Goal: Task Accomplishment & Management: Manage account settings

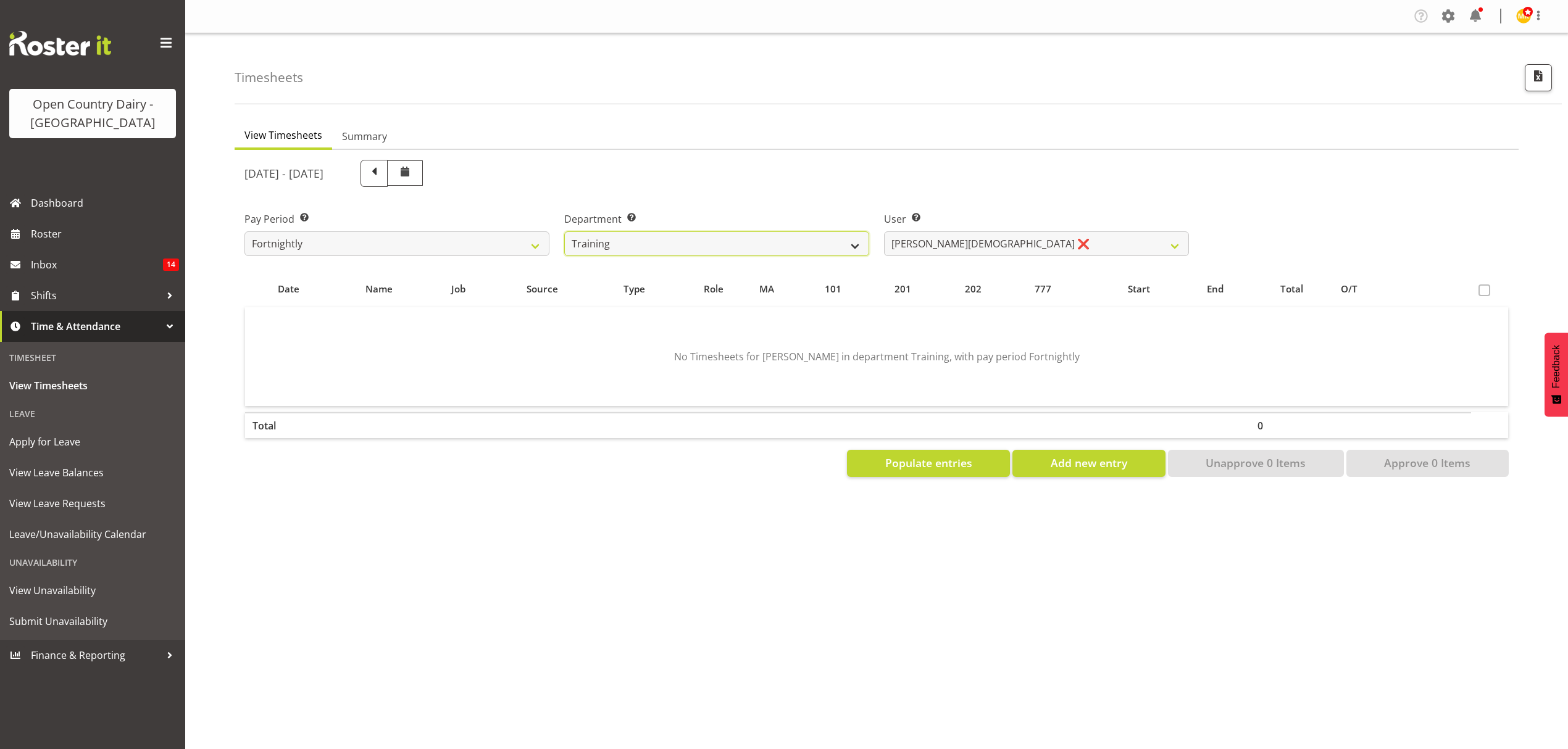
click at [667, 247] on select "734 735 736 737 738 739 851 852 853 854 855 856 858 861 862 865 868 869 870 873" at bounding box center [717, 244] width 305 height 25
select select "902"
click at [564, 232] on select "734 735 736 737 738 739 851 852 853 854 855 856 858 861 862 865 868 869 870 873" at bounding box center [717, 244] width 305 height 25
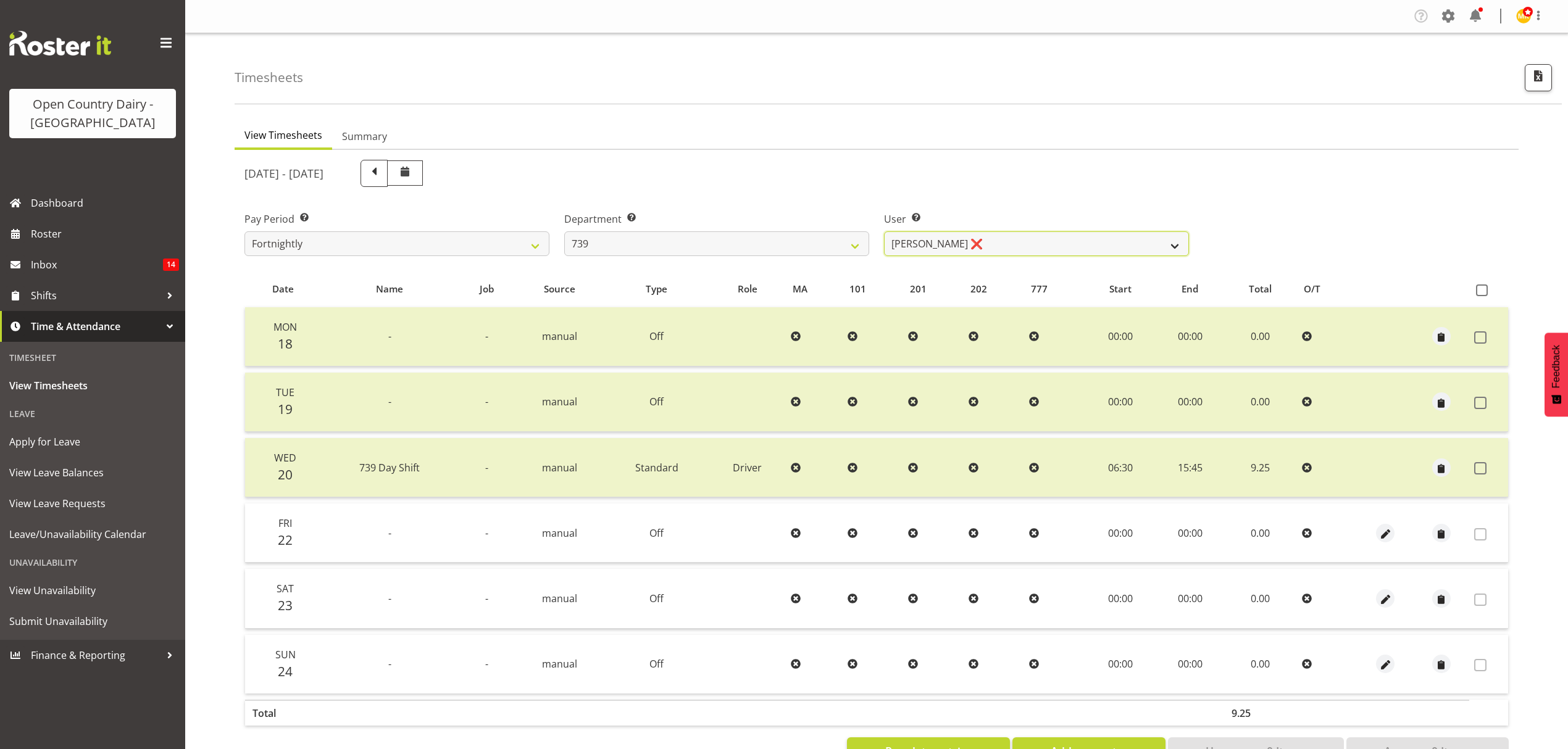
click at [1050, 248] on select "[PERSON_NAME] ❌ [PERSON_NAME] ❌ [PERSON_NAME] Veint ❌" at bounding box center [1037, 244] width 305 height 25
select select "11702"
click at [884, 232] on select "[PERSON_NAME] ❌ [PERSON_NAME] ❌ [PERSON_NAME] Veint ❌" at bounding box center [1037, 244] width 305 height 25
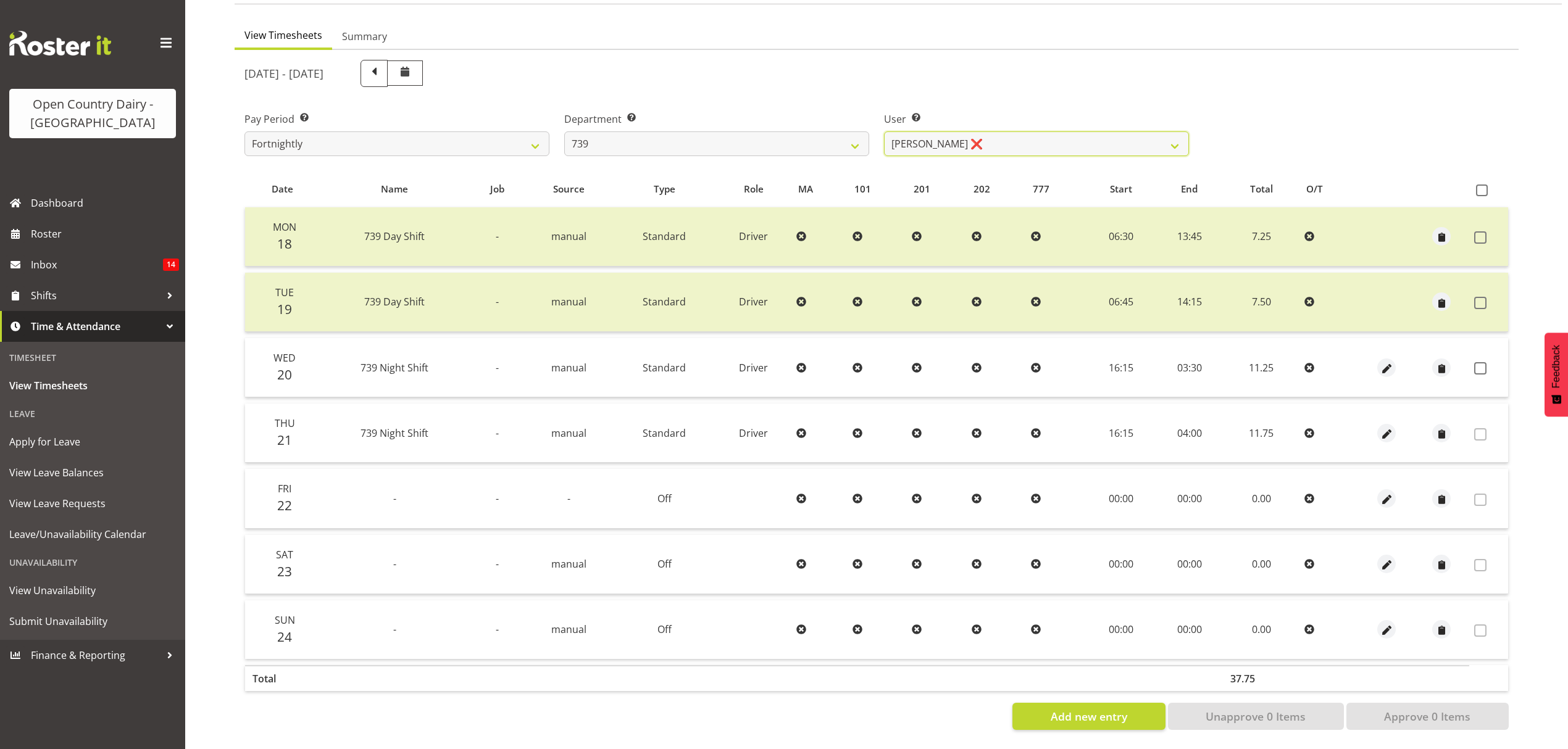
scroll to position [109, 0]
click at [1475, 362] on span at bounding box center [1480, 368] width 12 height 12
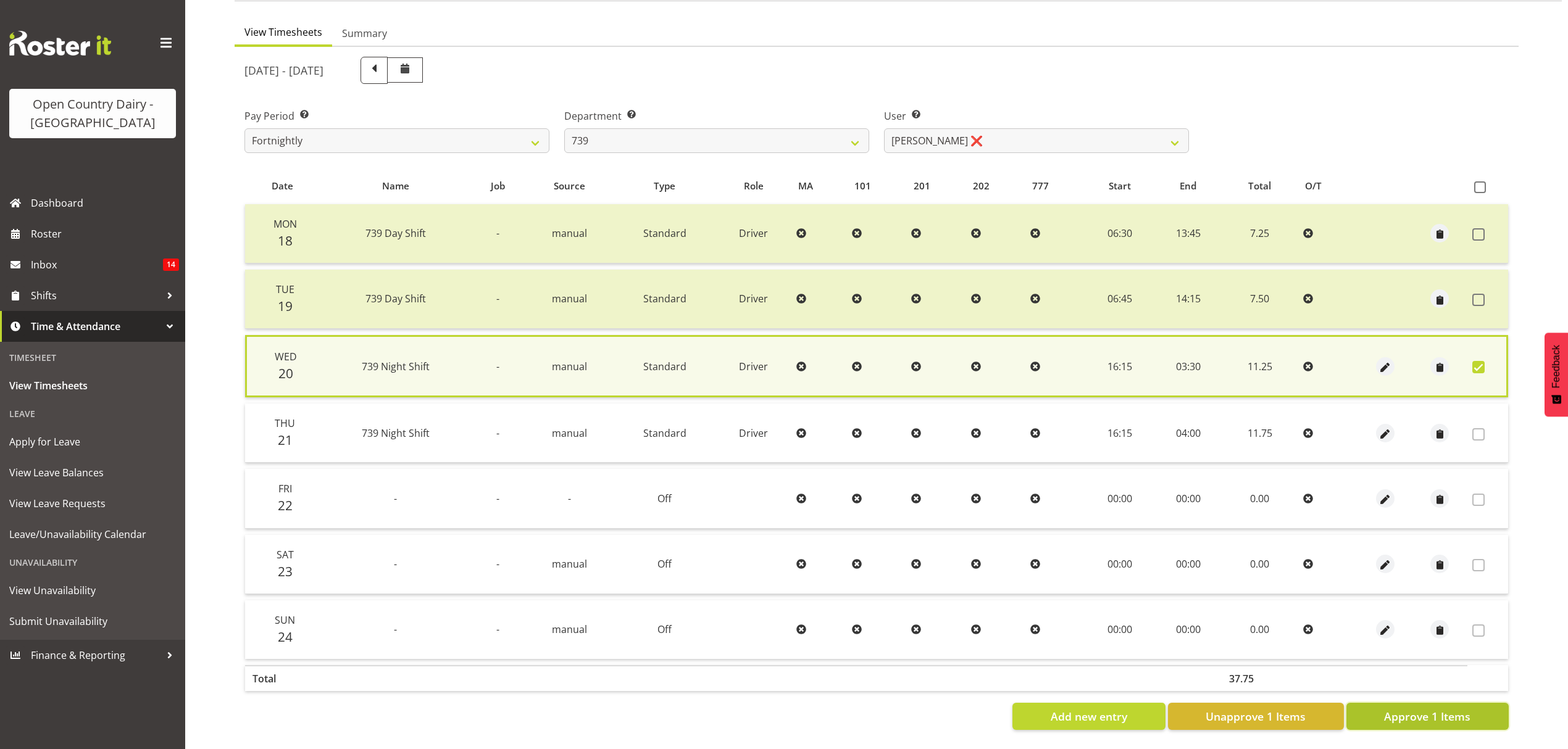
click at [1475, 706] on button "Approve 1 Items" at bounding box center [1427, 717] width 162 height 27
checkbox input "false"
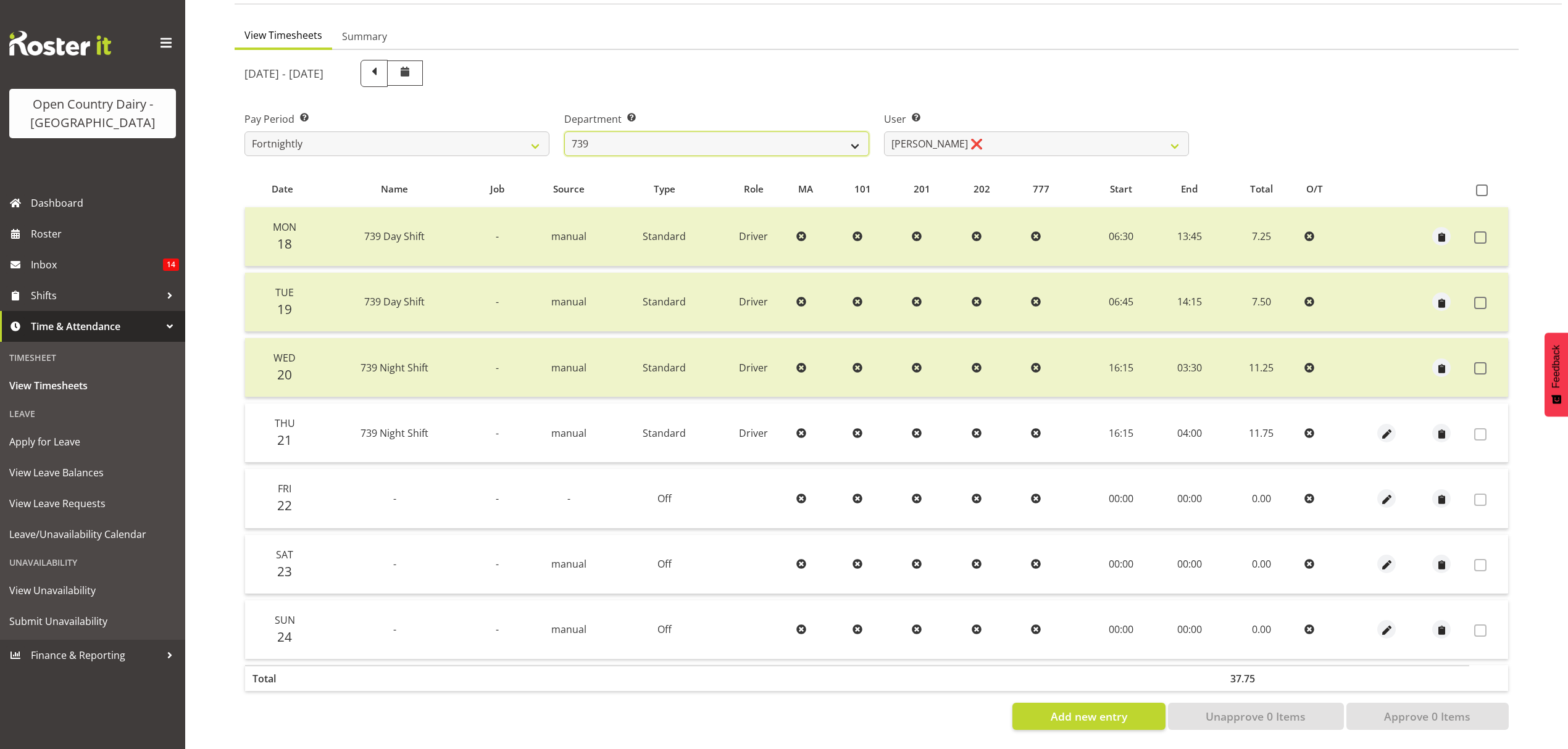
click at [646, 139] on select "734 735 736 737 738 739 851 852 853 854 855 856 858 861 862 865 868 869 870 873" at bounding box center [717, 143] width 305 height 25
select select "906"
click at [564, 131] on select "734 735 736 737 738 739 851 852 853 854 855 856 858 861 862 865 868 869 870 873" at bounding box center [717, 143] width 305 height 25
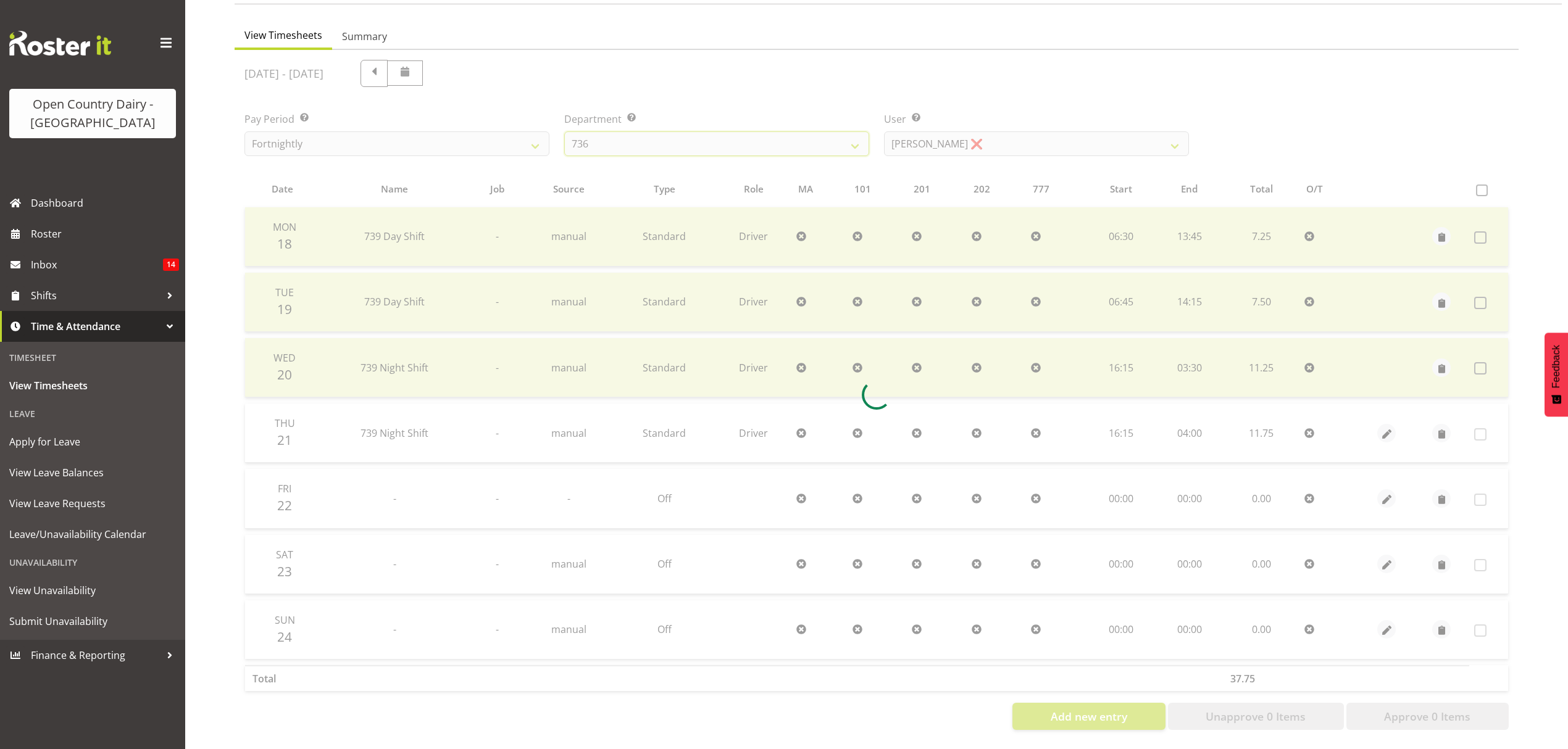
scroll to position [0, 0]
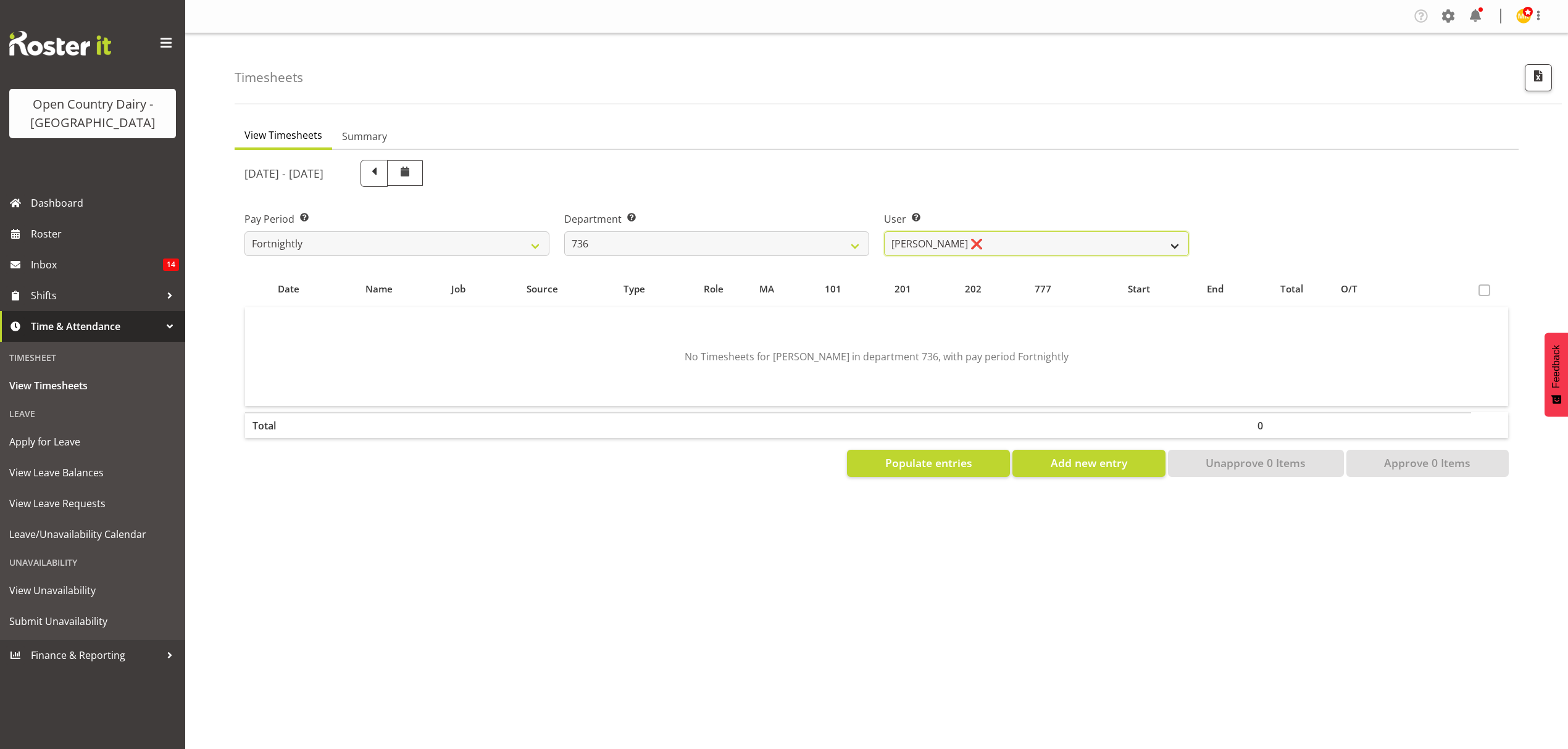
click at [1021, 249] on select "[PERSON_NAME] ❌ [PERSON_NAME] ❌ [PERSON_NAME] ❌ [PERSON_NAME] ✔" at bounding box center [1037, 244] width 305 height 25
select select "7419"
click at [884, 232] on select "[PERSON_NAME] ❌ [PERSON_NAME] ❌ [PERSON_NAME] ❌ [PERSON_NAME] ✔" at bounding box center [1037, 244] width 305 height 25
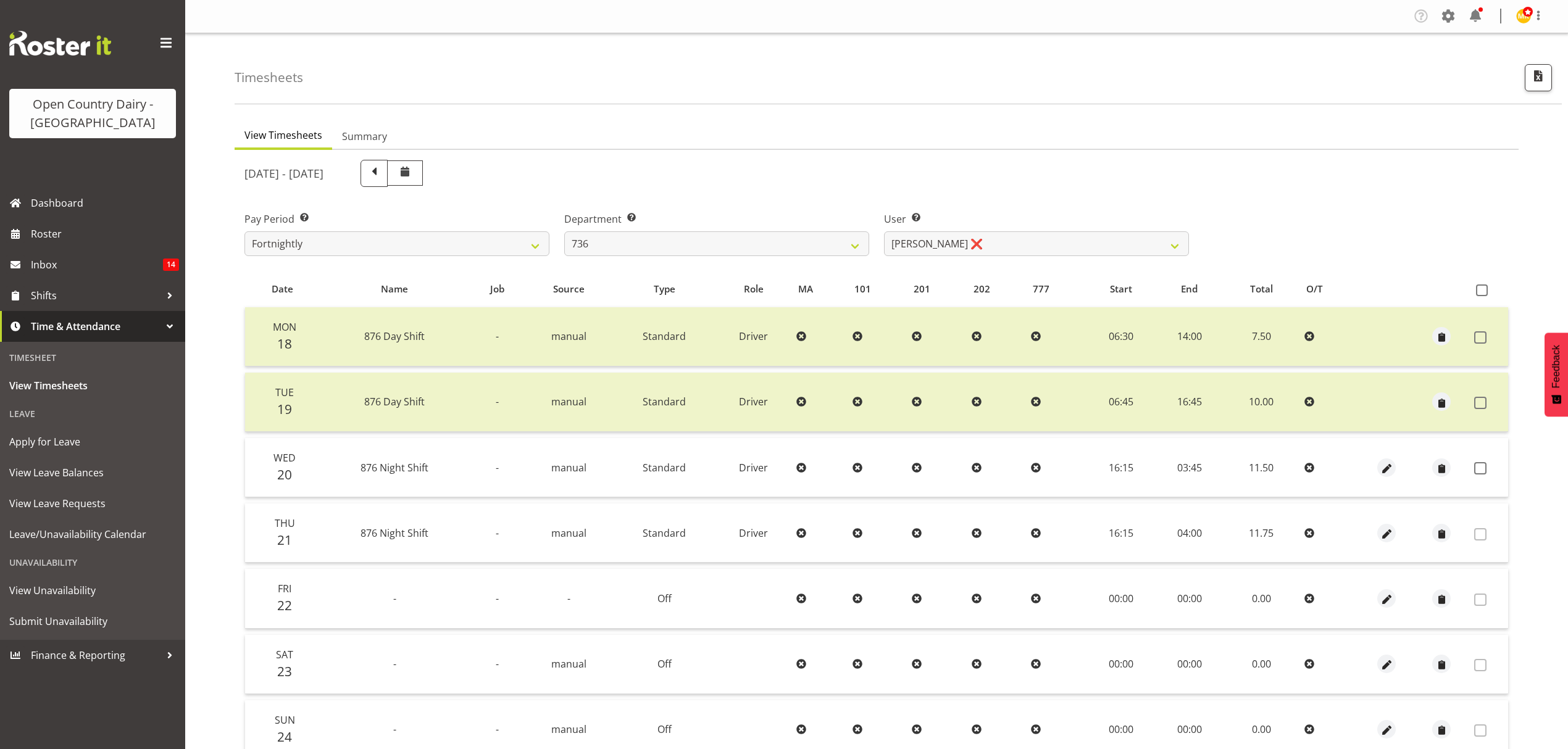
click at [1475, 453] on td at bounding box center [1488, 468] width 39 height 59
click at [1482, 467] on span at bounding box center [1480, 468] width 12 height 12
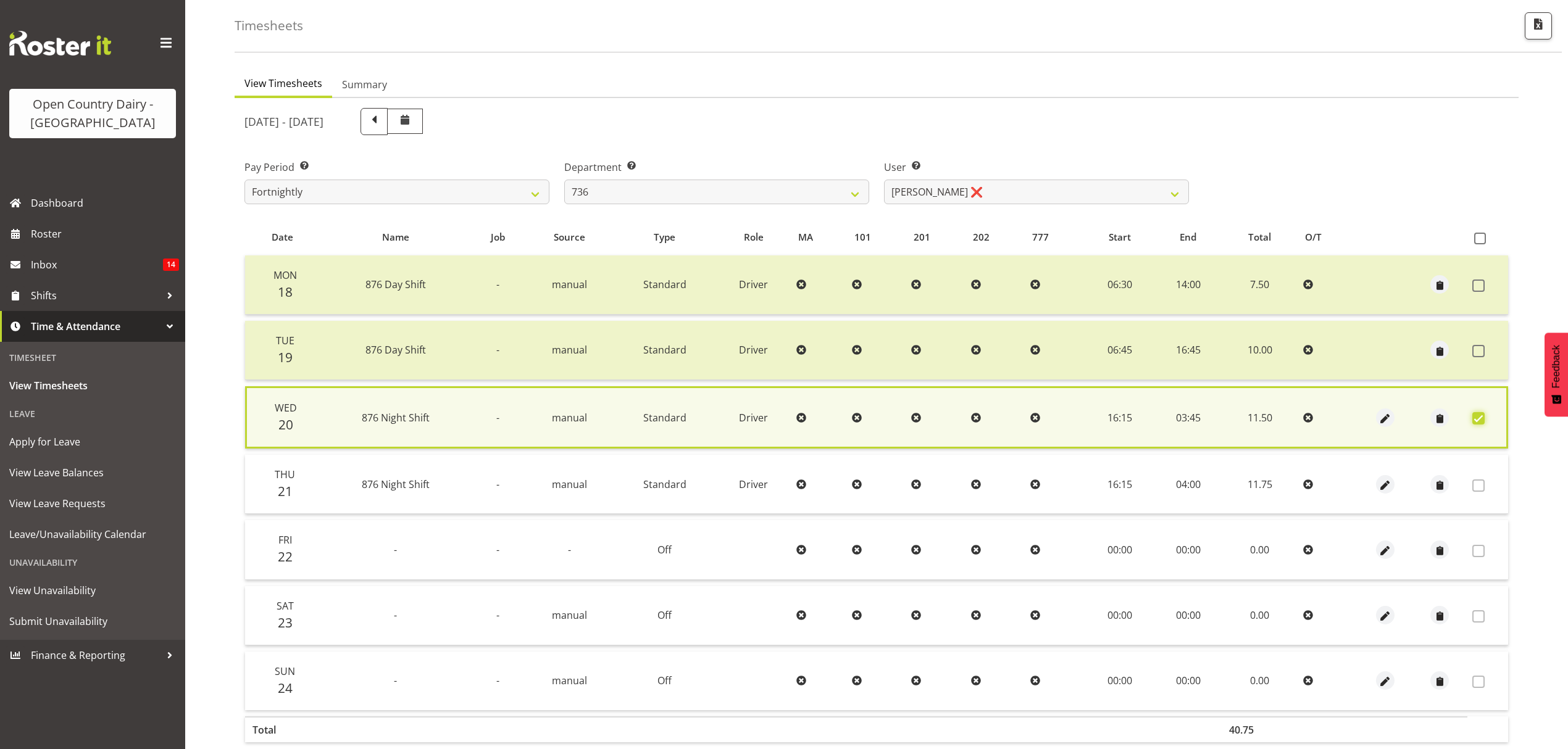
scroll to position [112, 0]
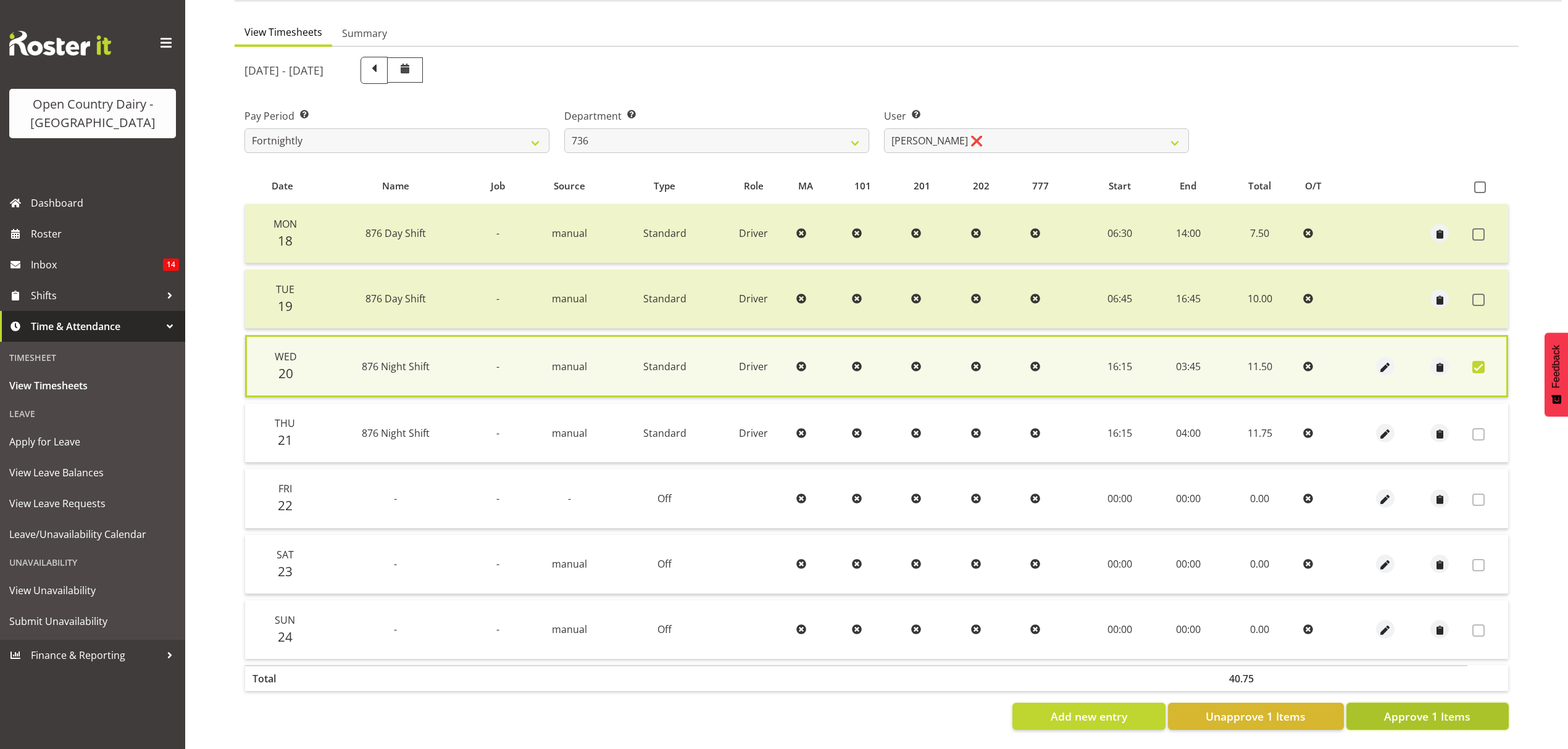
click at [1482, 703] on button "Approve 1 Items" at bounding box center [1427, 717] width 162 height 27
checkbox input "false"
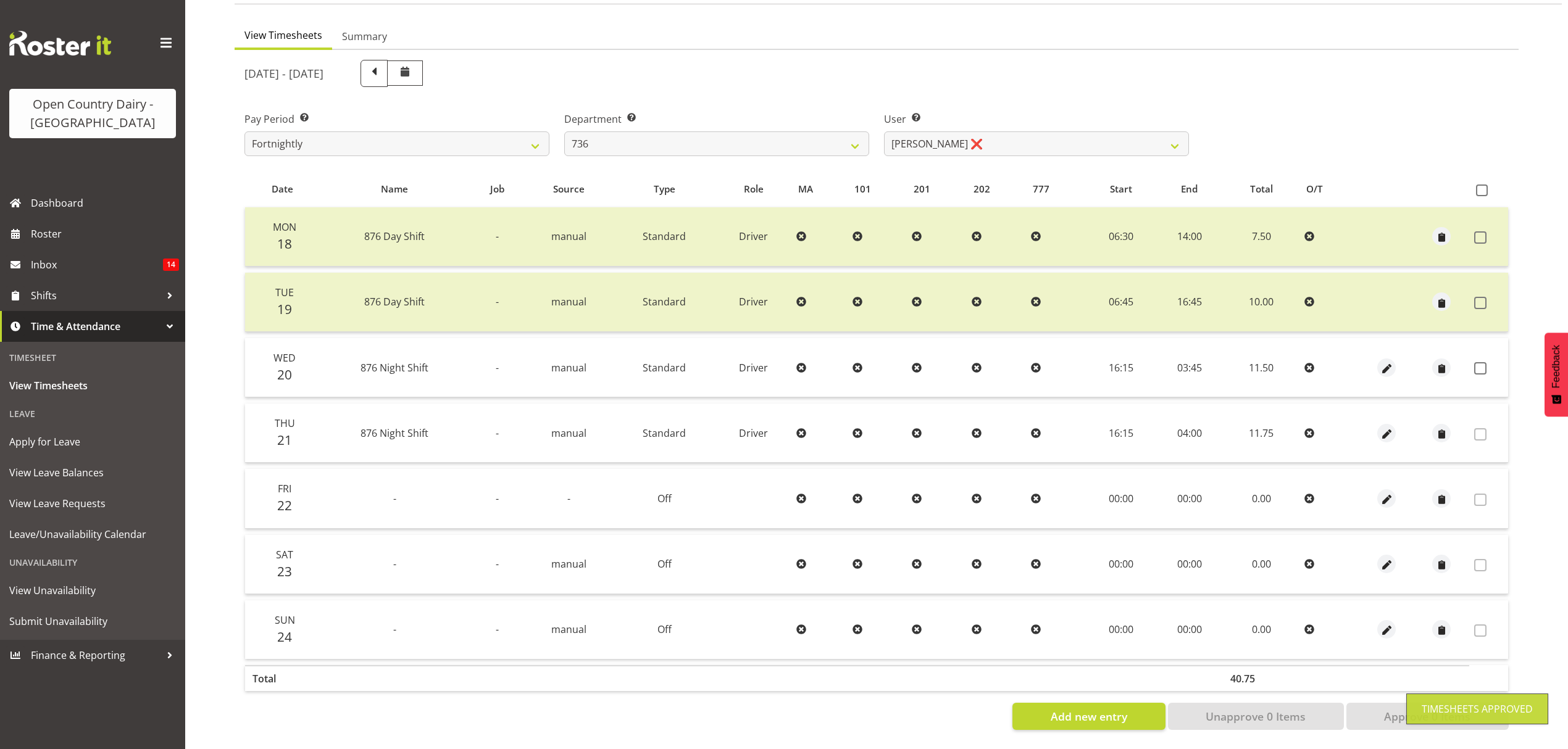
scroll to position [109, 0]
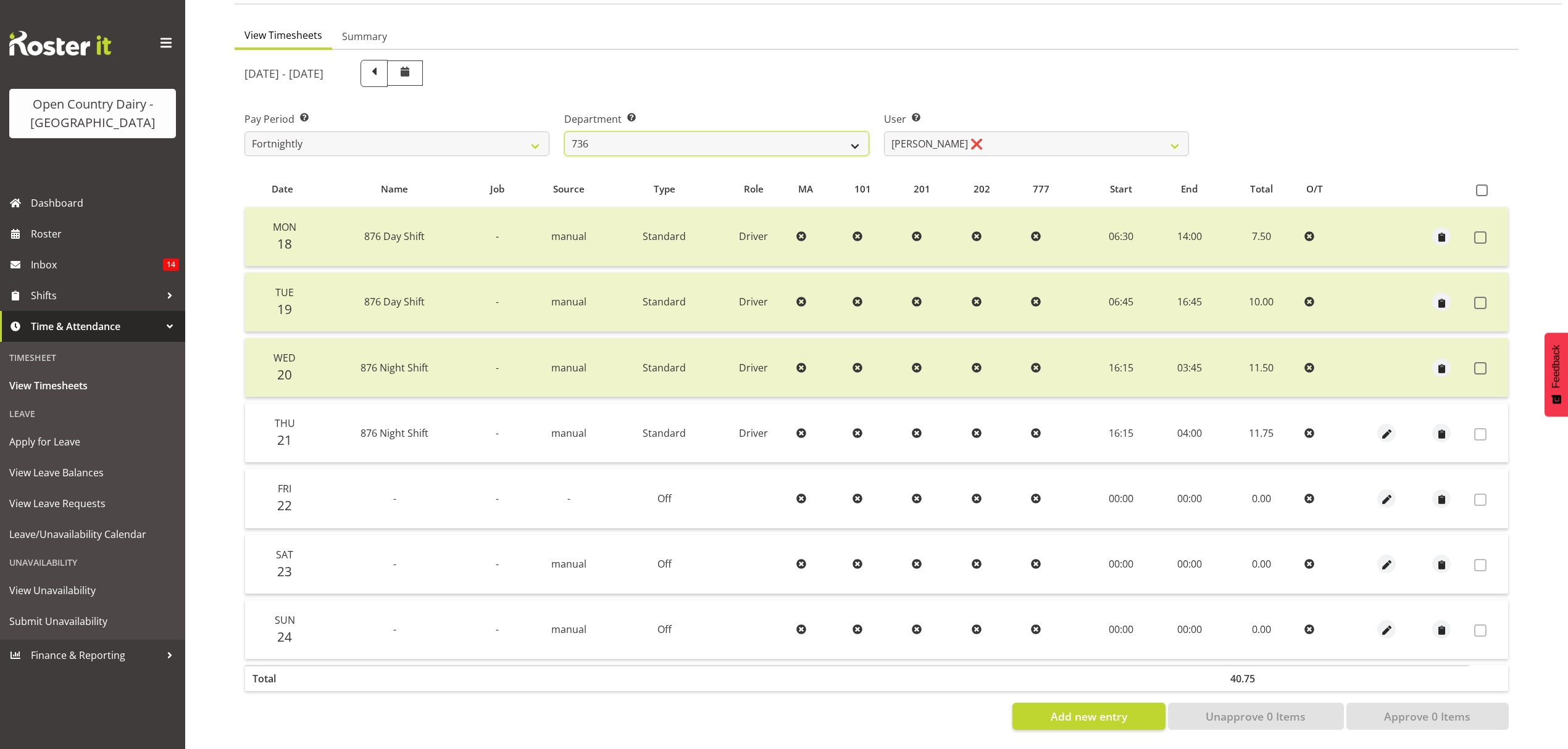
click at [665, 136] on select "734 735 736 737 738 739 851 852 853 854 855 856 858 861 862 865 868 869 870 873" at bounding box center [717, 143] width 305 height 25
select select "669"
click at [564, 131] on select "734 735 736 737 738 739 851 852 853 854 855 856 858 861 862 865 868 869 870 873" at bounding box center [717, 143] width 305 height 25
select select "7394"
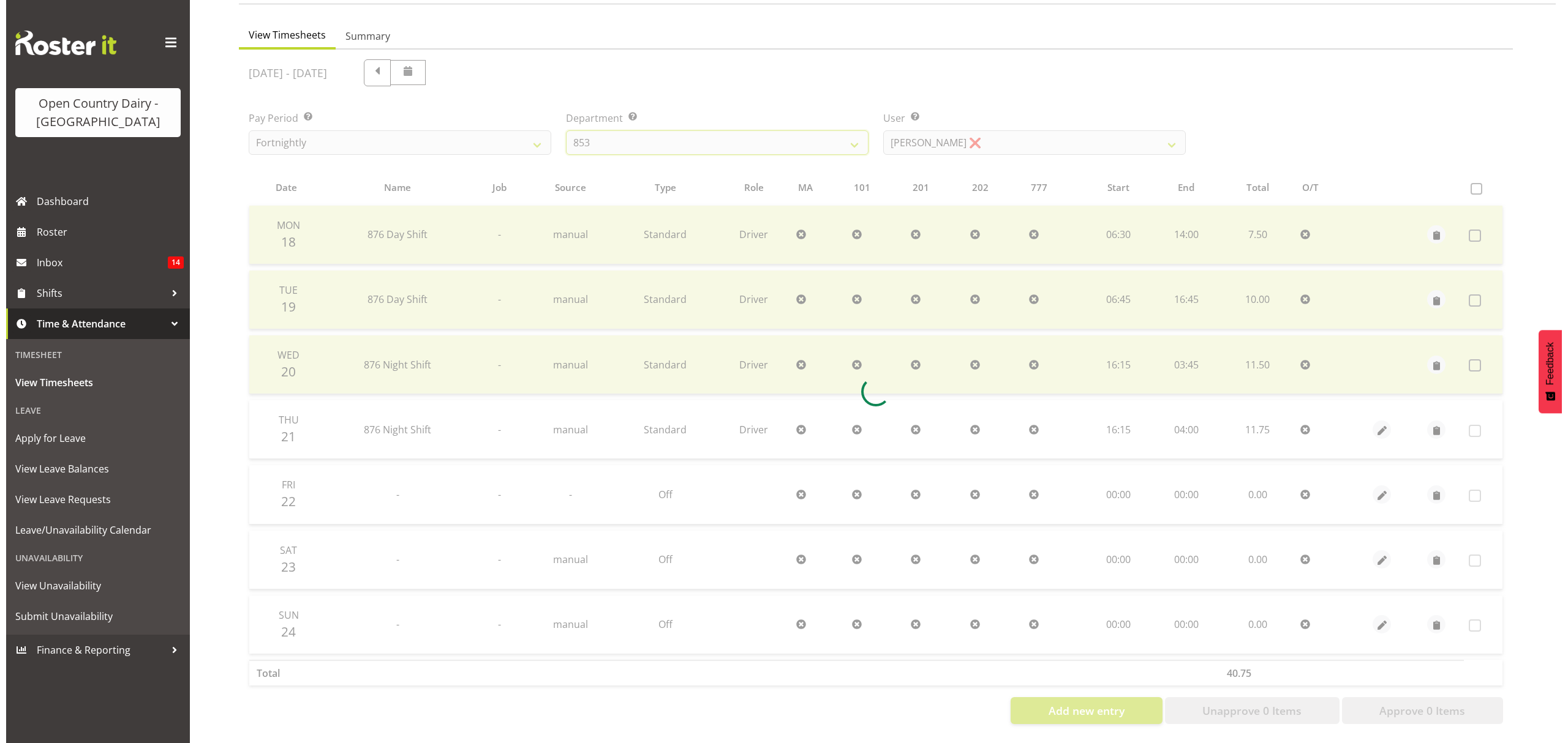
scroll to position [0, 0]
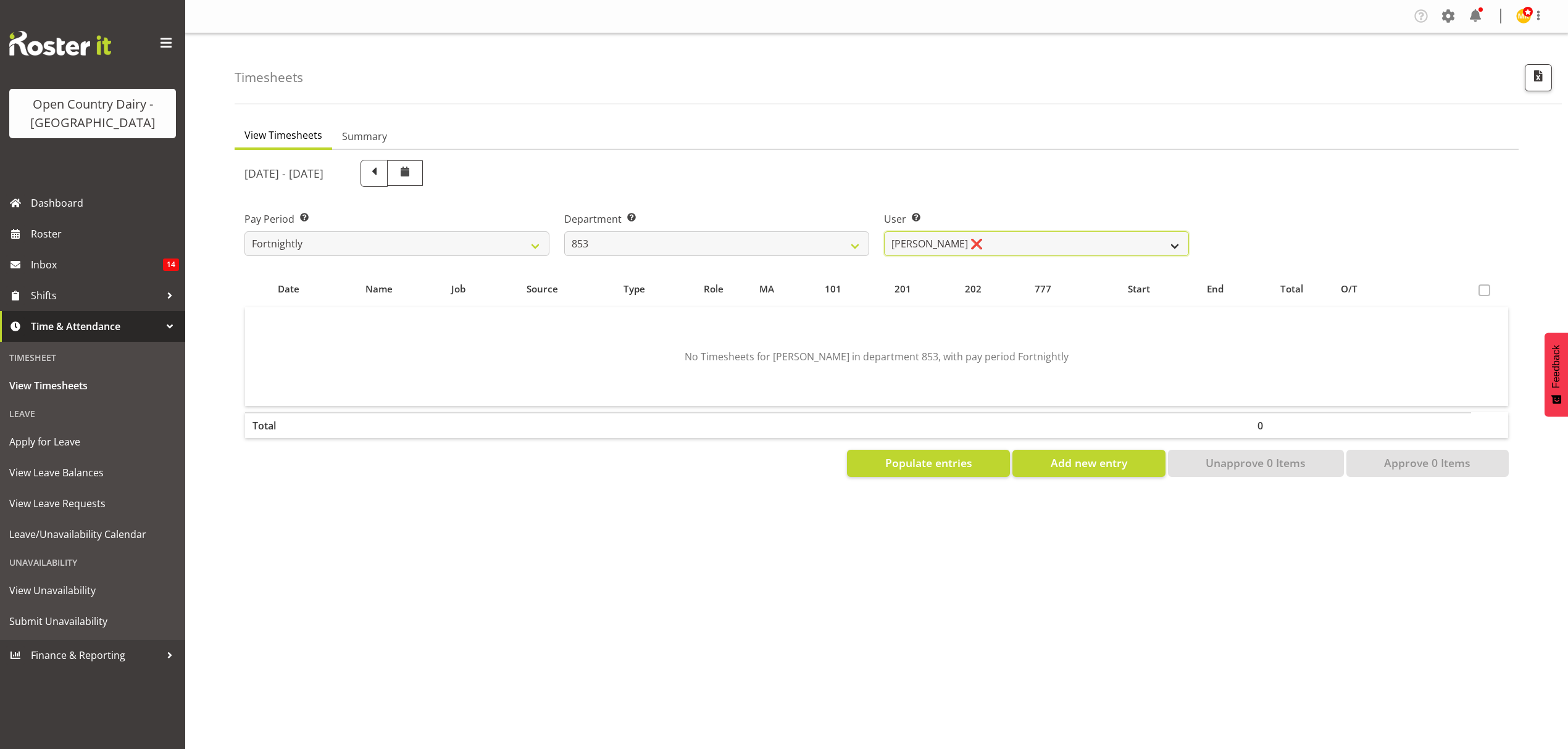
click at [1002, 240] on select "[PERSON_NAME] ❌ [PERSON_NAME] ❌ [PERSON_NAME] ❌ [PERSON_NAME] ❌" at bounding box center [1037, 244] width 305 height 25
click at [812, 242] on select "734 735 736 737 738 739 851 852 853 854 855 856 858 861 862 865 868 869 870 873" at bounding box center [717, 244] width 305 height 25
select select "806"
click at [564, 232] on select "734 735 736 737 738 739 851 852 853 854 855 856 858 861 862 865 868 869 870 873" at bounding box center [717, 244] width 305 height 25
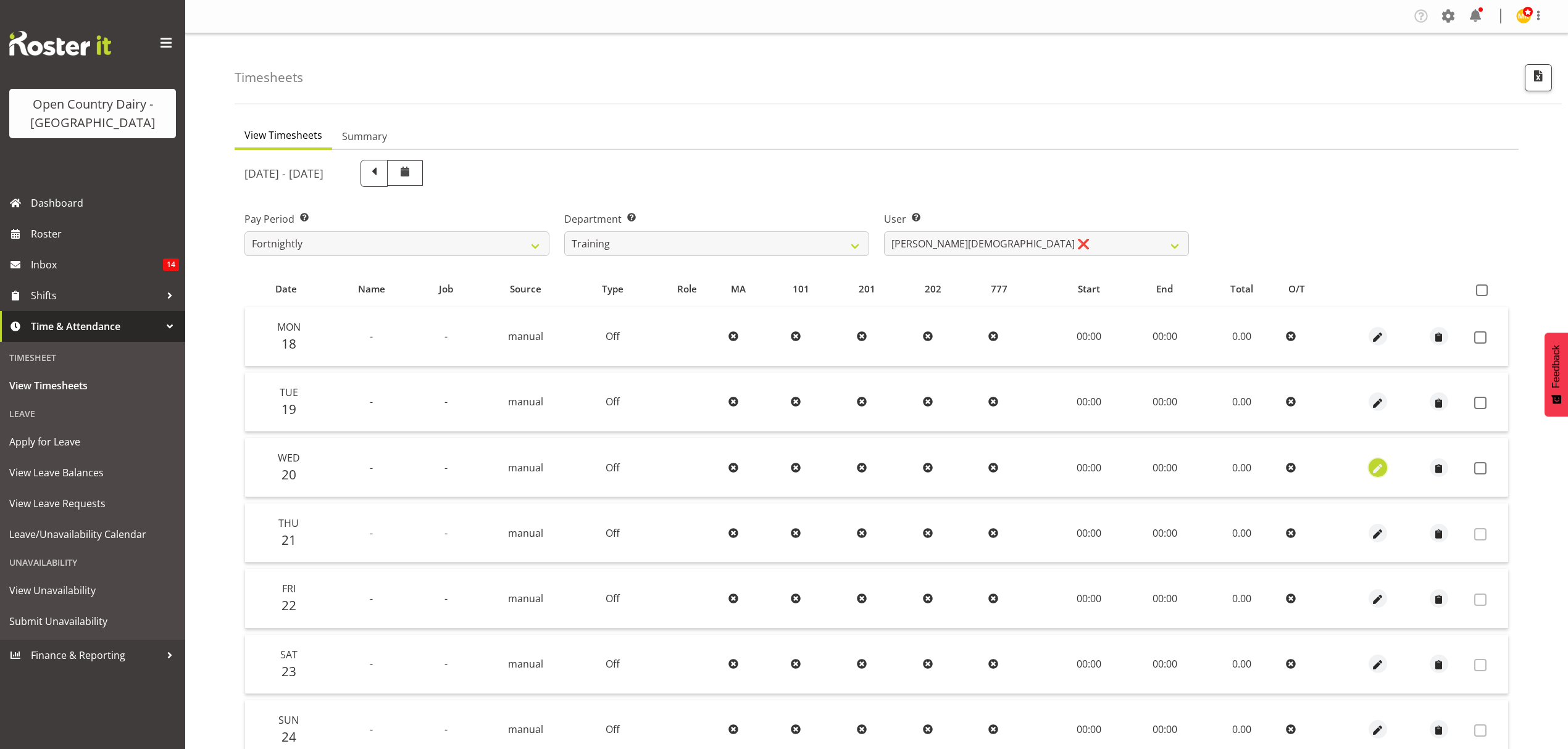
click at [1381, 465] on span "button" at bounding box center [1377, 469] width 14 height 14
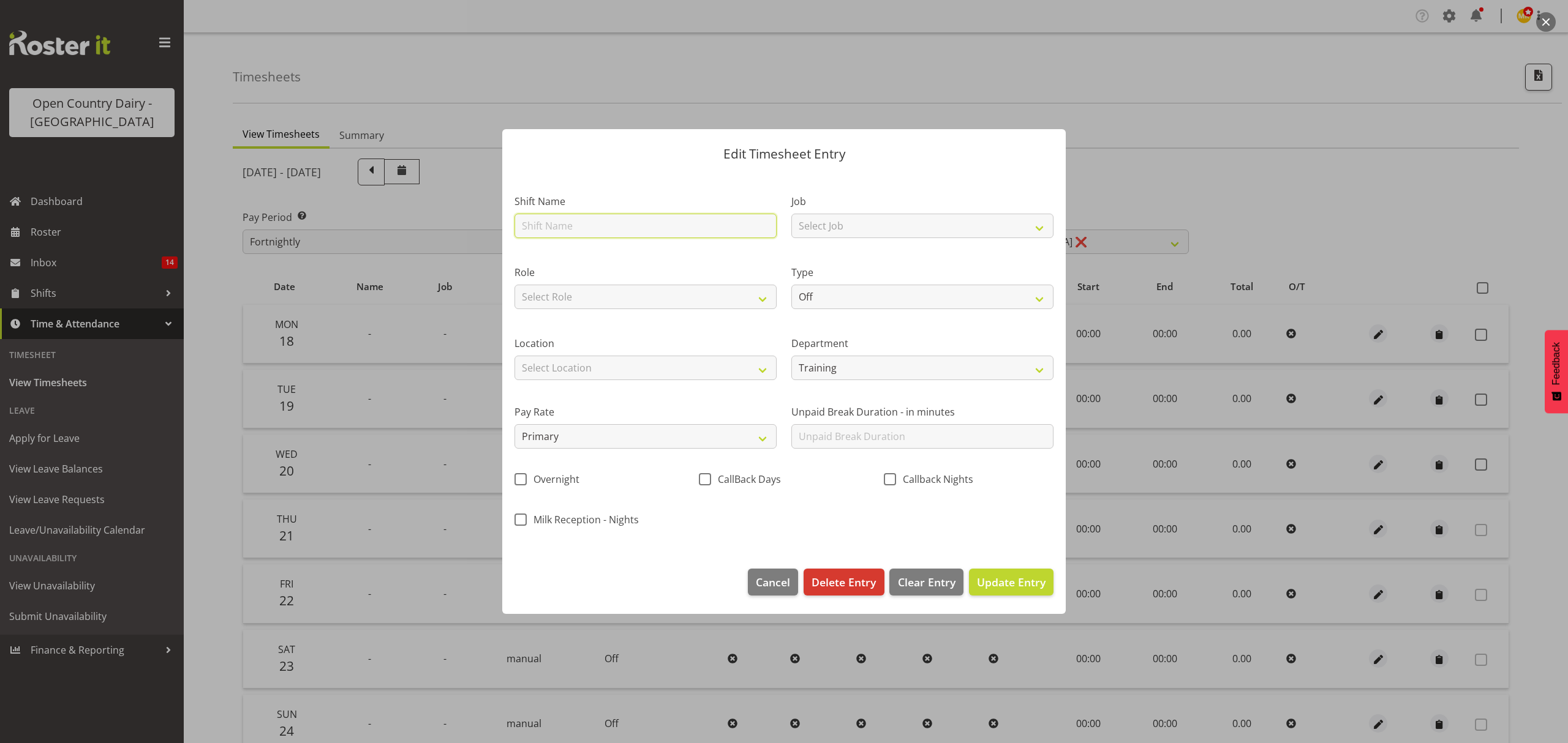
click at [670, 233] on input "text" at bounding box center [645, 225] width 262 height 25
type input "Nightshift"
click at [895, 299] on select "Off Standard Public Holiday Public Holiday (Worked) Day In Lieu Annual Leave Si…" at bounding box center [922, 296] width 262 height 25
select select "Standard"
click at [791, 284] on select "Off Standard Public Holiday Public Holiday (Worked) Day In Lieu Annual Leave Si…" at bounding box center [922, 296] width 262 height 25
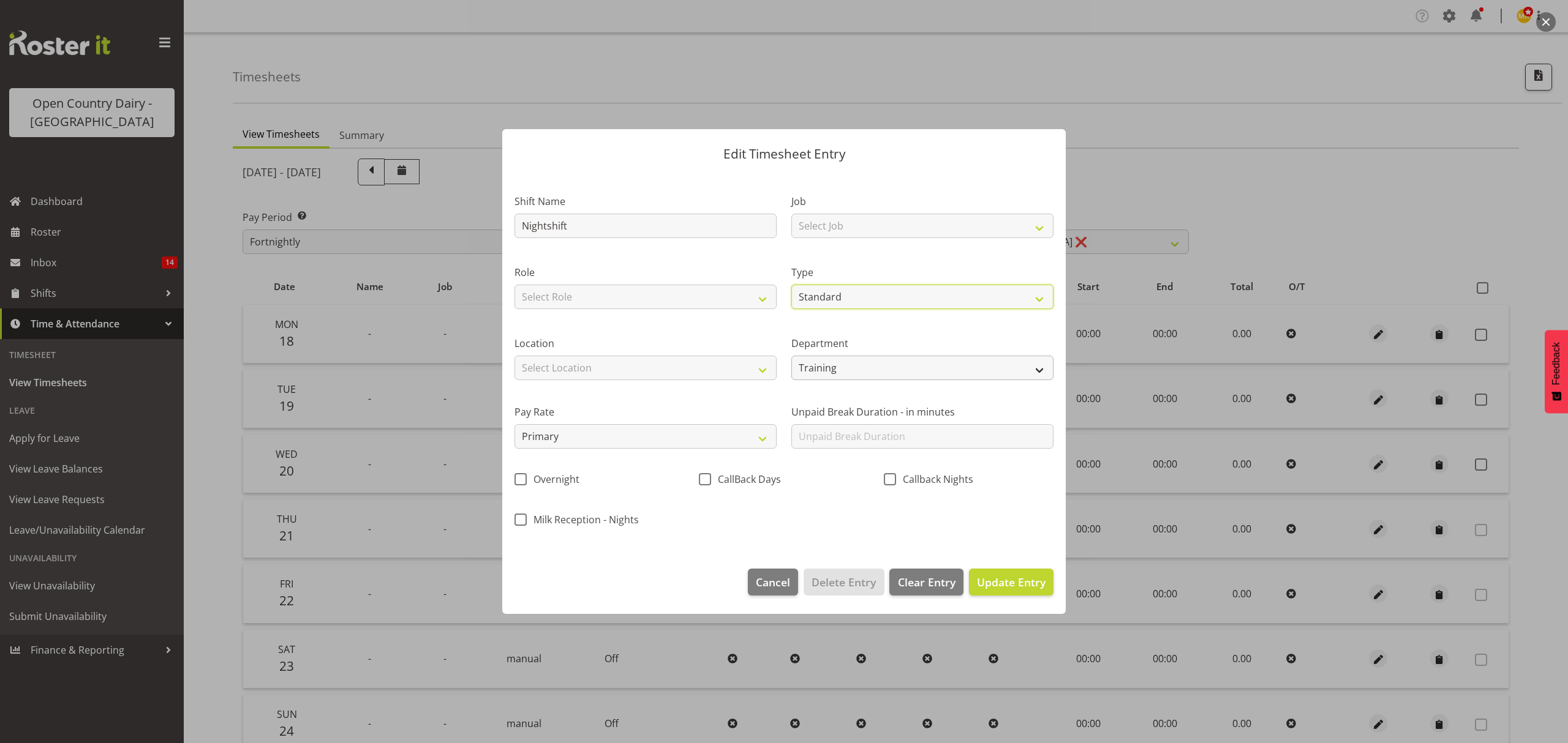
select select "7"
select select "2025"
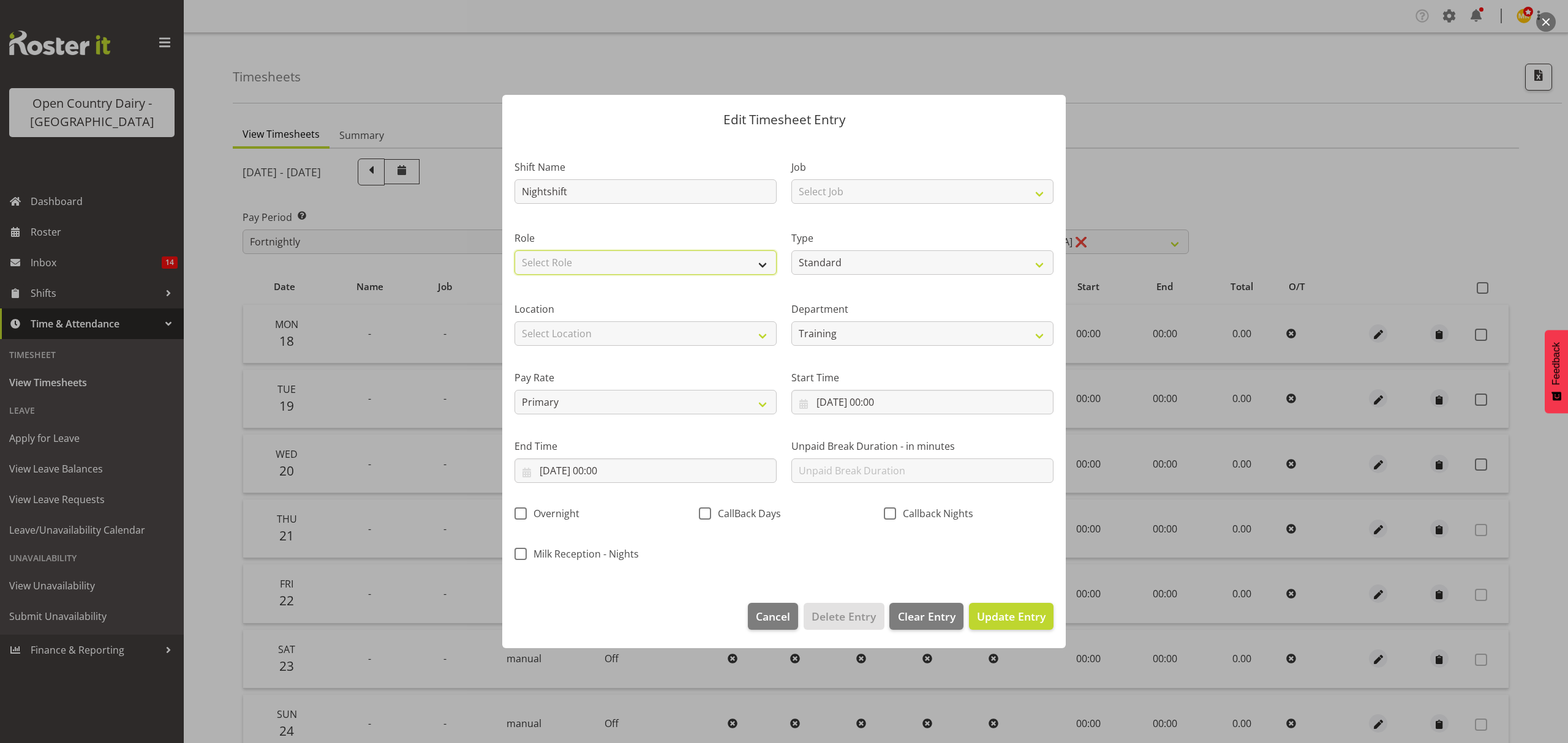
click at [657, 265] on select "Select Role Driver" at bounding box center [645, 262] width 262 height 25
select select "1154"
click at [514, 250] on select "Select Role Driver" at bounding box center [645, 262] width 262 height 25
click at [905, 399] on input "[DATE] 00:00" at bounding box center [922, 402] width 262 height 25
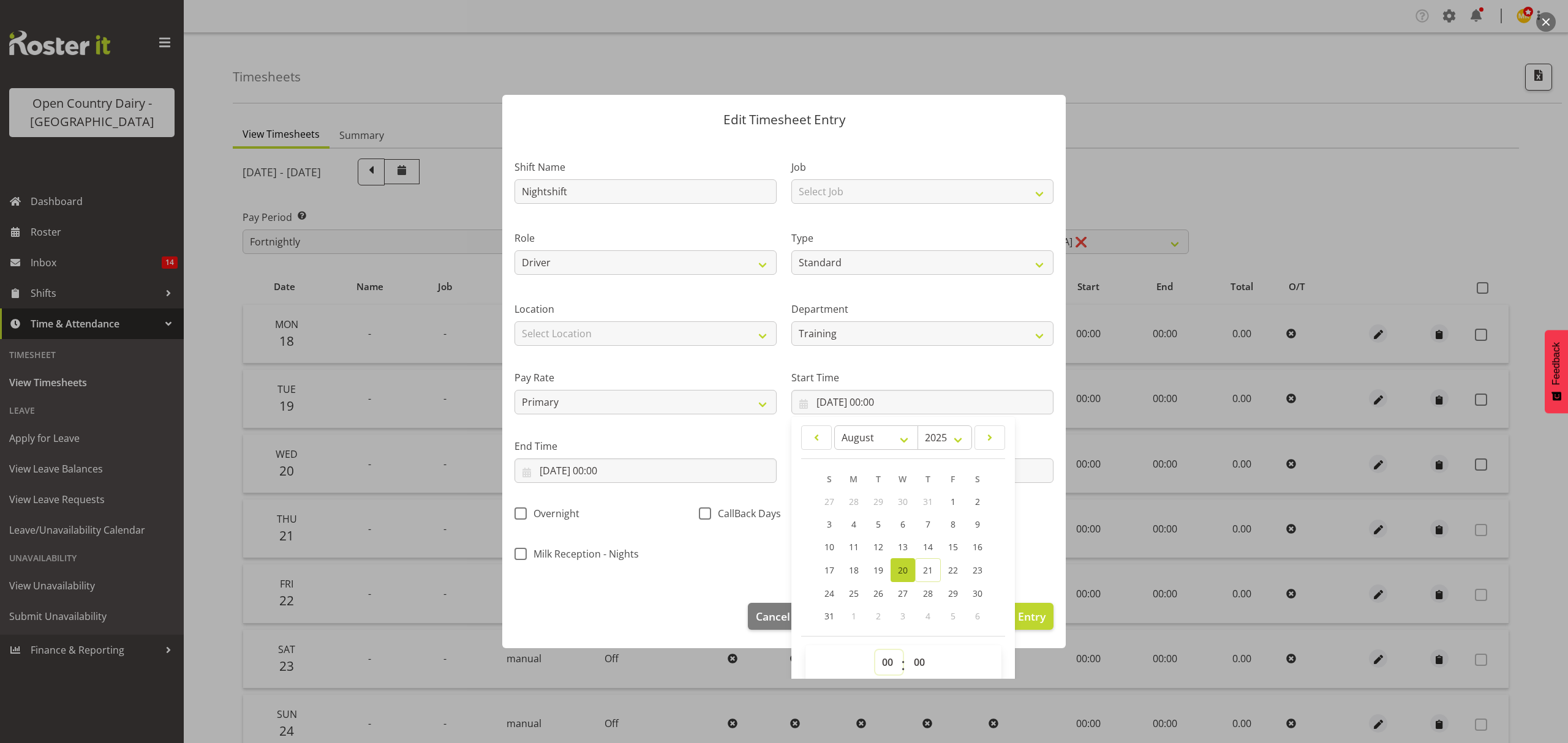
click at [884, 667] on select "00 01 02 03 04 05 06 07 08 09 10 11 12 13 14 15 16 17 18 19 20 21 22 23" at bounding box center [888, 662] width 27 height 25
select select "16"
click at [875, 651] on select "00 01 02 03 04 05 06 07 08 09 10 11 12 13 14 15 16 17 18 19 20 21 22 23" at bounding box center [888, 662] width 27 height 25
type input "[DATE] 16:00"
click at [912, 653] on select "00 01 02 03 04 05 06 07 08 09 10 11 12 13 14 15 16 17 18 19 20 21 22 23 24 25 2…" at bounding box center [920, 662] width 27 height 25
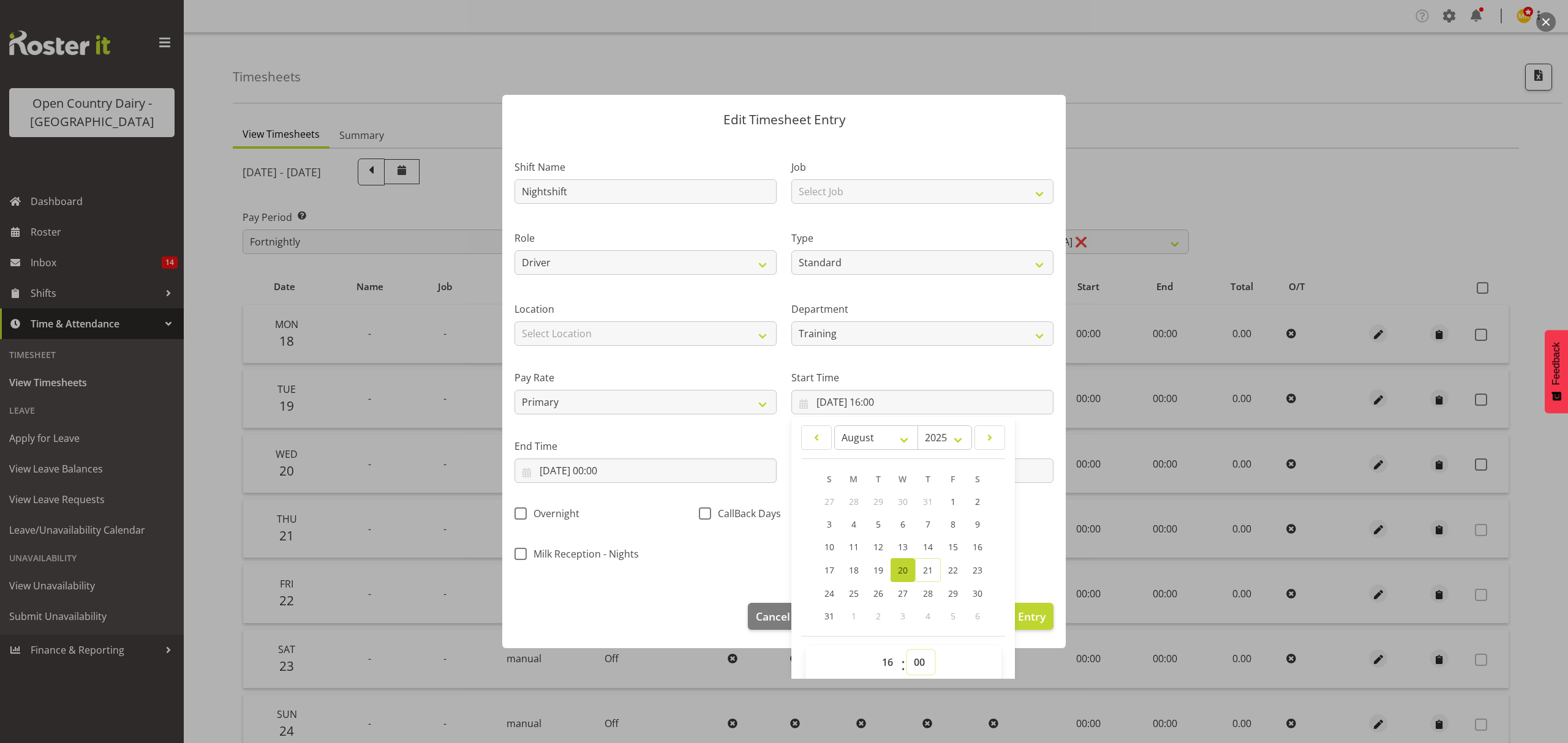
select select "15"
click at [907, 651] on select "00 01 02 03 04 05 06 07 08 09 10 11 12 13 14 15 16 17 18 19 20 21 22 23 24 25 2…" at bounding box center [920, 662] width 27 height 25
type input "[DATE] 16:15"
click at [624, 478] on input "[DATE] 00:00" at bounding box center [645, 471] width 262 height 25
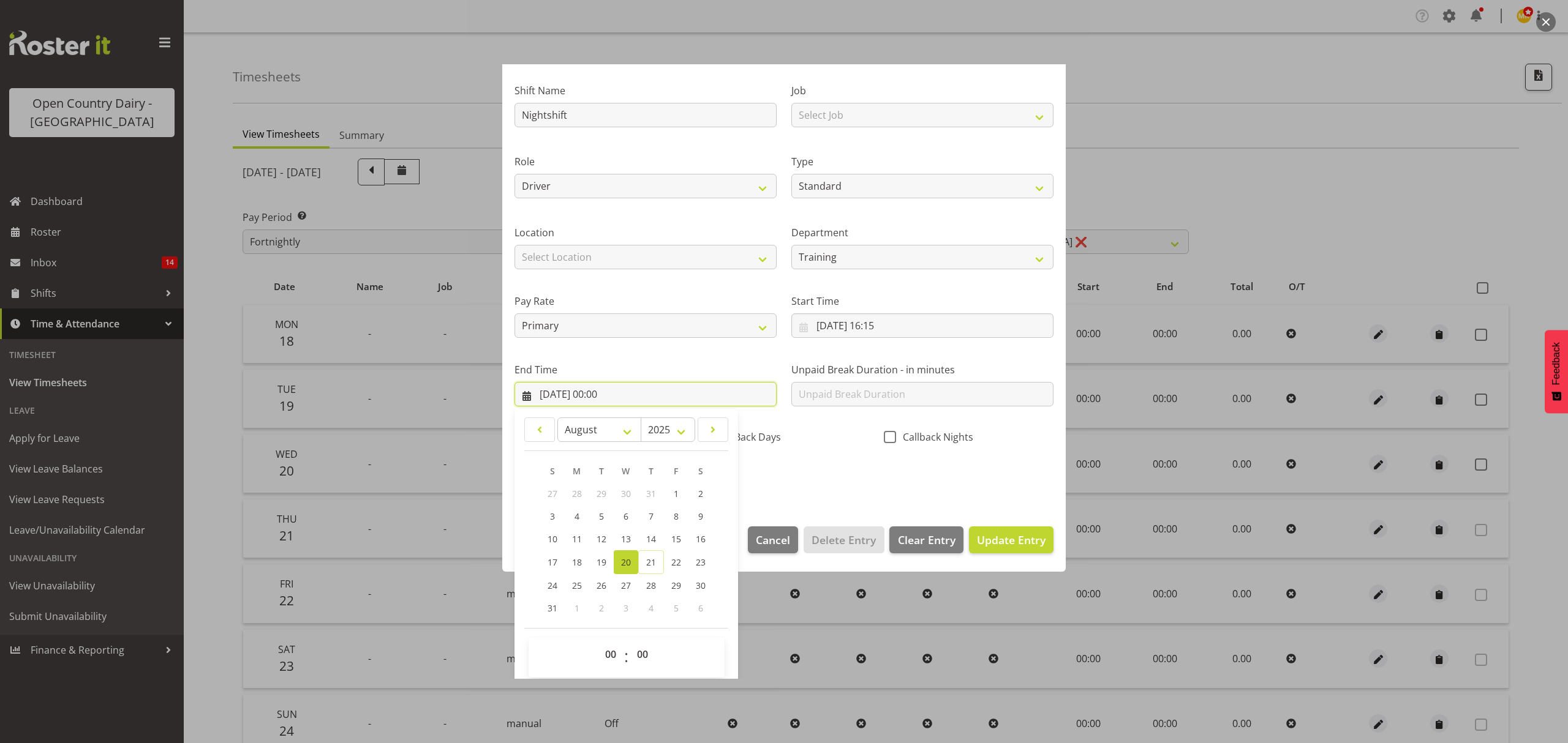
scroll to position [83, 0]
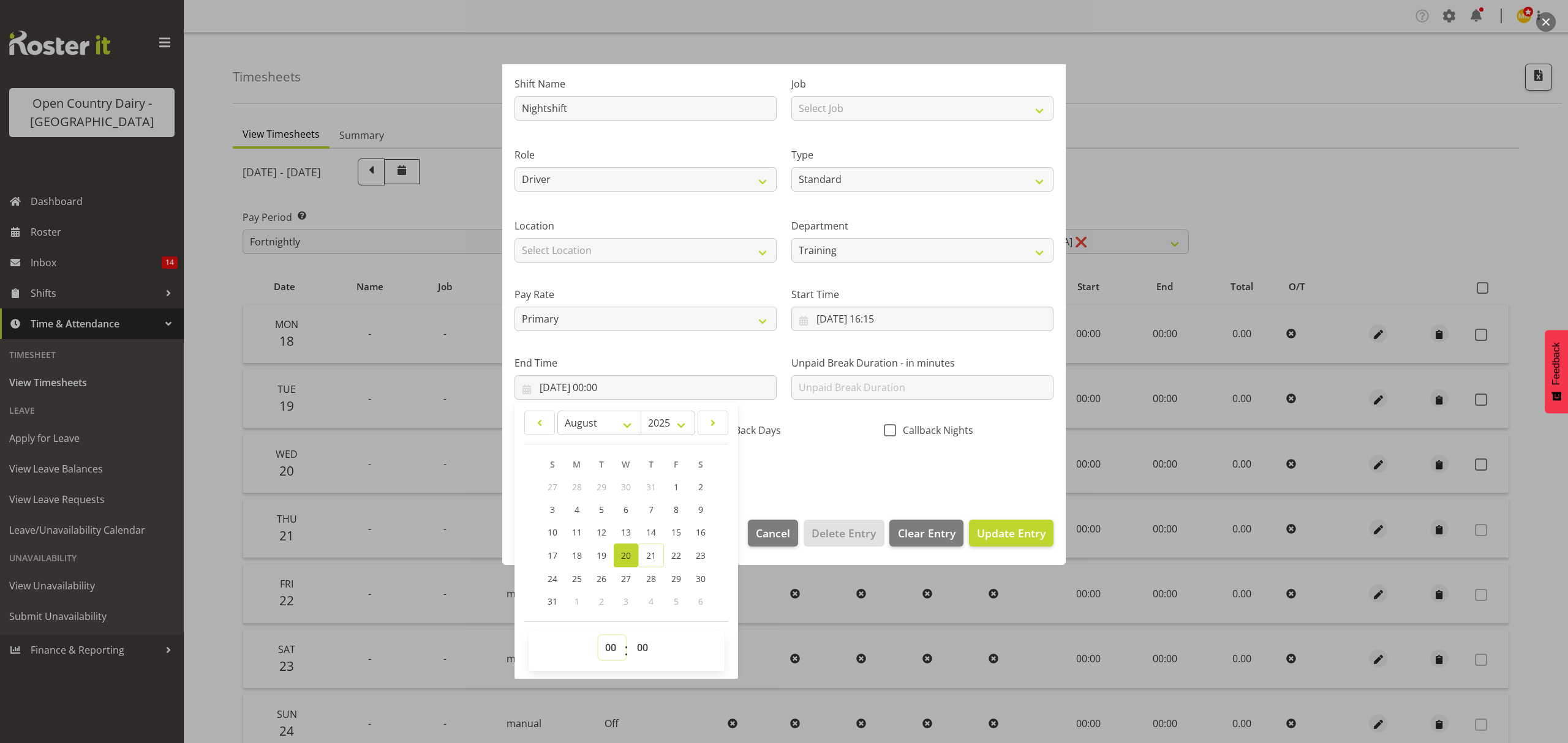
click at [613, 644] on select "00 01 02 03 04 05 06 07 08 09 10 11 12 13 14 15 16 17 18 19 20 21 22 23" at bounding box center [612, 647] width 27 height 25
select select "3"
click at [598, 636] on select "00 01 02 03 04 05 06 07 08 09 10 11 12 13 14 15 16 17 18 19 20 21 22 23" at bounding box center [612, 647] width 27 height 25
type input "[DATE] 03:00"
click at [638, 634] on div "00 01 02 03 04 05 06 07 08 09 10 11 12 13 14 15 16 17 18 19 20 21 22 23 : 00 01…" at bounding box center [626, 651] width 196 height 41
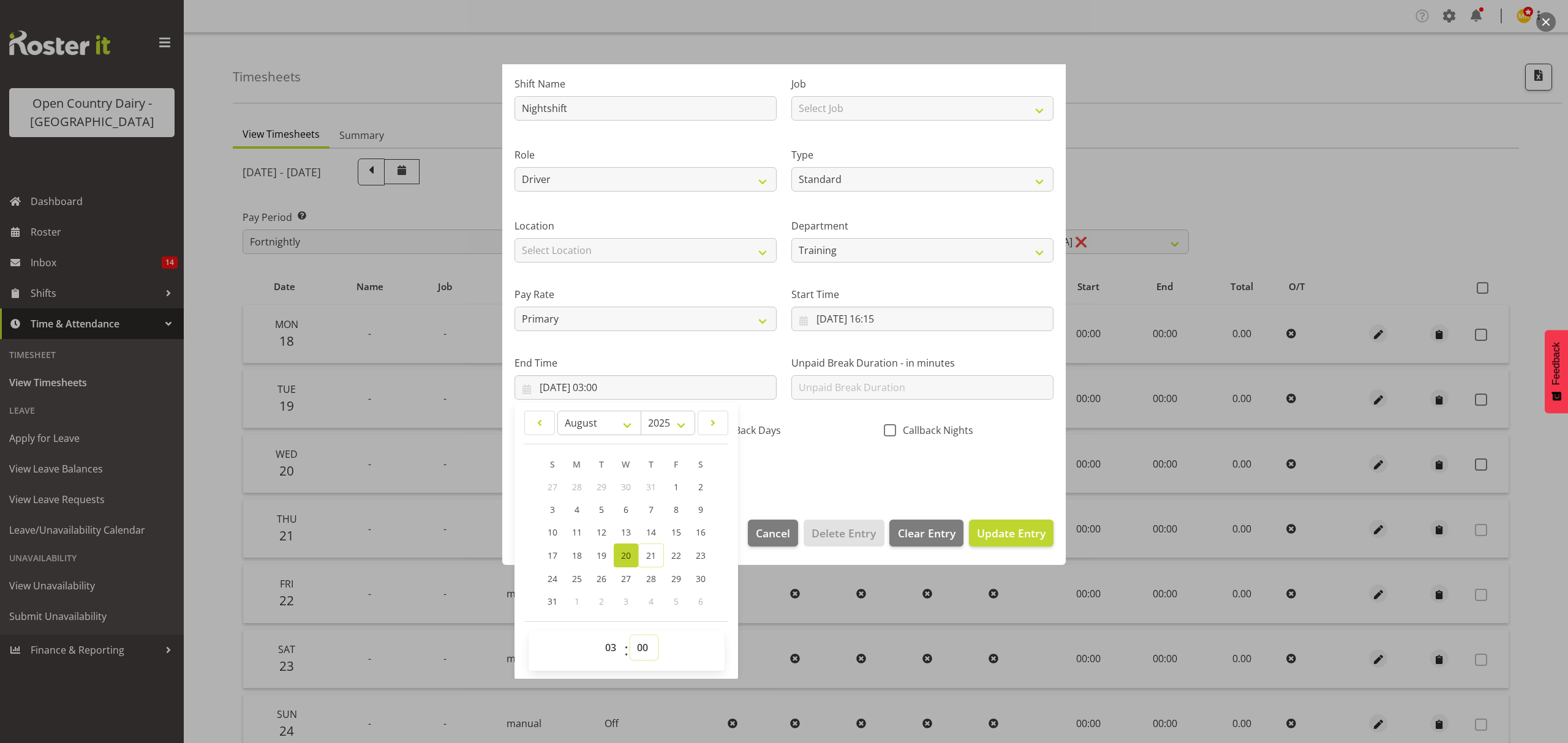
click at [644, 646] on select "00 01 02 03 04 05 06 07 08 09 10 11 12 13 14 15 16 17 18 19 20 21 22 23 24 25 2…" at bounding box center [643, 647] width 27 height 25
select select "30"
click at [630, 636] on select "00 01 02 03 04 05 06 07 08 09 10 11 12 13 14 15 16 17 18 19 20 21 22 23 24 25 2…" at bounding box center [643, 647] width 27 height 25
type input "[DATE] 03:30"
click at [998, 534] on span "Update Entry" at bounding box center [1011, 533] width 69 height 15
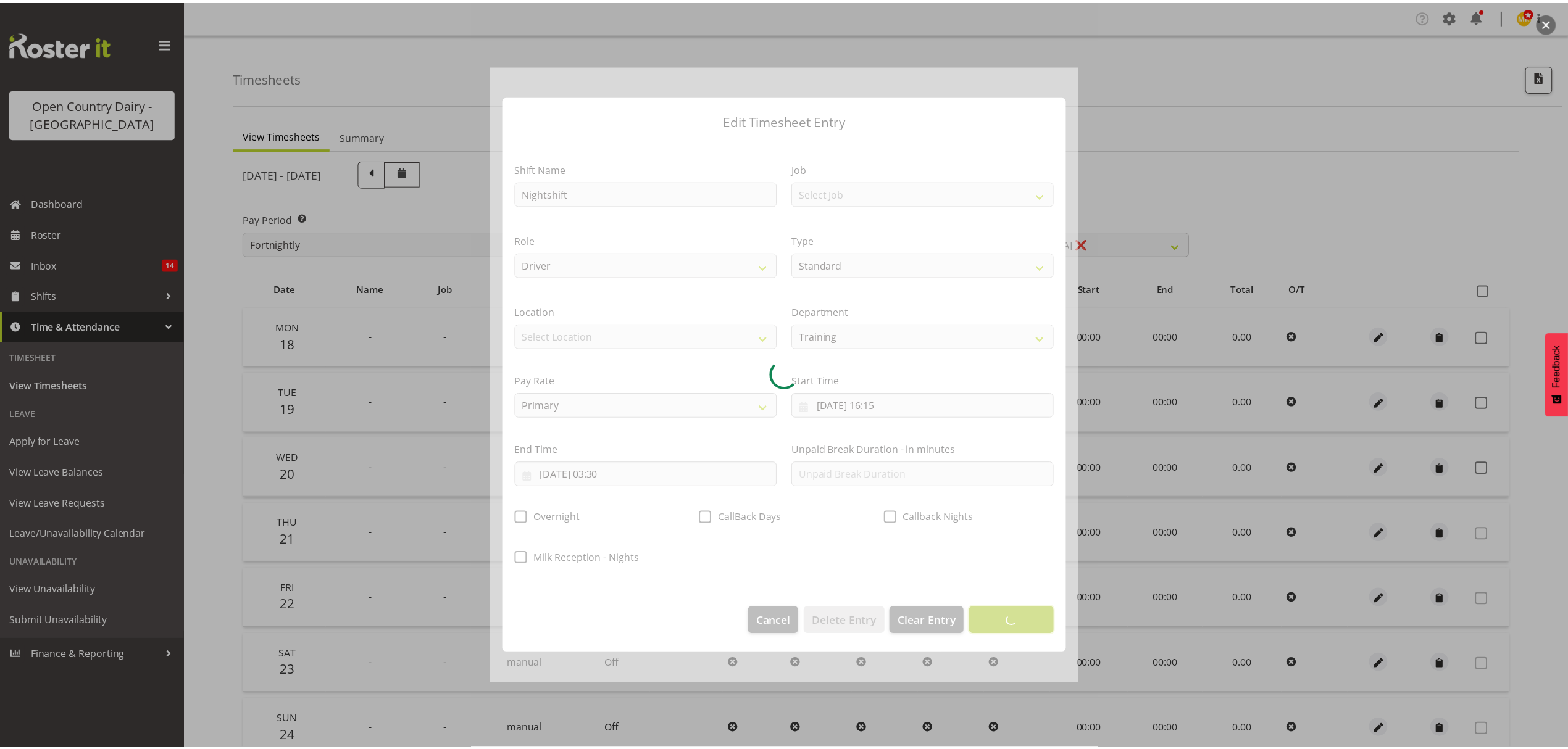
scroll to position [0, 0]
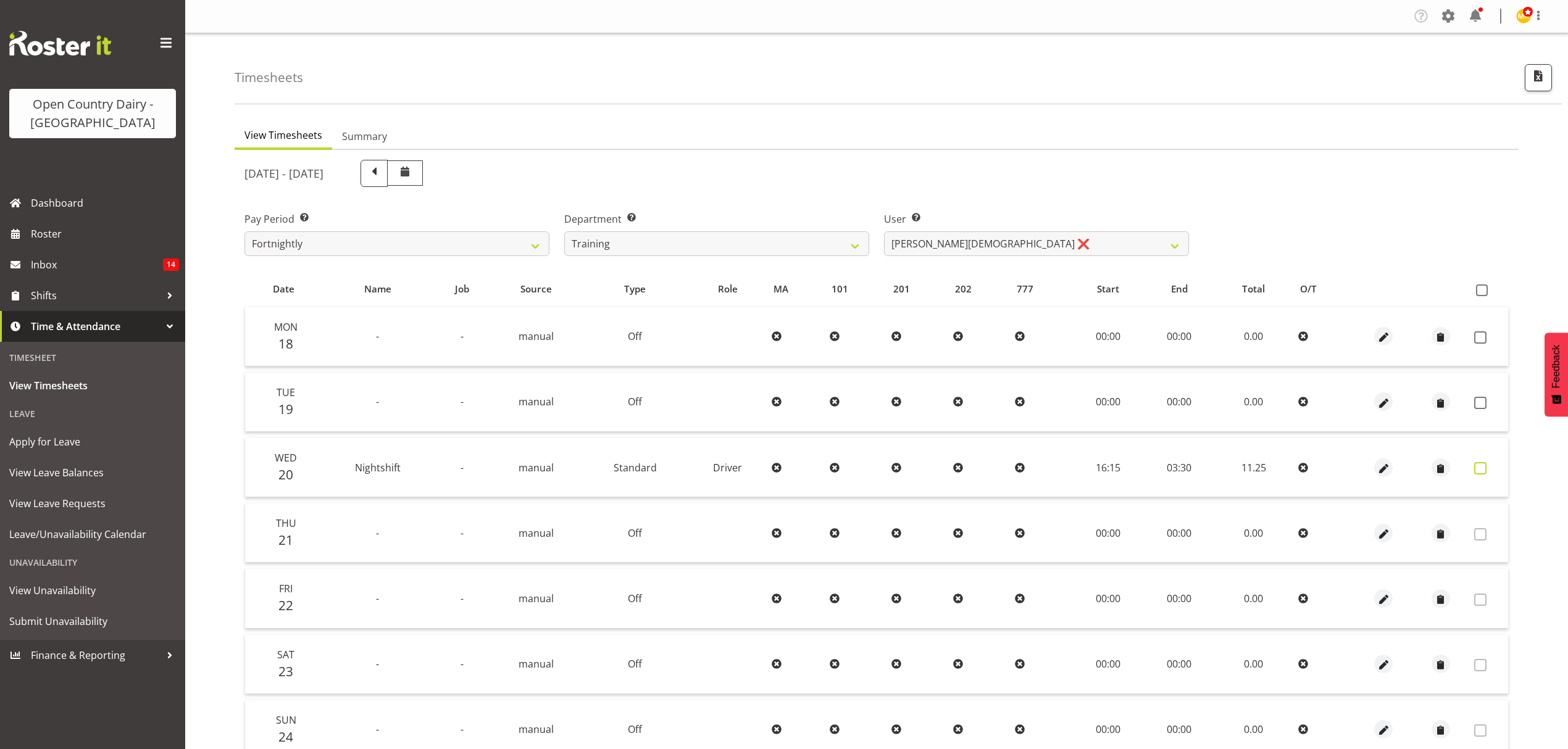
click at [1483, 472] on span at bounding box center [1480, 468] width 12 height 12
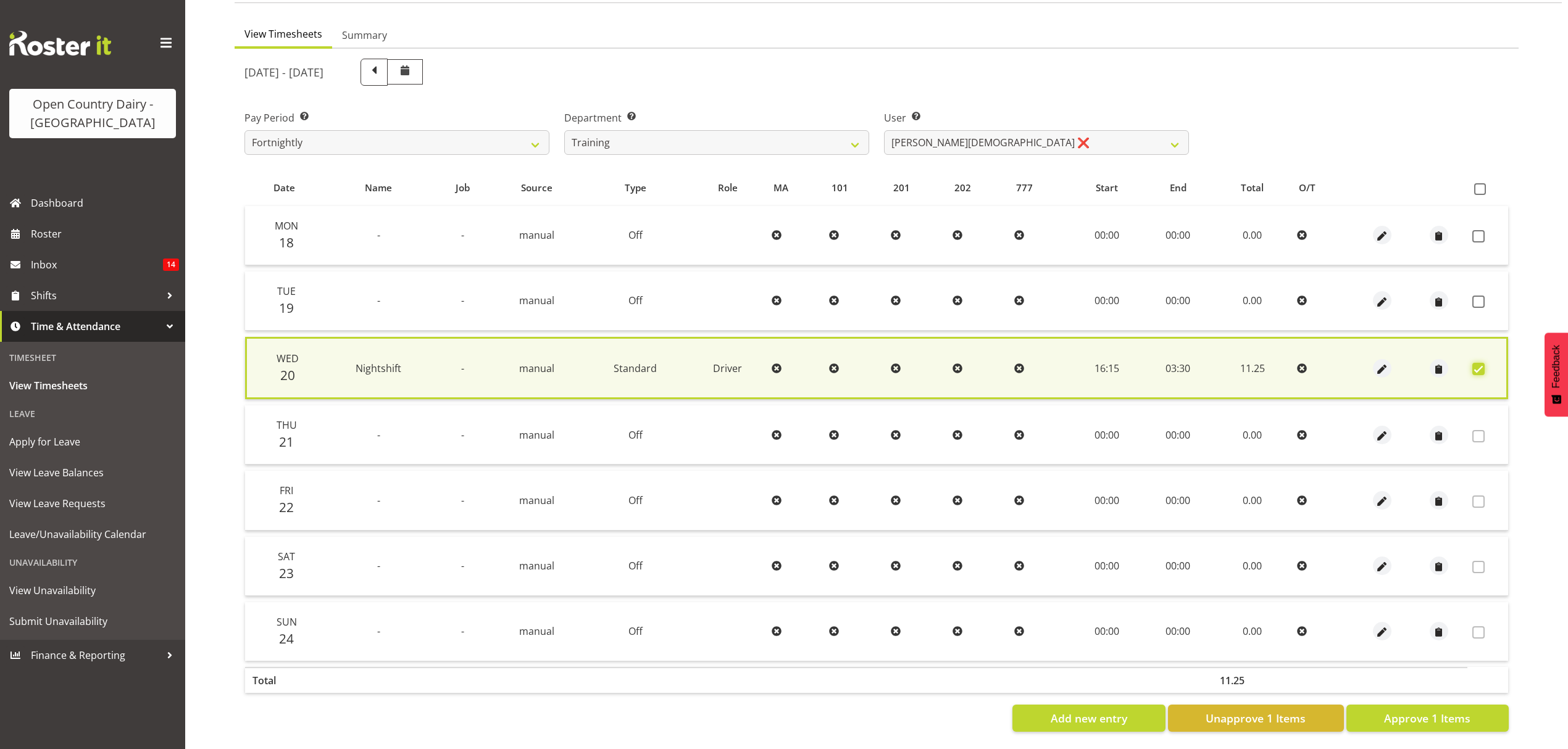
scroll to position [112, 0]
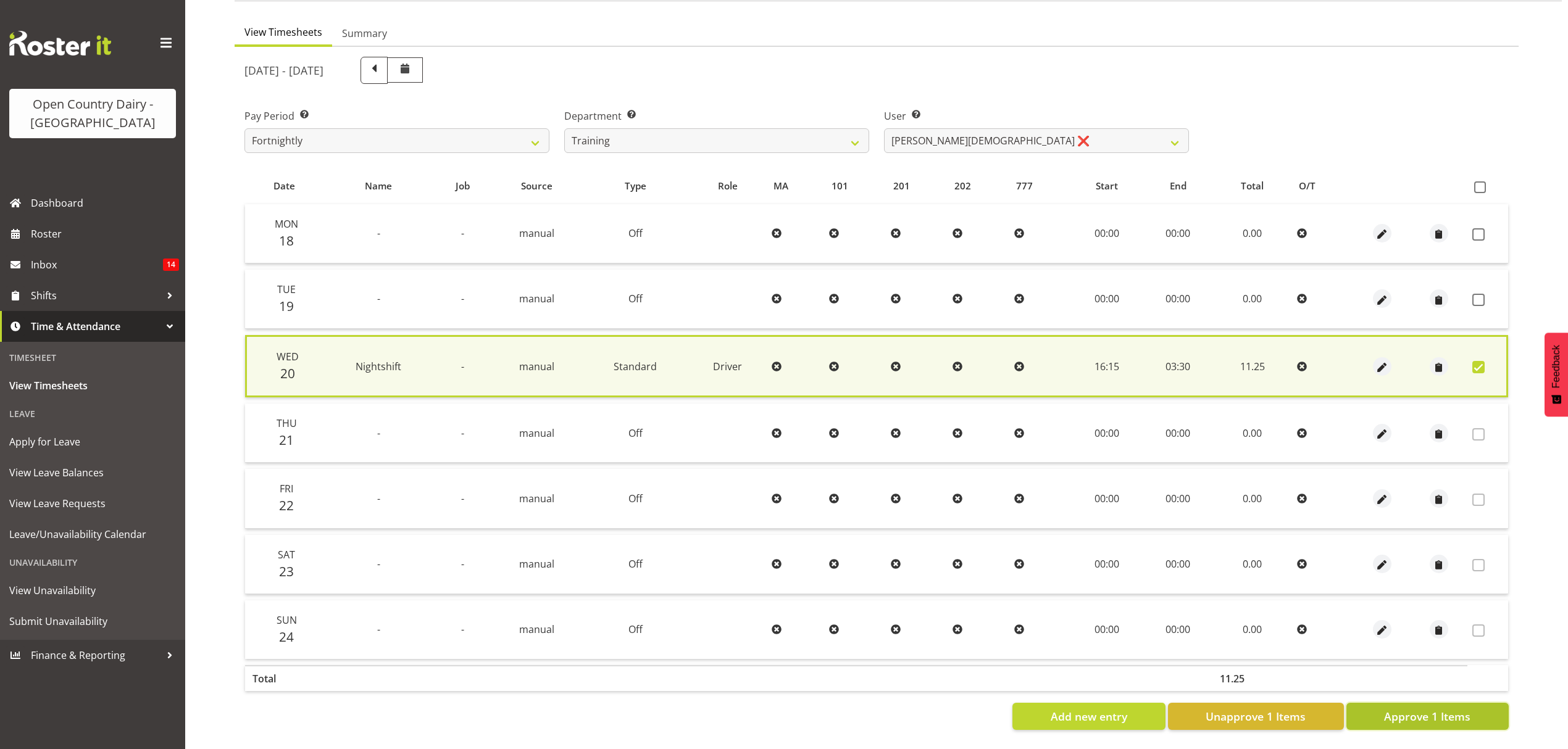
click at [1444, 708] on span "Approve 1 Items" at bounding box center [1427, 716] width 86 height 16
checkbox input "false"
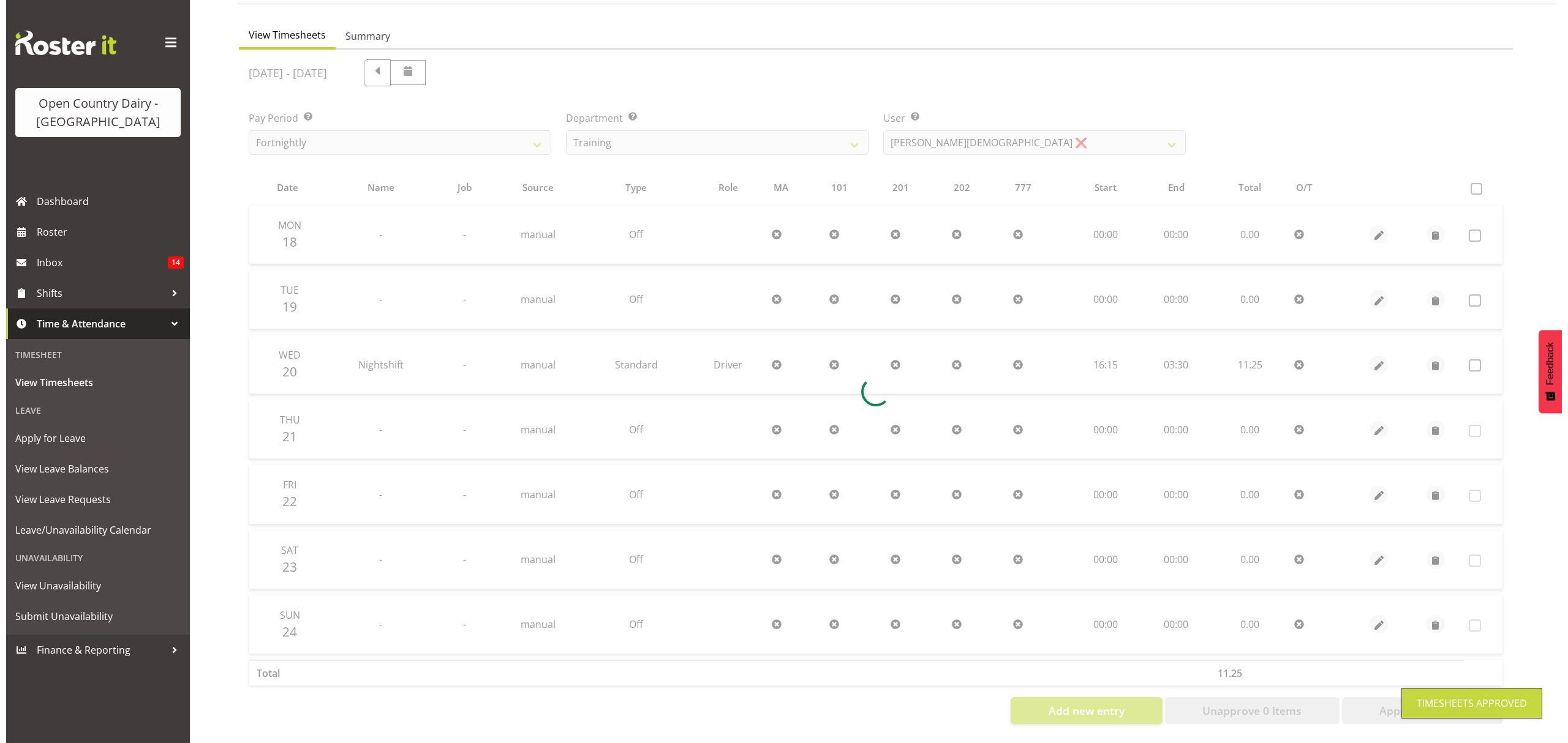
scroll to position [109, 0]
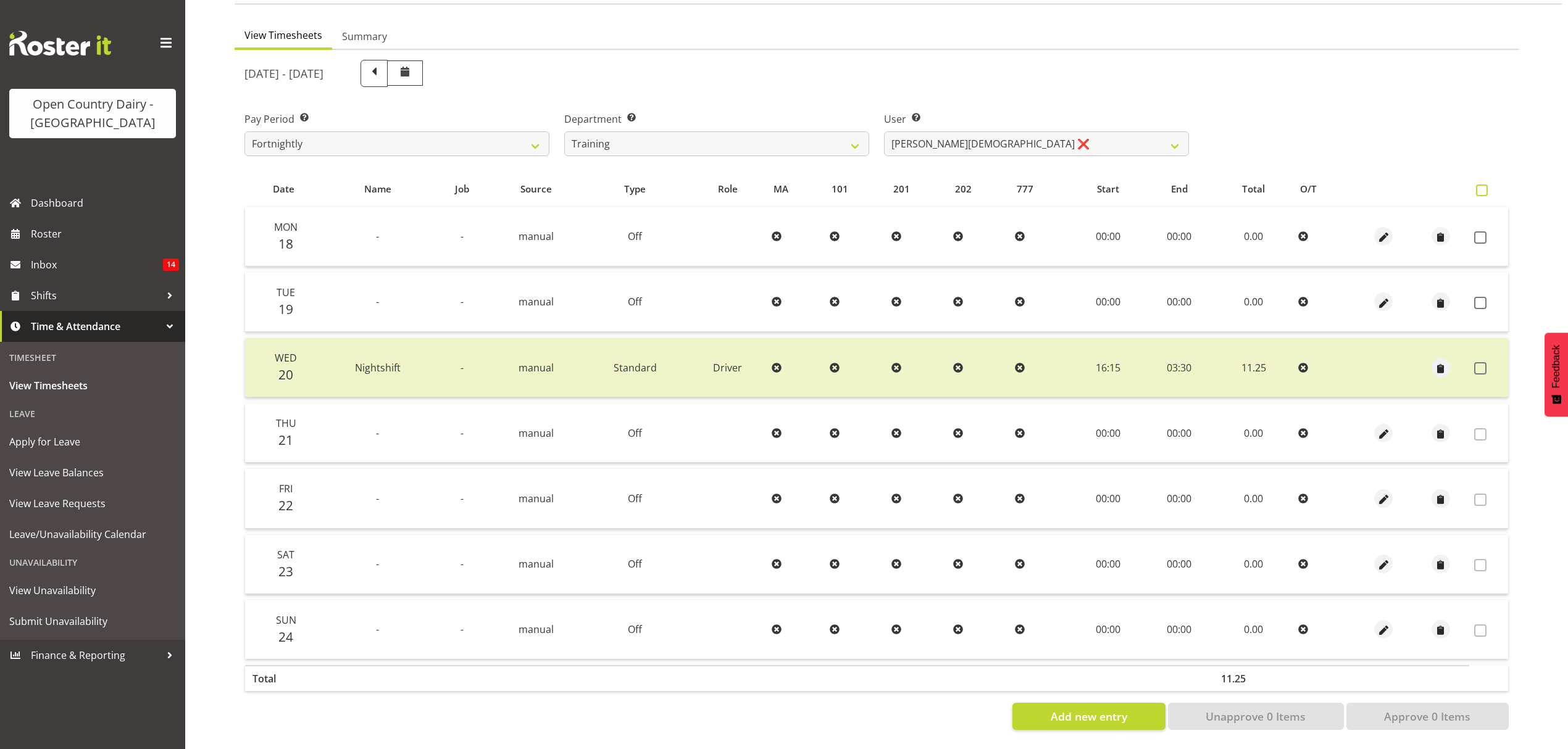
click at [1478, 184] on span at bounding box center [1482, 190] width 12 height 12
click at [1478, 186] on input "checkbox" at bounding box center [1480, 190] width 8 height 8
checkbox input "true"
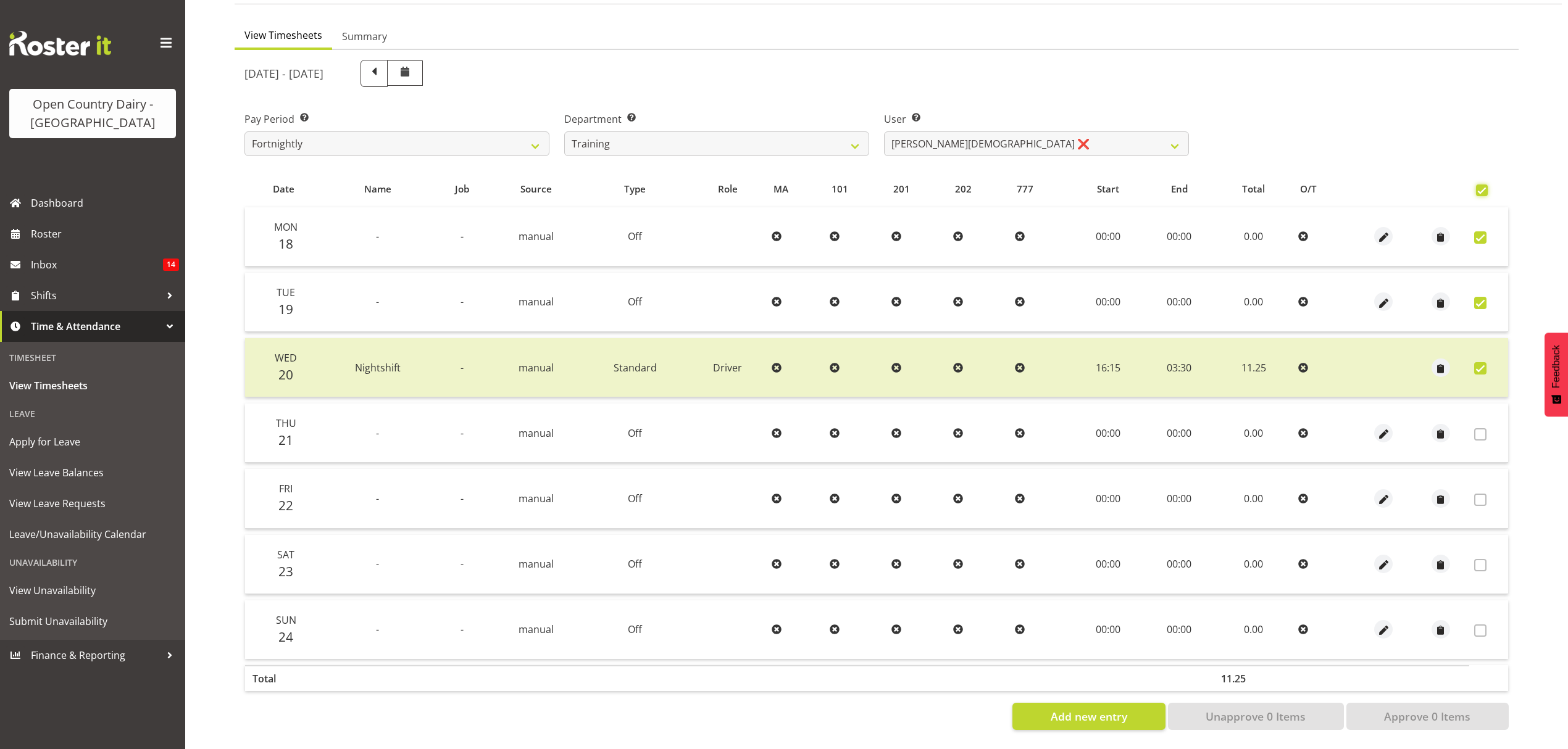
checkbox input "true"
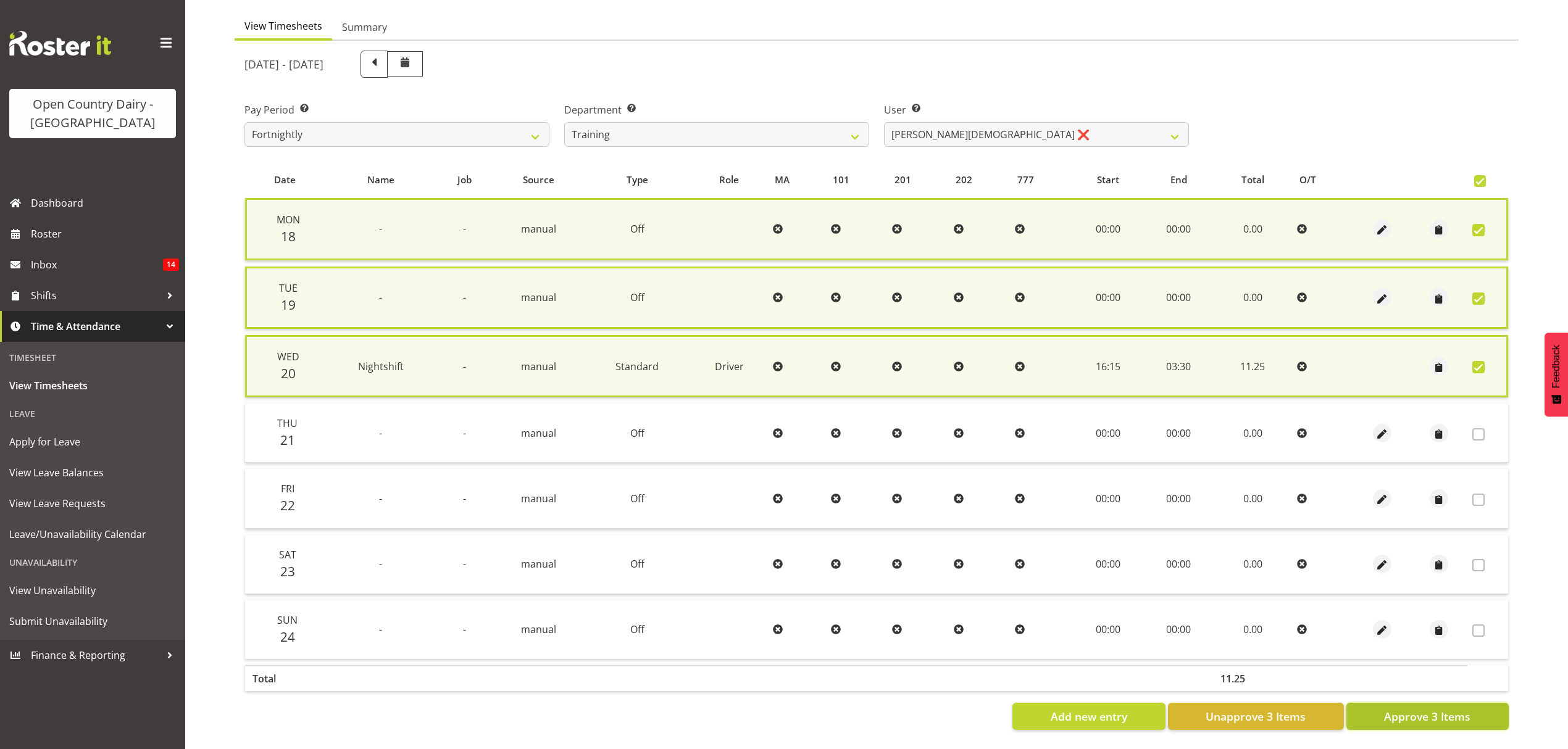
click at [1414, 717] on span "Approve 3 Items" at bounding box center [1427, 716] width 86 height 16
checkbox input "false"
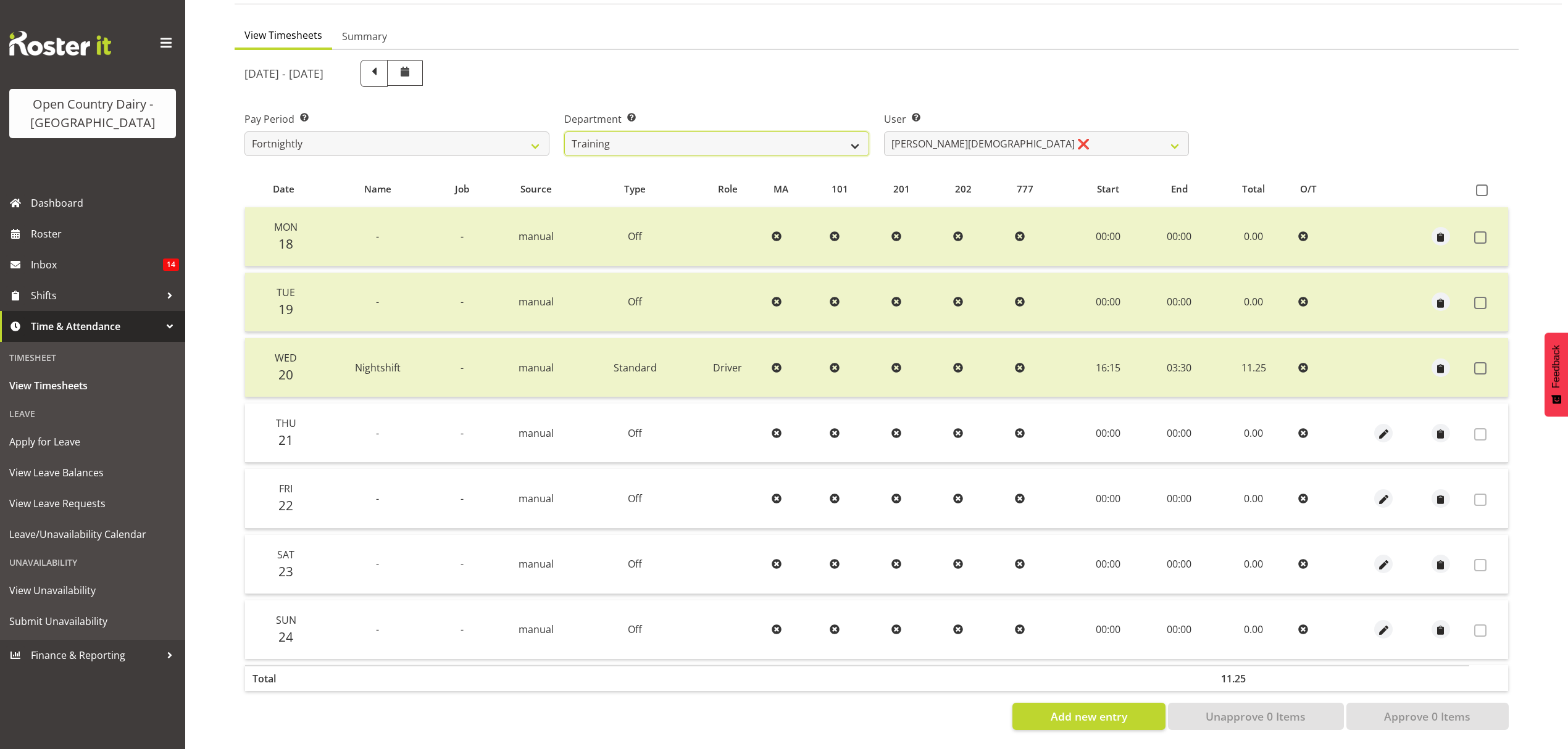
click at [743, 131] on select "734 735 736 737 738 739 851 852 853 854 855 856 858 861 862 865 868 869 870 873" at bounding box center [717, 143] width 305 height 25
select select "668"
click at [564, 131] on select "734 735 736 737 738 739 851 852 853 854 855 856 858 861 862 865 868 869 870 873" at bounding box center [717, 143] width 305 height 25
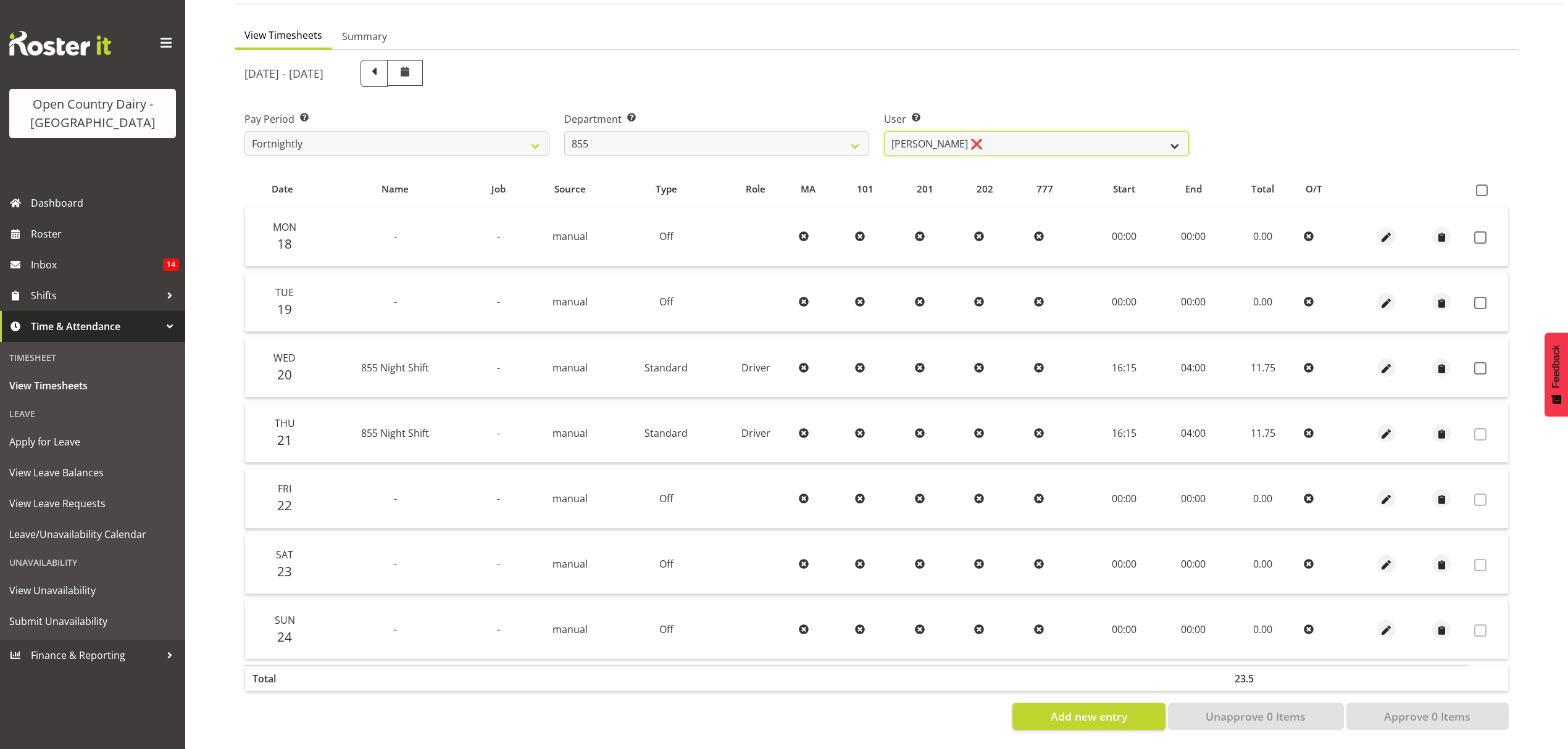
click at [991, 133] on select "[PERSON_NAME] ❌ [PERSON_NAME] ❌ [PERSON_NAME] ❌" at bounding box center [1037, 143] width 305 height 25
click at [884, 131] on select "[PERSON_NAME] ❌ [PERSON_NAME] ❌ [PERSON_NAME] ❌" at bounding box center [1037, 143] width 305 height 25
click at [1490, 184] on label at bounding box center [1485, 190] width 18 height 12
click at [1484, 186] on input "checkbox" at bounding box center [1480, 190] width 8 height 8
checkbox input "true"
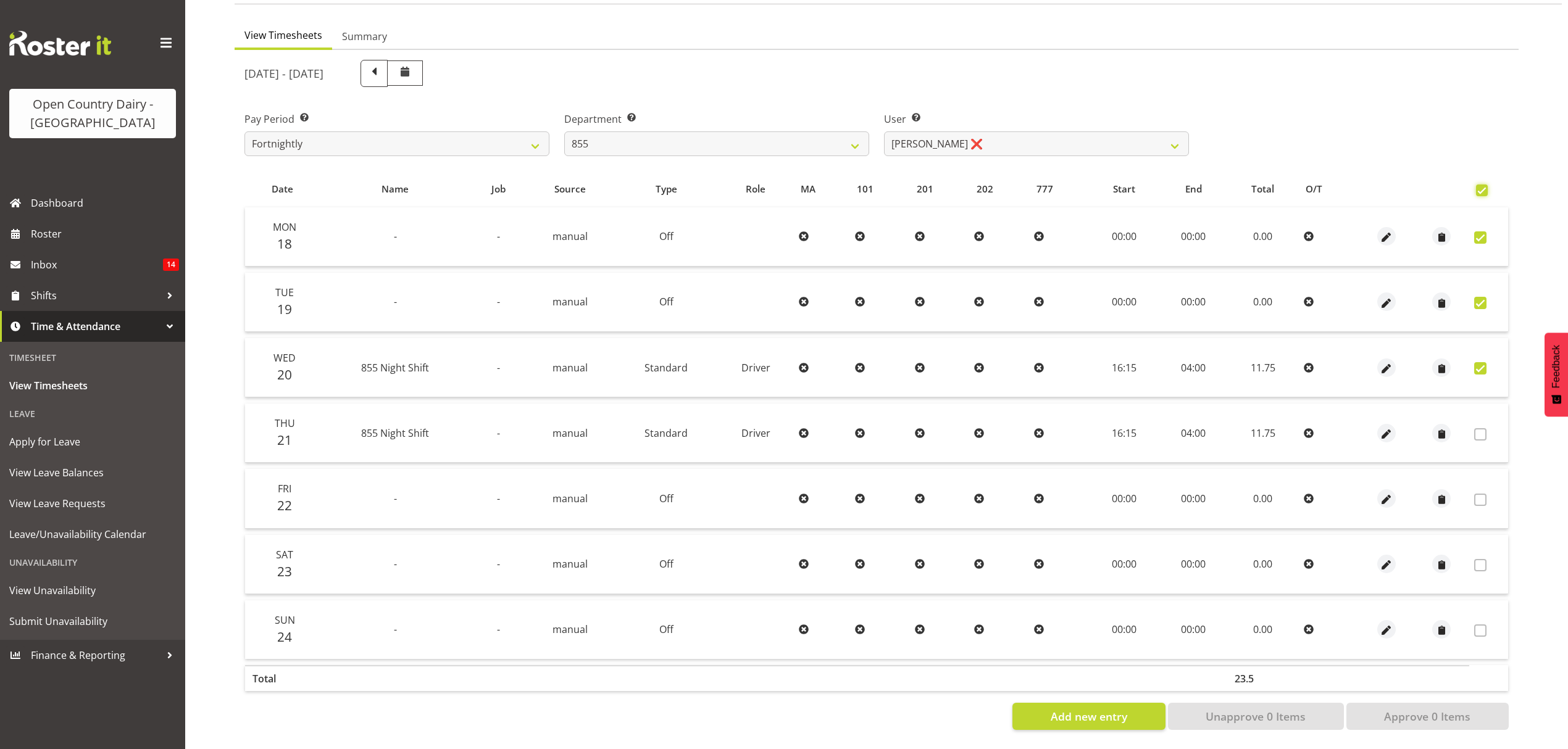
checkbox input "true"
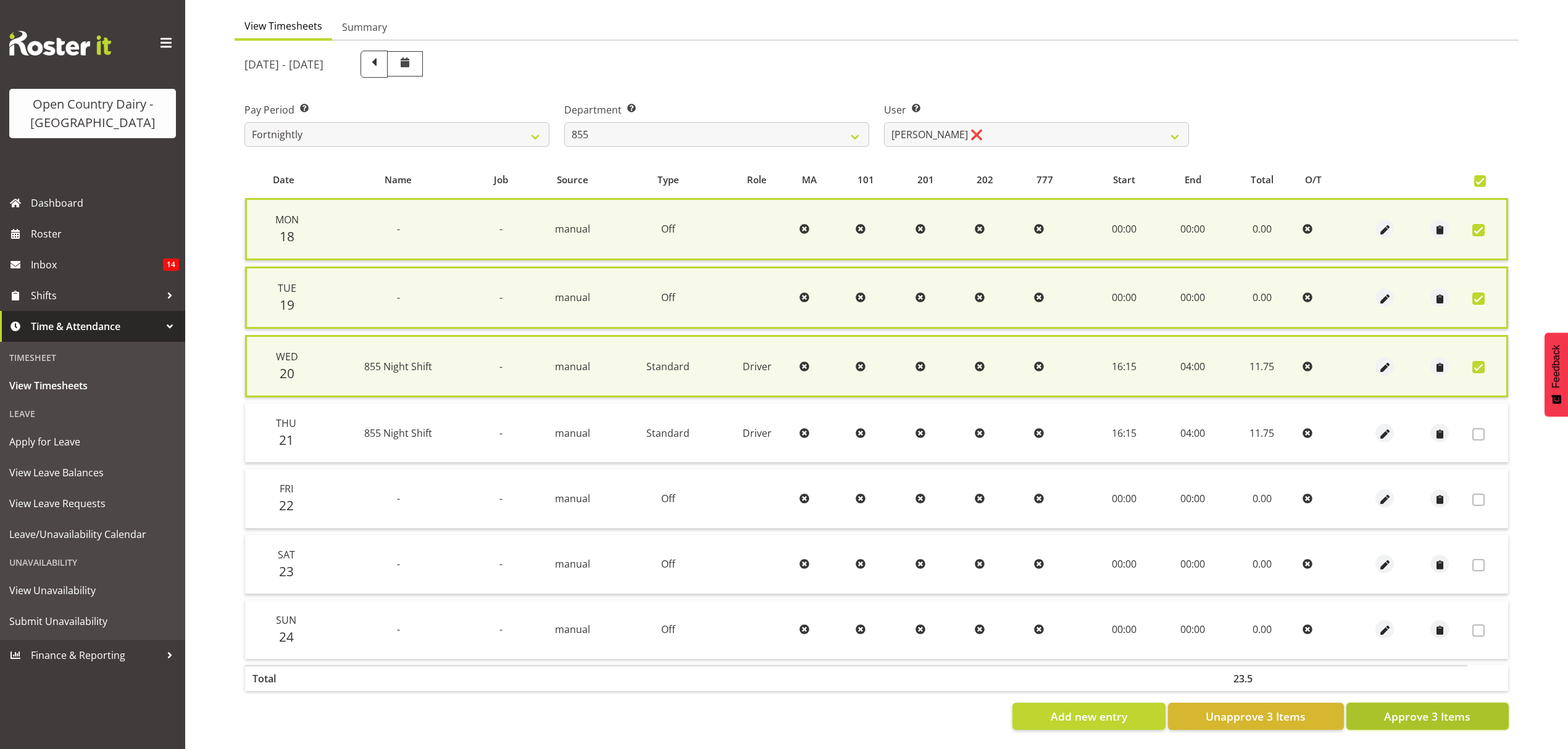
click at [1442, 708] on span "Approve 3 Items" at bounding box center [1427, 716] width 86 height 16
checkbox input "false"
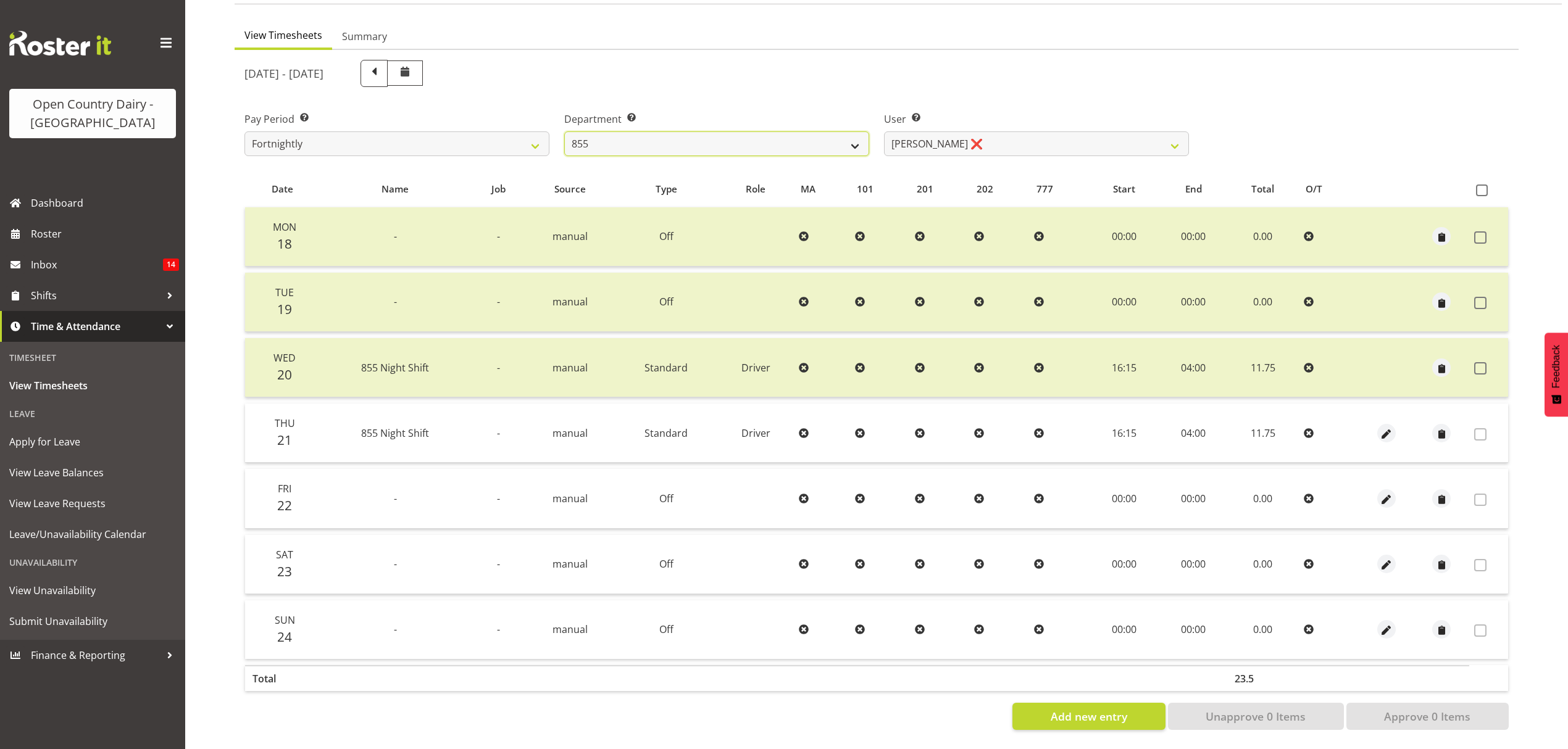
click at [691, 131] on select "734 735 736 737 738 739 851 852 853 854 855 856 858 861 862 865 868 869 870 873" at bounding box center [717, 143] width 305 height 25
select select "682"
click at [564, 131] on select "734 735 736 737 738 739 851 852 853 854 855 856 858 861 862 865 868 869 870 873" at bounding box center [717, 143] width 305 height 25
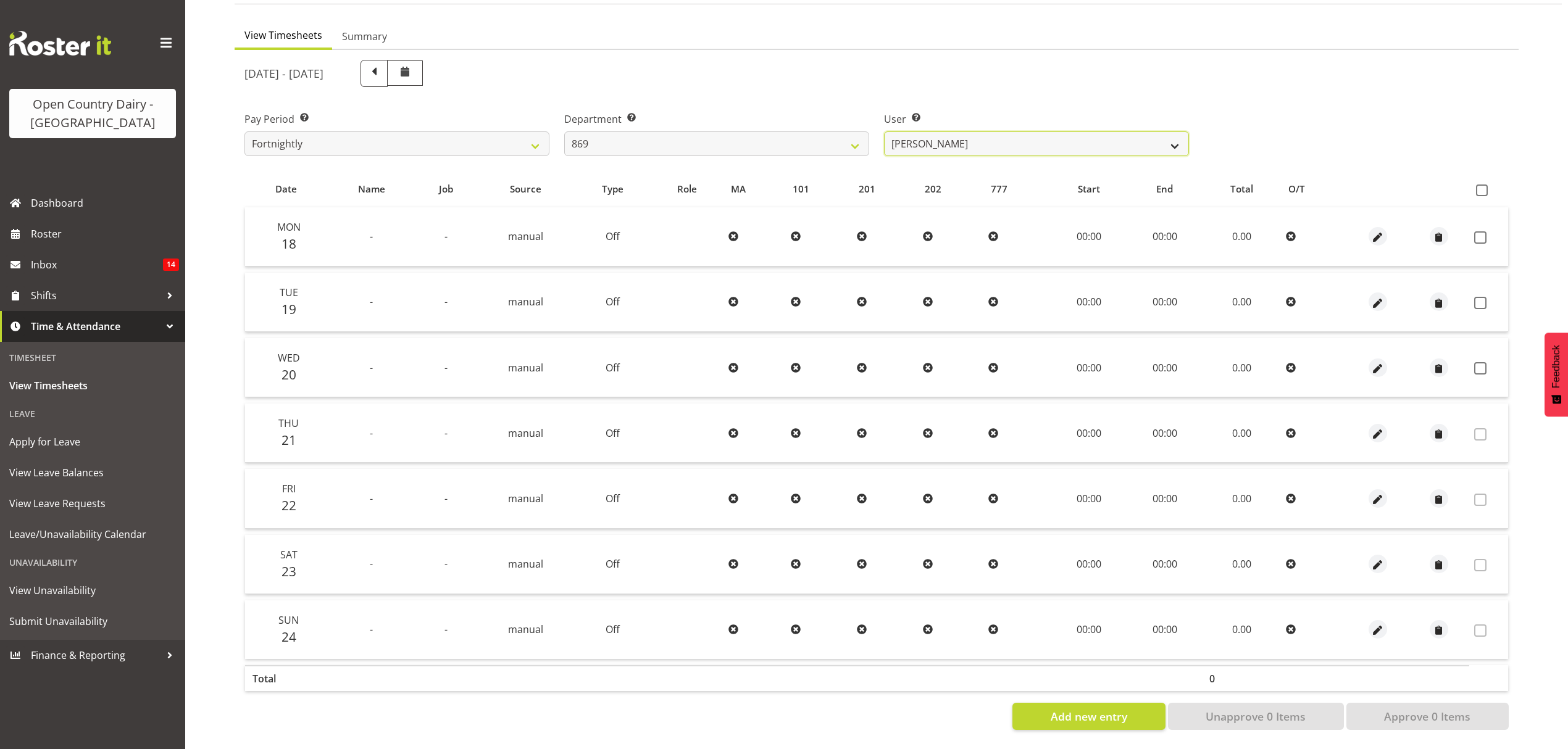
click at [1027, 132] on select "[PERSON_NAME] ❌ [PERSON_NAME] ✔ [PERSON_NAME] ❌ [PERSON_NAME] ❌" at bounding box center [1037, 143] width 305 height 25
select select "7399"
click at [884, 131] on select "[PERSON_NAME] ❌ [PERSON_NAME] ✔ [PERSON_NAME] ❌ [PERSON_NAME] ❌" at bounding box center [1037, 143] width 305 height 25
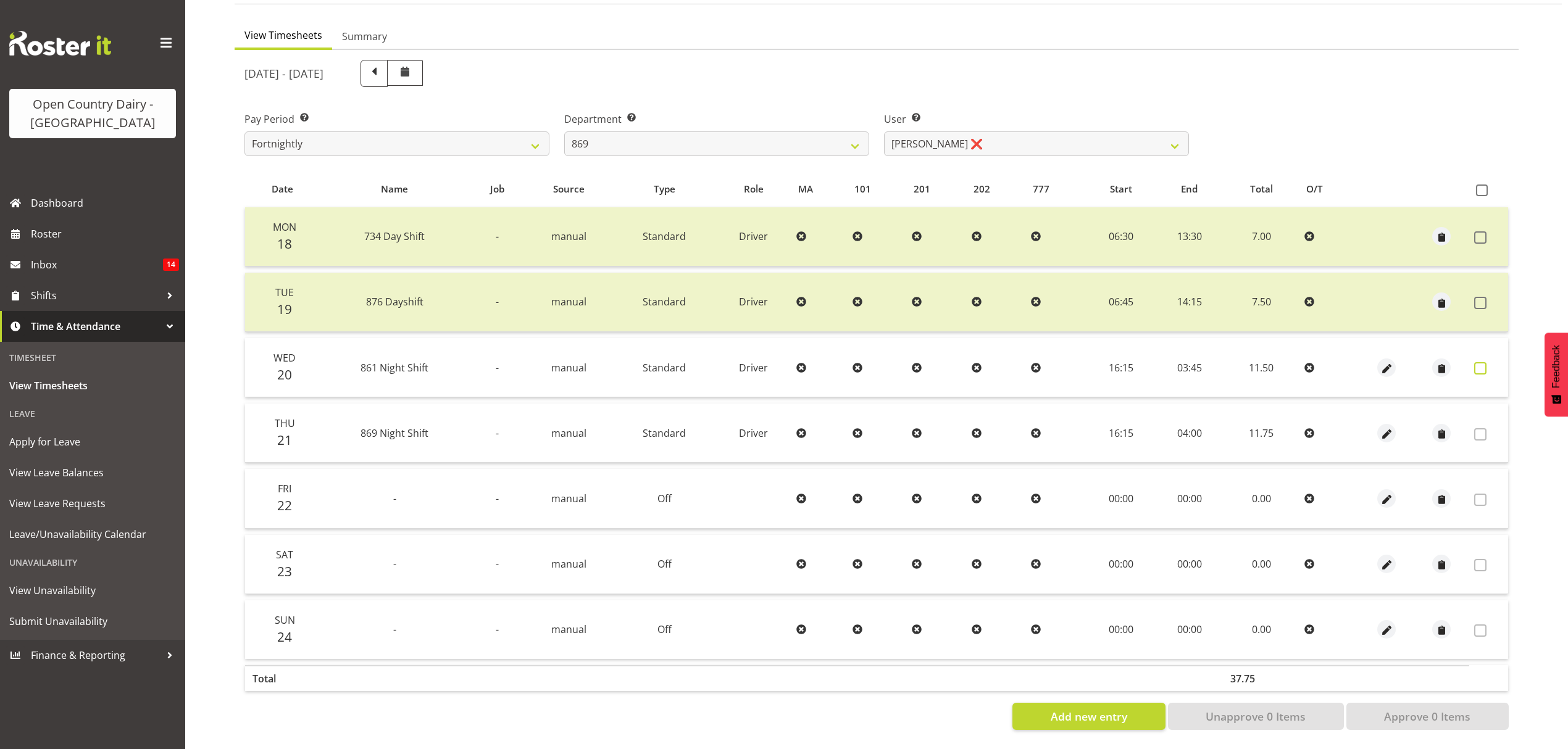
click at [1483, 362] on span at bounding box center [1480, 368] width 12 height 12
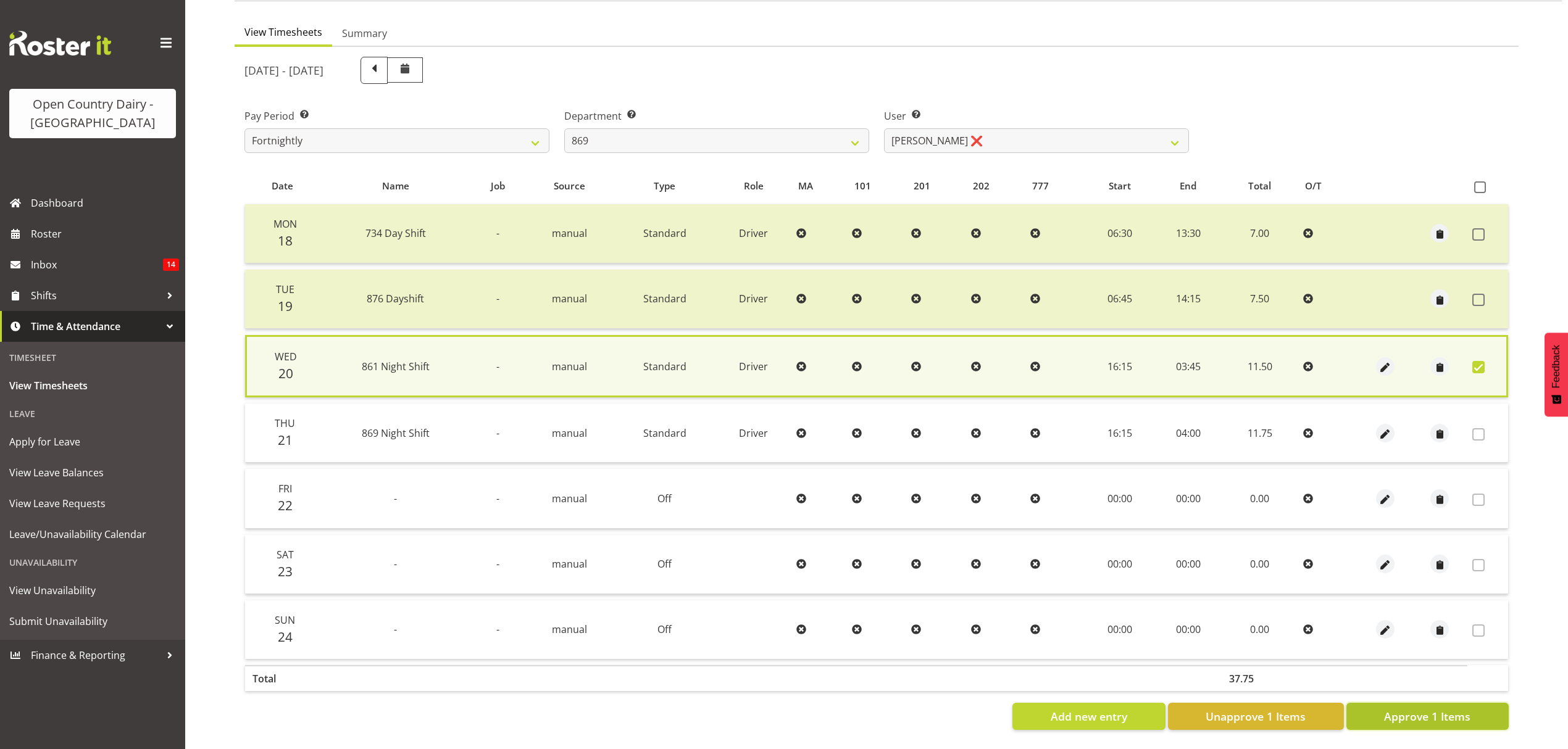
click at [1468, 708] on span "Approve 1 Items" at bounding box center [1427, 716] width 86 height 16
checkbox input "false"
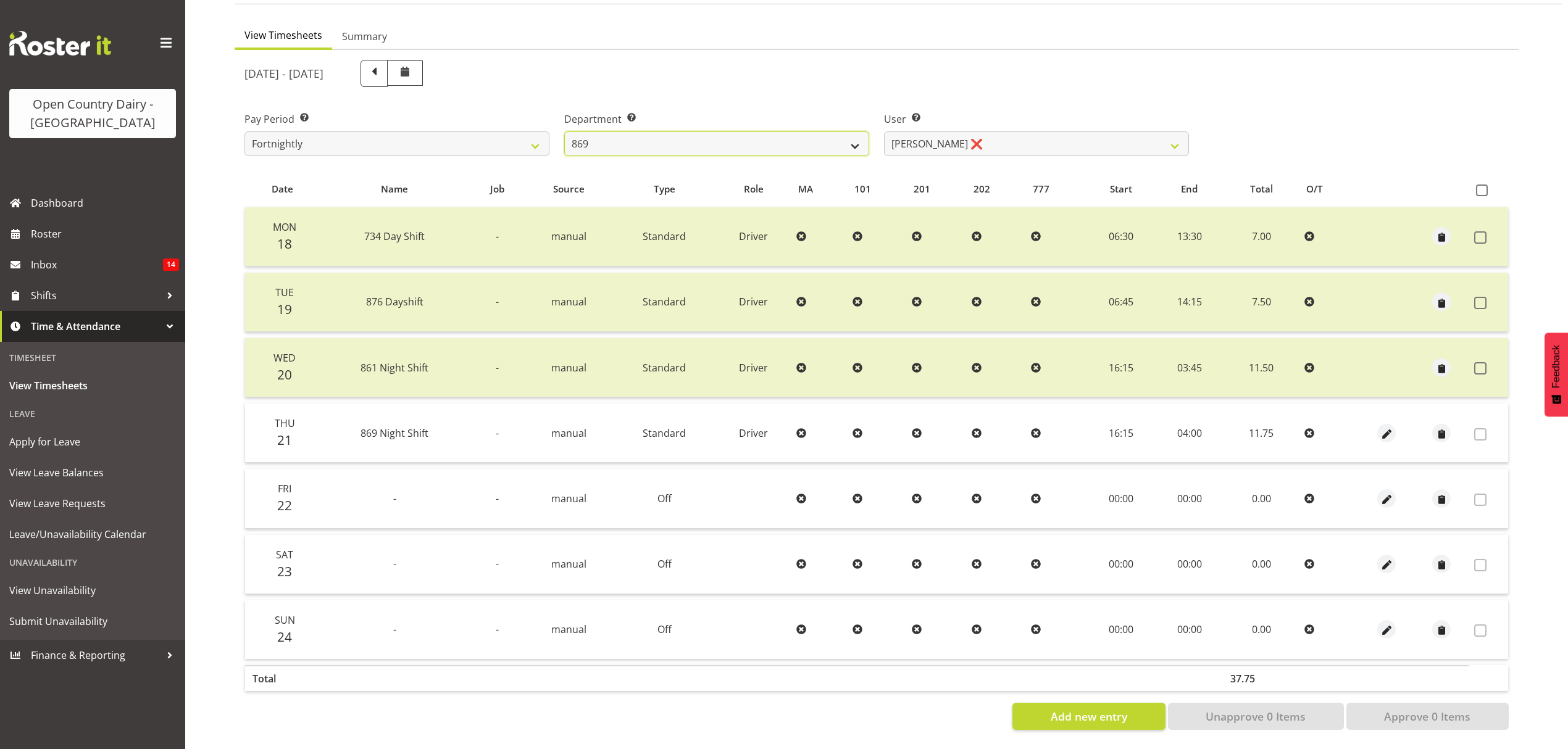
click at [743, 136] on select "734 735 736 737 738 739 851 852 853 854 855 856 858 861 862 865 868 869 870 873" at bounding box center [717, 143] width 305 height 25
select select "686"
click at [564, 131] on select "734 735 736 737 738 739 851 852 853 854 855 856 858 861 862 865 868 869 870 873" at bounding box center [717, 143] width 305 height 25
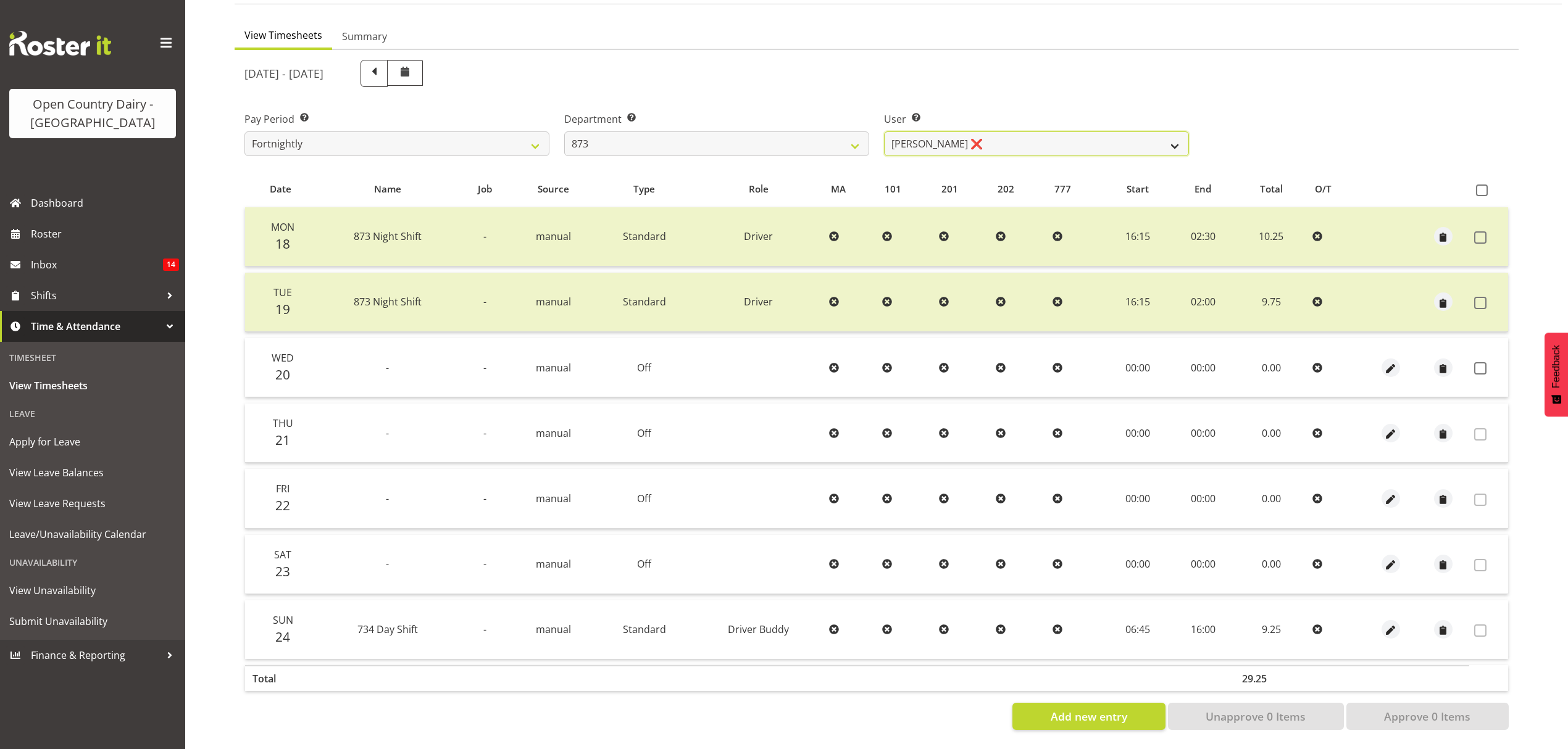
click at [1018, 140] on select "[PERSON_NAME] ❌ [PERSON_NAME] ❌ [PERSON_NAME] ❌ [PERSON_NAME] ❌" at bounding box center [1037, 143] width 305 height 25
select select "7516"
click at [884, 131] on select "[PERSON_NAME] ❌ [PERSON_NAME] ❌ [PERSON_NAME] ❌ [PERSON_NAME] ❌" at bounding box center [1037, 143] width 305 height 25
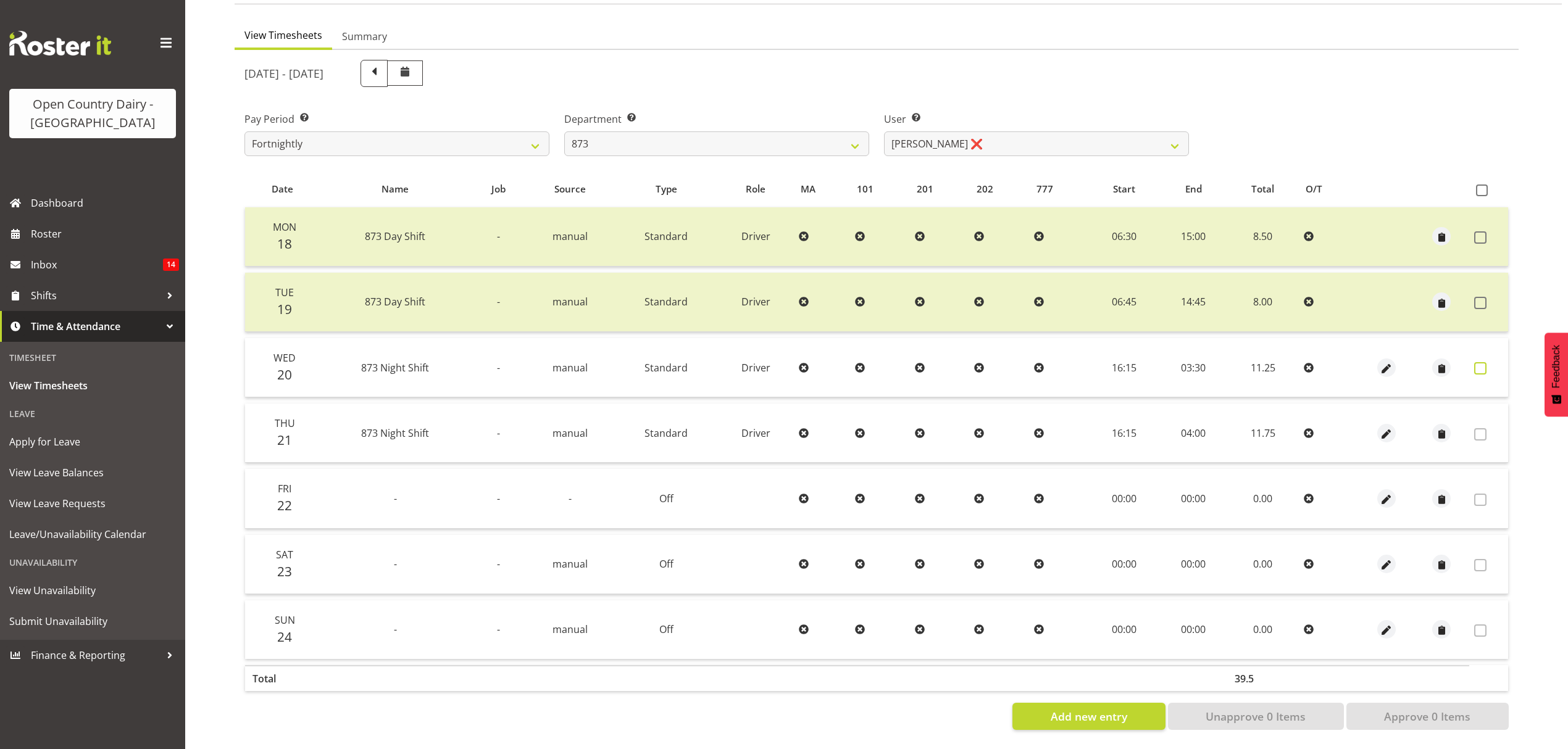
click at [1479, 362] on span at bounding box center [1480, 368] width 12 height 12
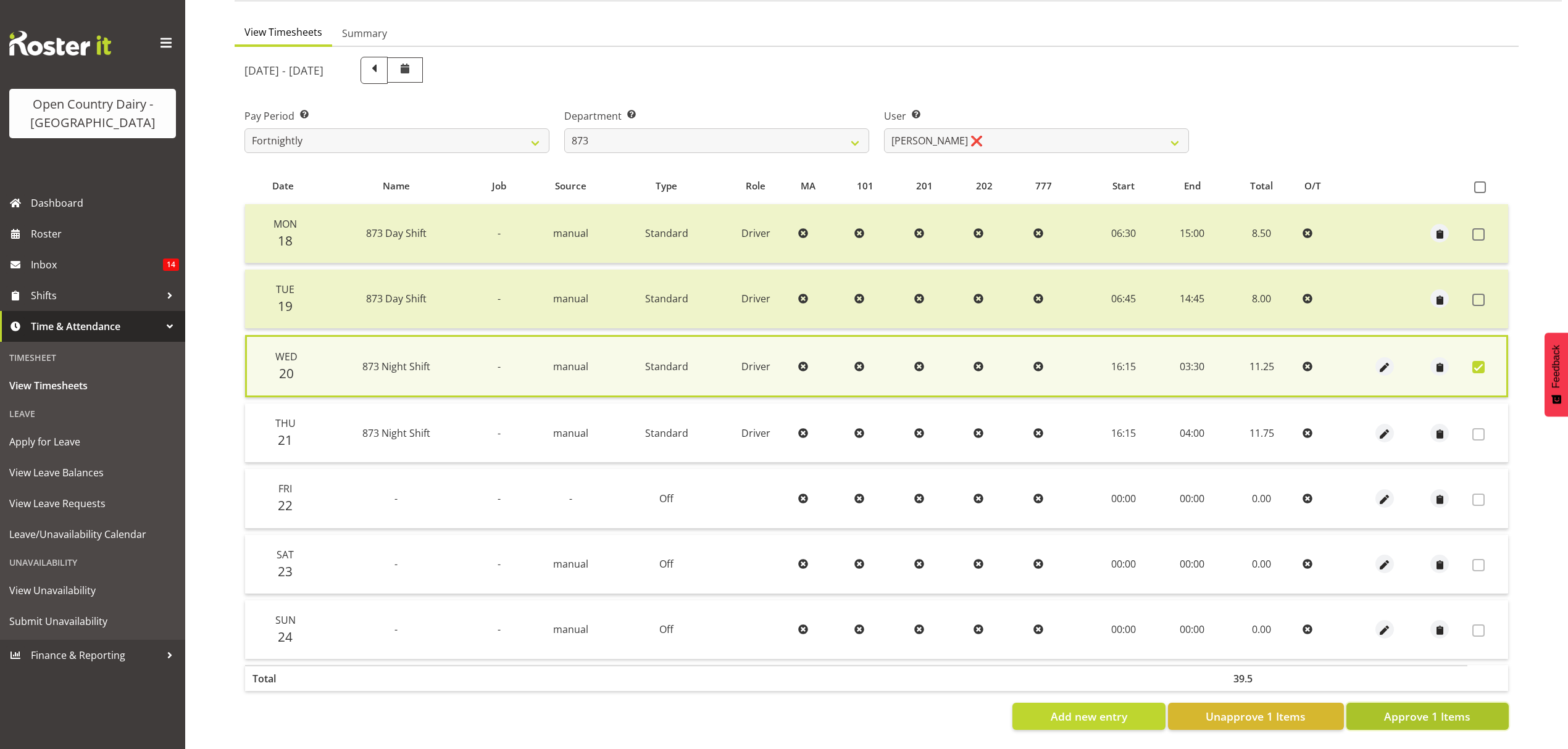
click at [1423, 708] on span "Approve 1 Items" at bounding box center [1427, 716] width 86 height 16
checkbox input "false"
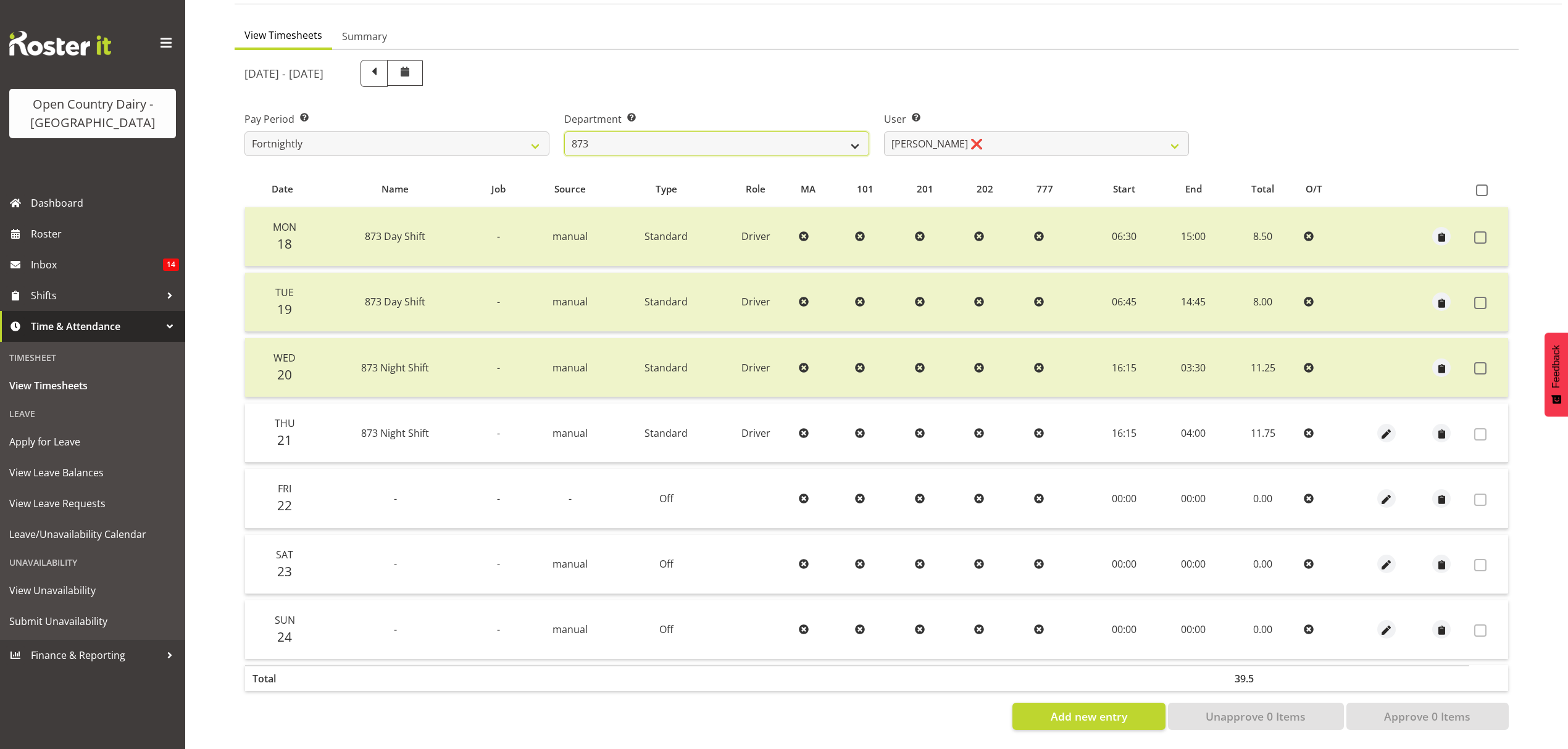
click at [747, 131] on select "734 735 736 737 738 739 851 852 853 854 855 856 858 861 862 865 868 869 870 873" at bounding box center [717, 143] width 305 height 25
select select "816"
click at [564, 131] on select "734 735 736 737 738 739 851 852 853 854 855 856 858 861 862 865 868 869 870 873" at bounding box center [717, 143] width 305 height 25
select select "10273"
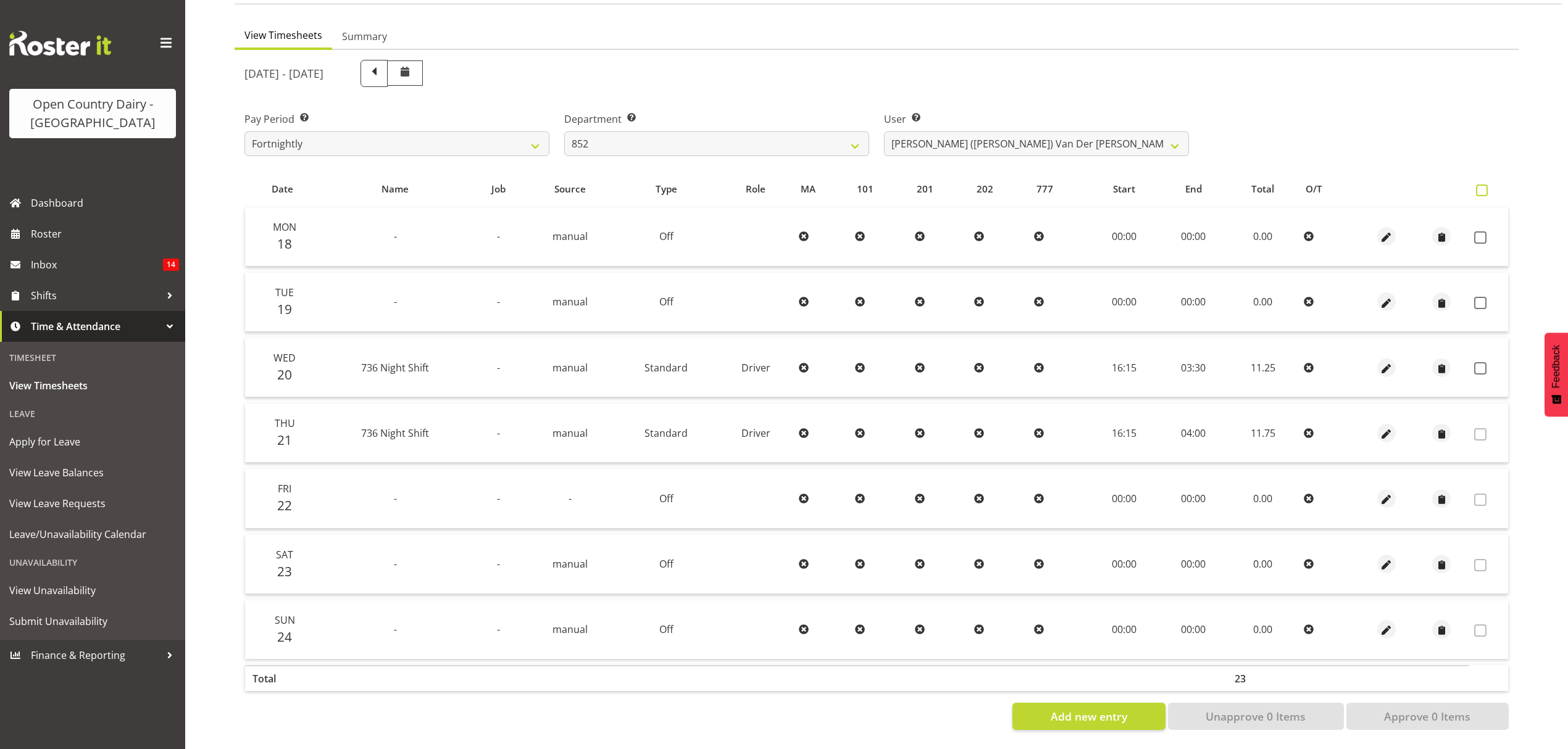
click at [1484, 184] on span at bounding box center [1482, 190] width 12 height 12
click at [1484, 186] on input "checkbox" at bounding box center [1480, 190] width 8 height 8
checkbox input "true"
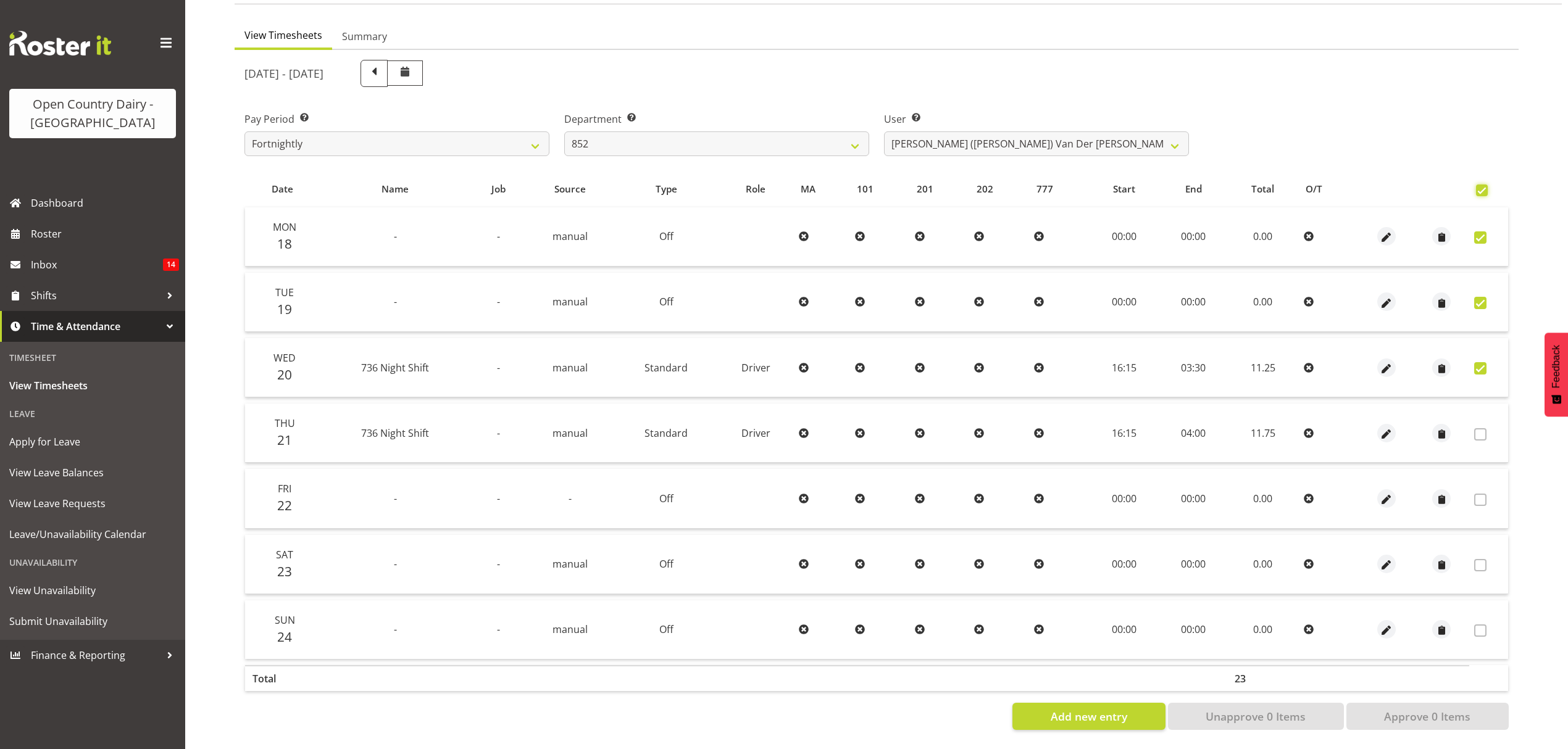
checkbox input "true"
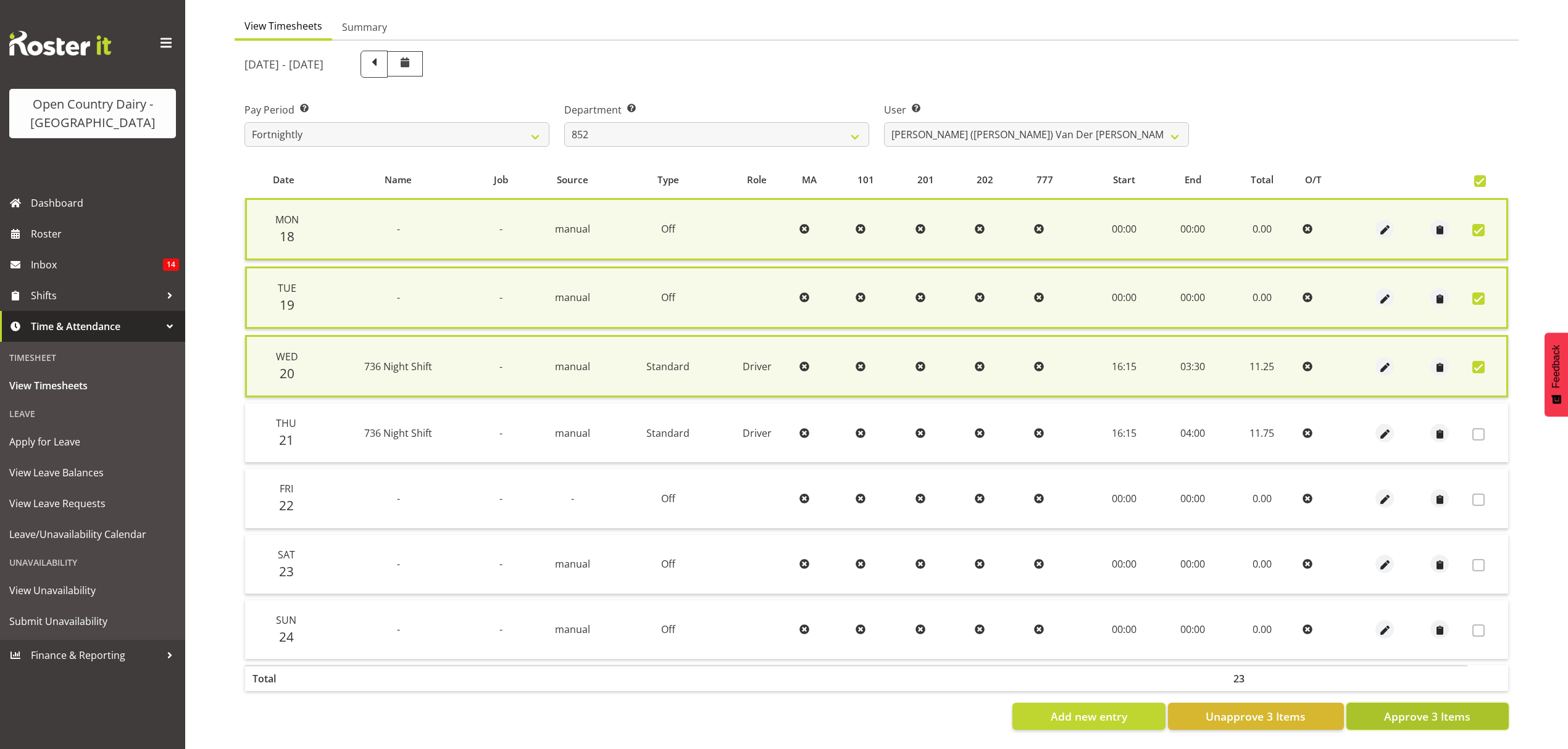
click at [1439, 708] on span "Approve 3 Items" at bounding box center [1427, 716] width 86 height 16
checkbox input "false"
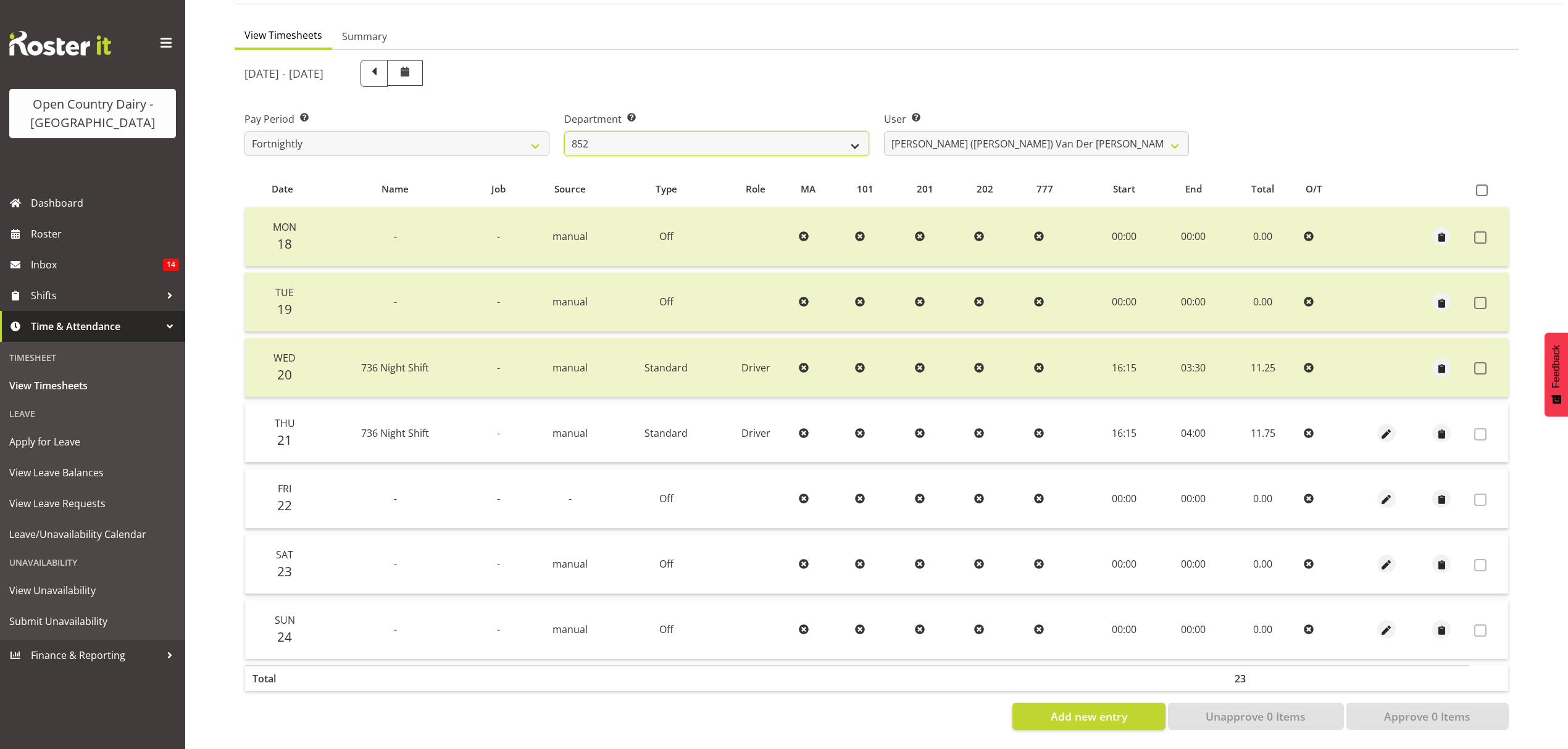
click at [694, 139] on select "734 735 736 737 738 739 851 852 853 854 855 856 858 861 862 865 868 869 870 873" at bounding box center [717, 143] width 305 height 25
select select "690"
click at [564, 131] on select "734 735 736 737 738 739 851 852 853 854 855 856 858 861 862 865 868 869 870 873" at bounding box center [717, 143] width 305 height 25
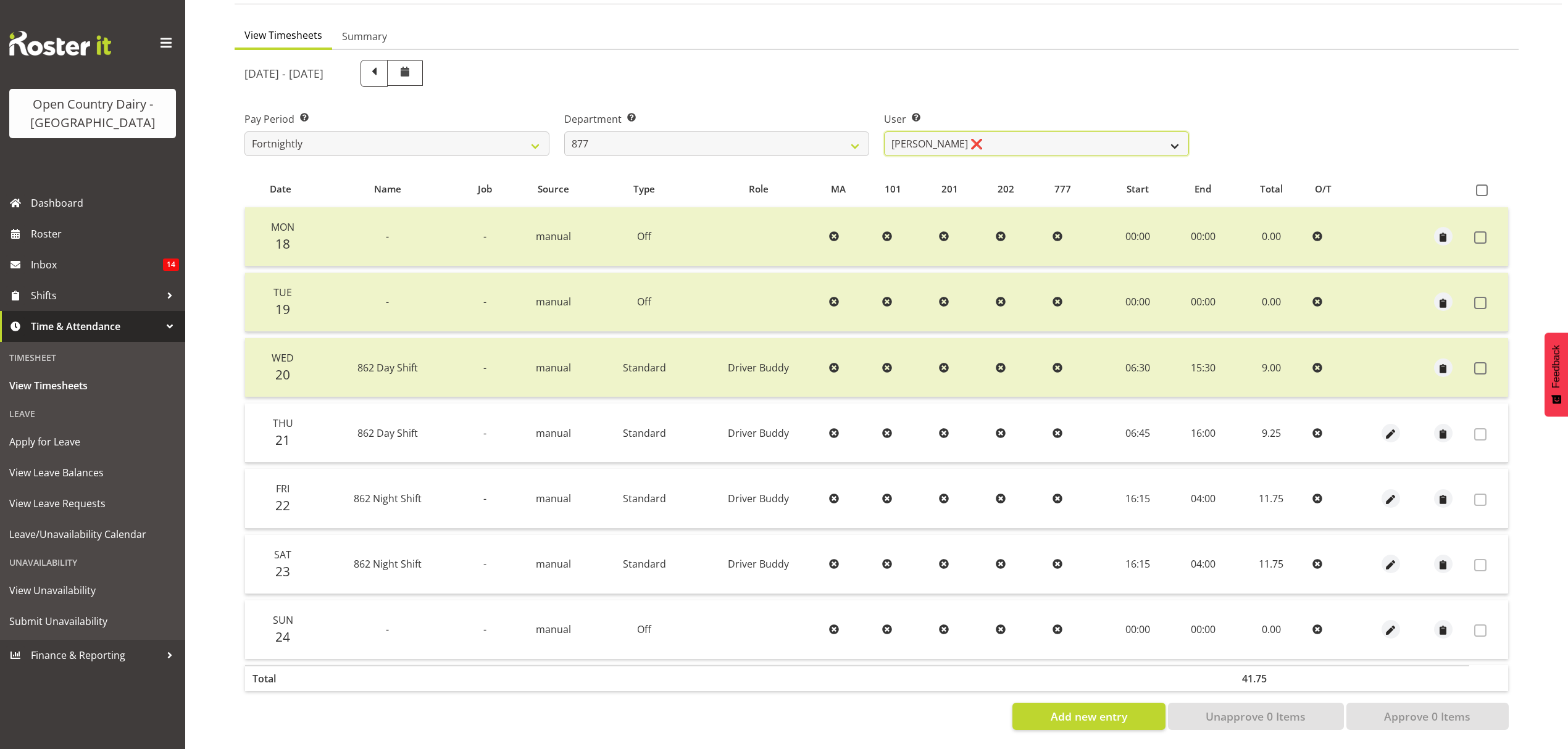
click at [978, 135] on select "[PERSON_NAME] ❌ [PERSON_NAME] ❌ [PERSON_NAME] ❌ [PERSON_NAME] ❌" at bounding box center [1037, 143] width 305 height 25
select select "7468"
click at [884, 131] on select "[PERSON_NAME] ❌ [PERSON_NAME] ❌ [PERSON_NAME] ❌ [PERSON_NAME] ❌" at bounding box center [1037, 143] width 305 height 25
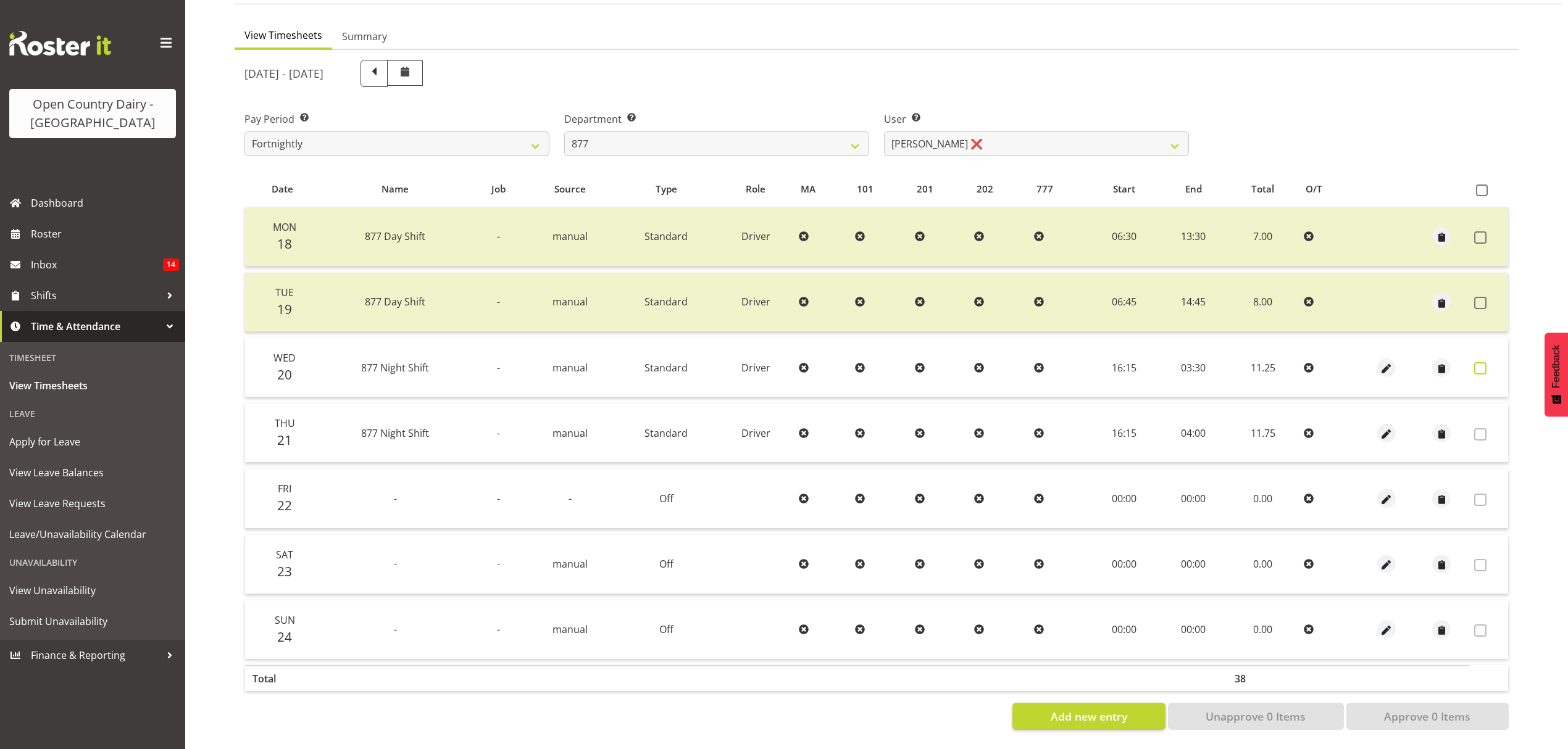
click at [1478, 362] on span at bounding box center [1480, 368] width 12 height 12
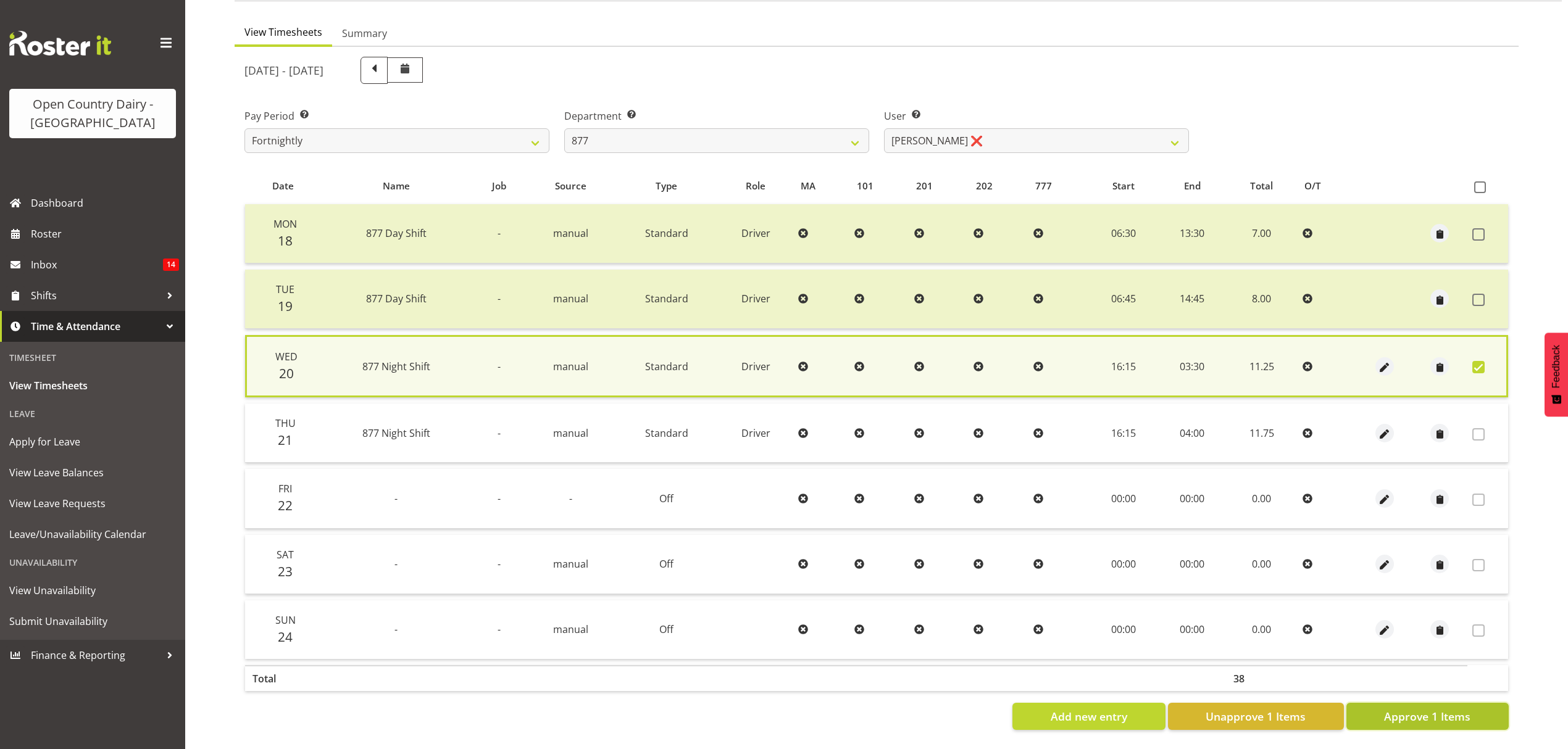
click at [1418, 708] on span "Approve 1 Items" at bounding box center [1427, 716] width 86 height 16
checkbox input "false"
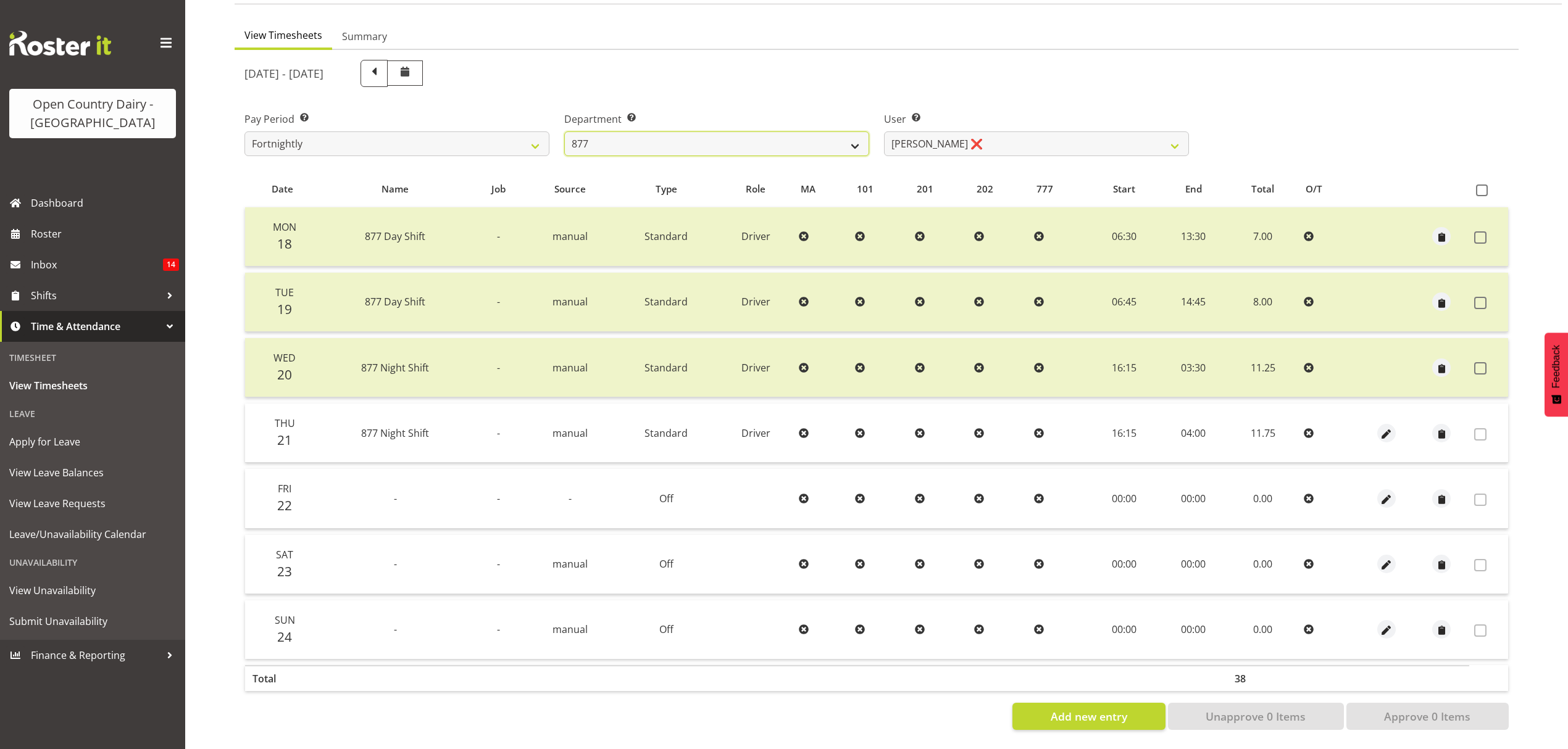
click at [683, 131] on select "734 735 736 737 738 739 851 852 853 854 855 856 858 861 862 865 868 869 870 873" at bounding box center [717, 143] width 305 height 25
select select "667"
click at [564, 131] on select "734 735 736 737 738 739 851 852 853 854 855 856 858 861 862 865 868 869 870 873" at bounding box center [717, 143] width 305 height 25
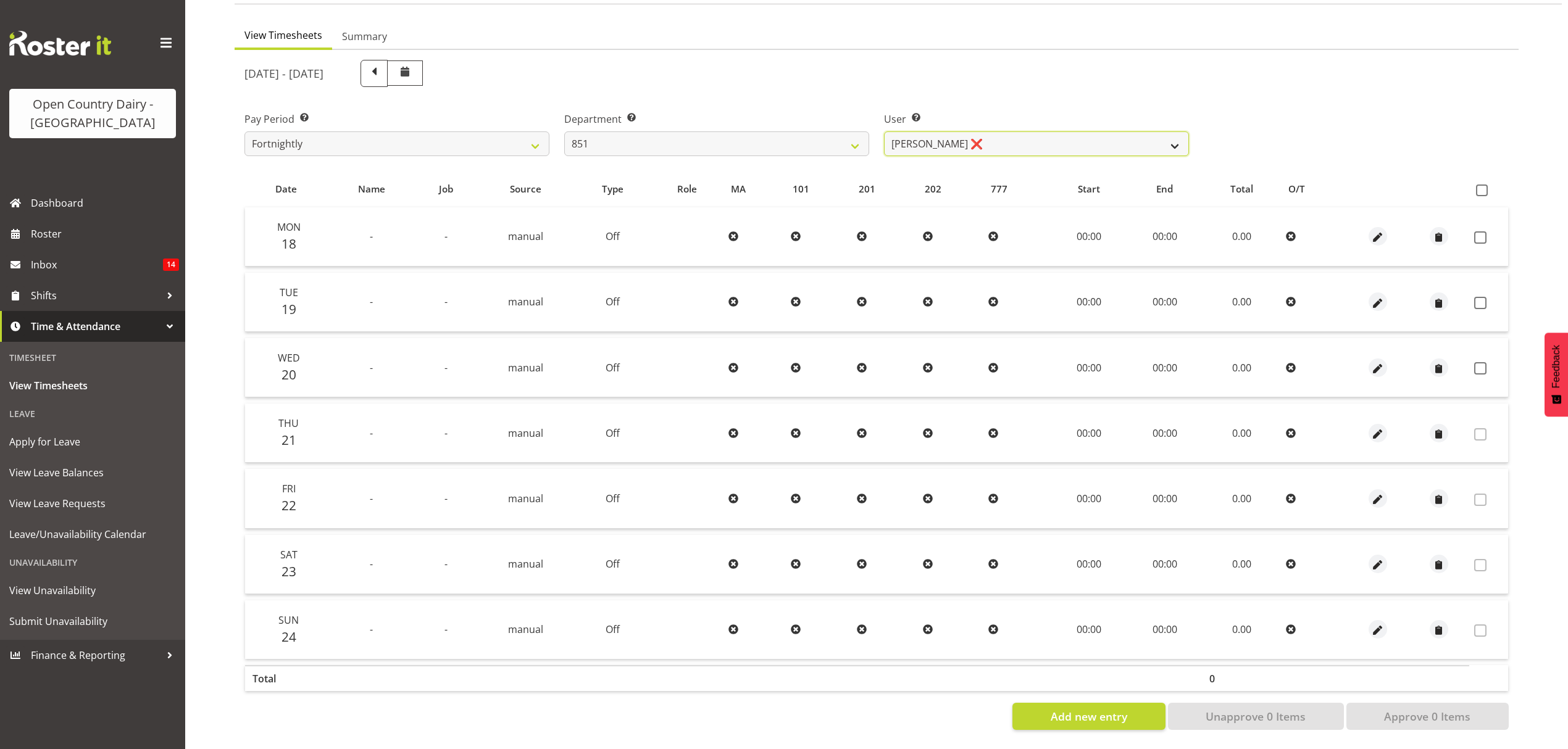
click at [978, 136] on select "[PERSON_NAME] ❌ [PERSON_NAME] ❌ [PERSON_NAME] ❌" at bounding box center [1037, 143] width 305 height 25
select select "7425"
click at [884, 131] on select "[PERSON_NAME] ❌ [PERSON_NAME] ❌ [PERSON_NAME] ❌" at bounding box center [1037, 143] width 305 height 25
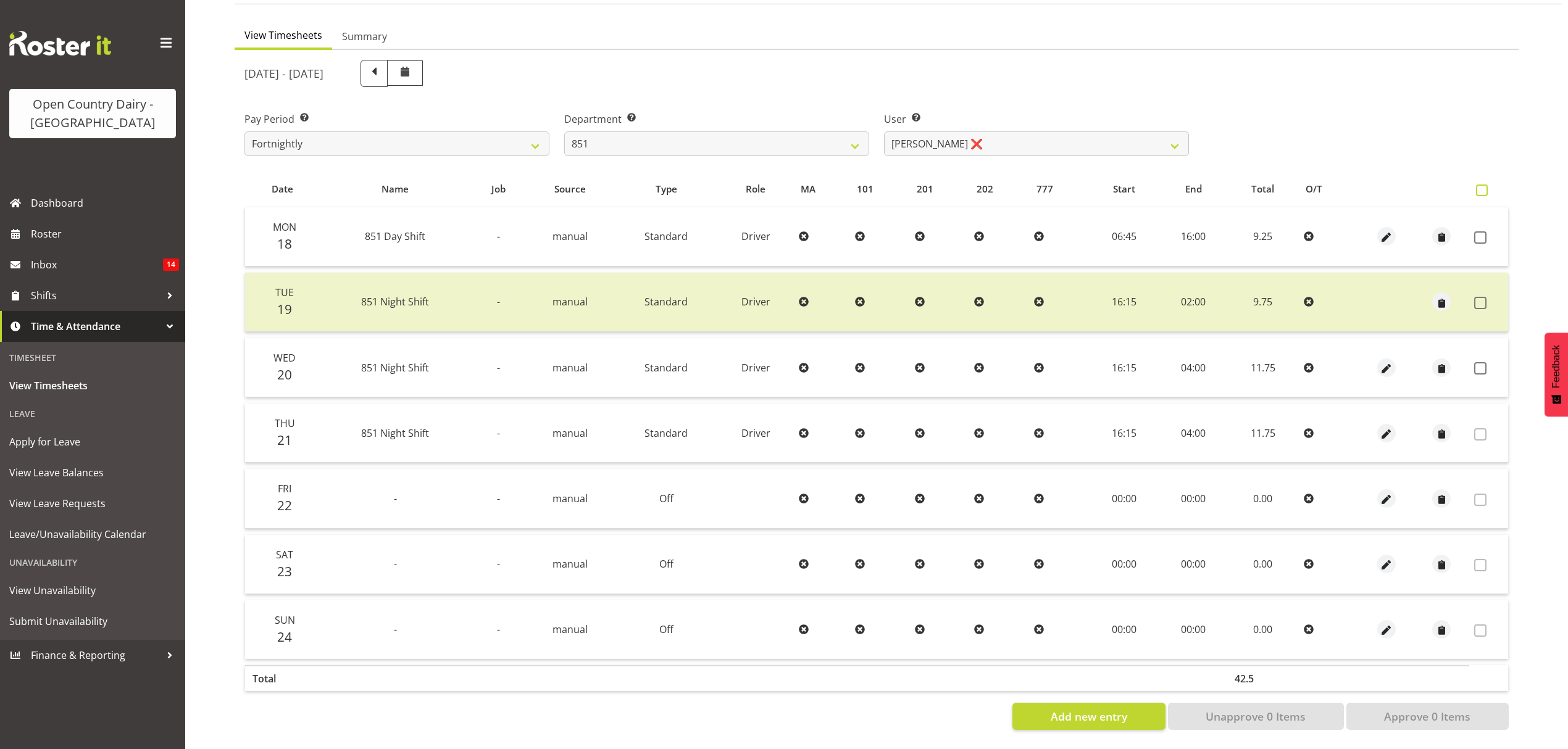
click at [1478, 184] on span at bounding box center [1482, 190] width 12 height 12
click at [1478, 186] on input "checkbox" at bounding box center [1480, 190] width 8 height 8
checkbox input "true"
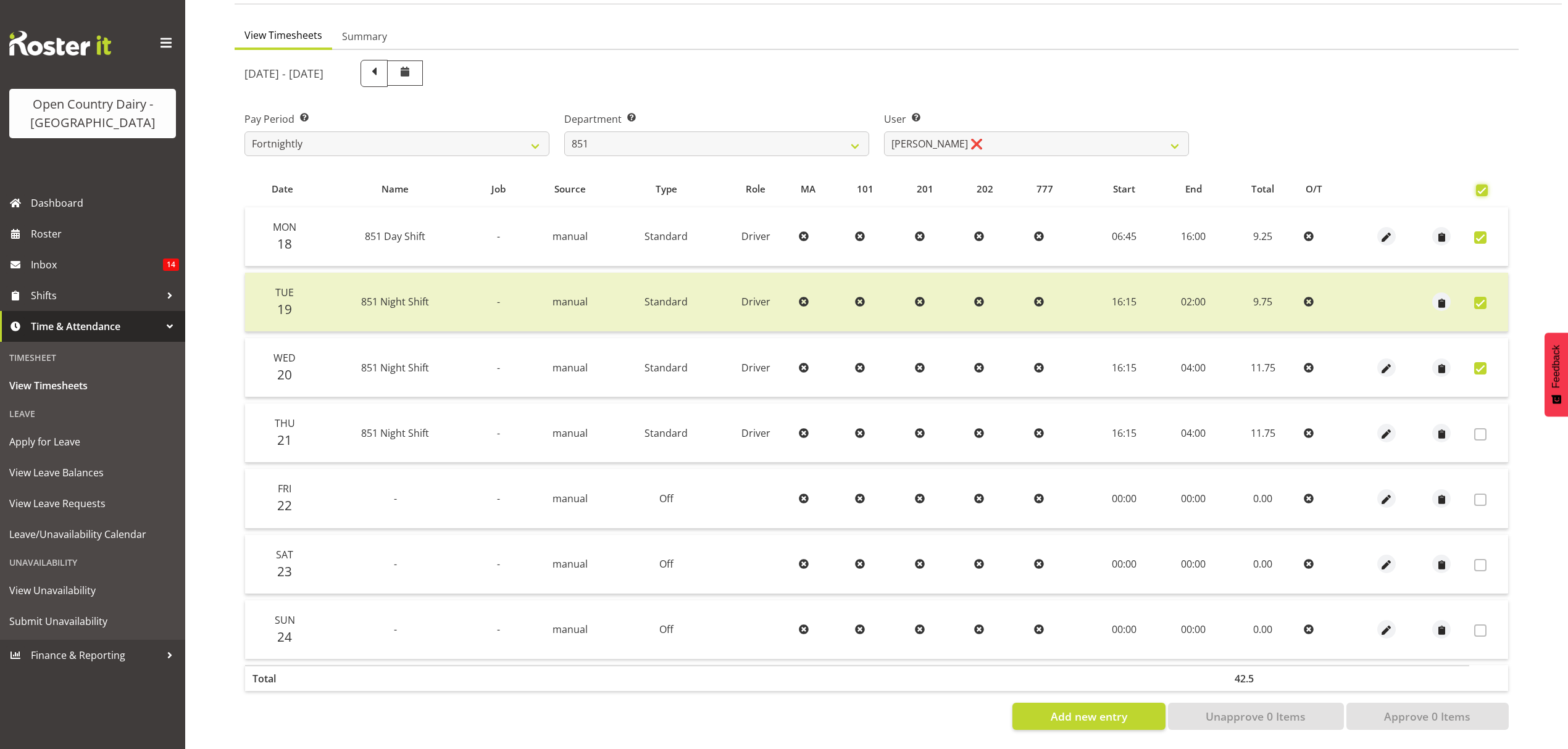
checkbox input "true"
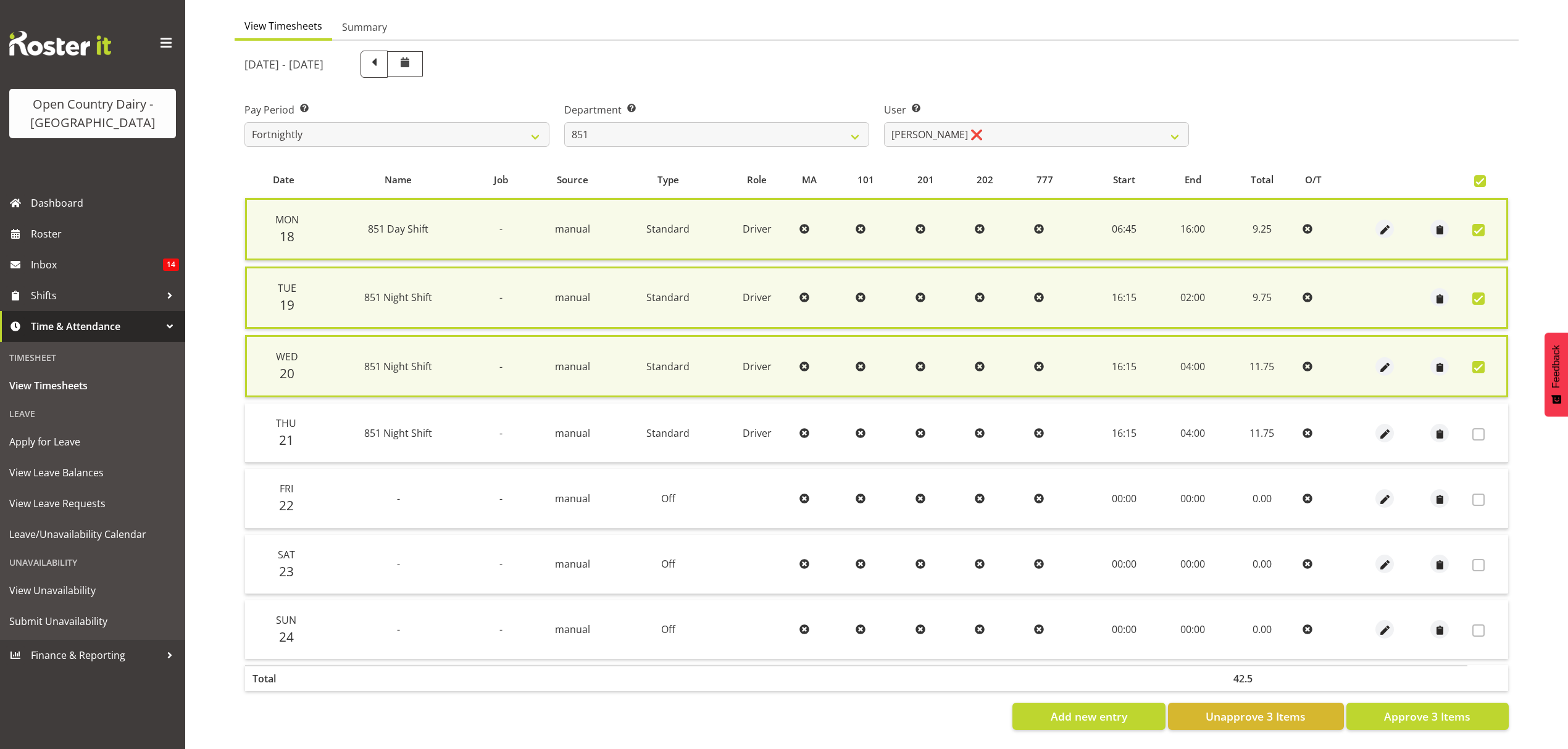
click at [1480, 364] on span at bounding box center [1478, 366] width 12 height 12
checkbox input "false"
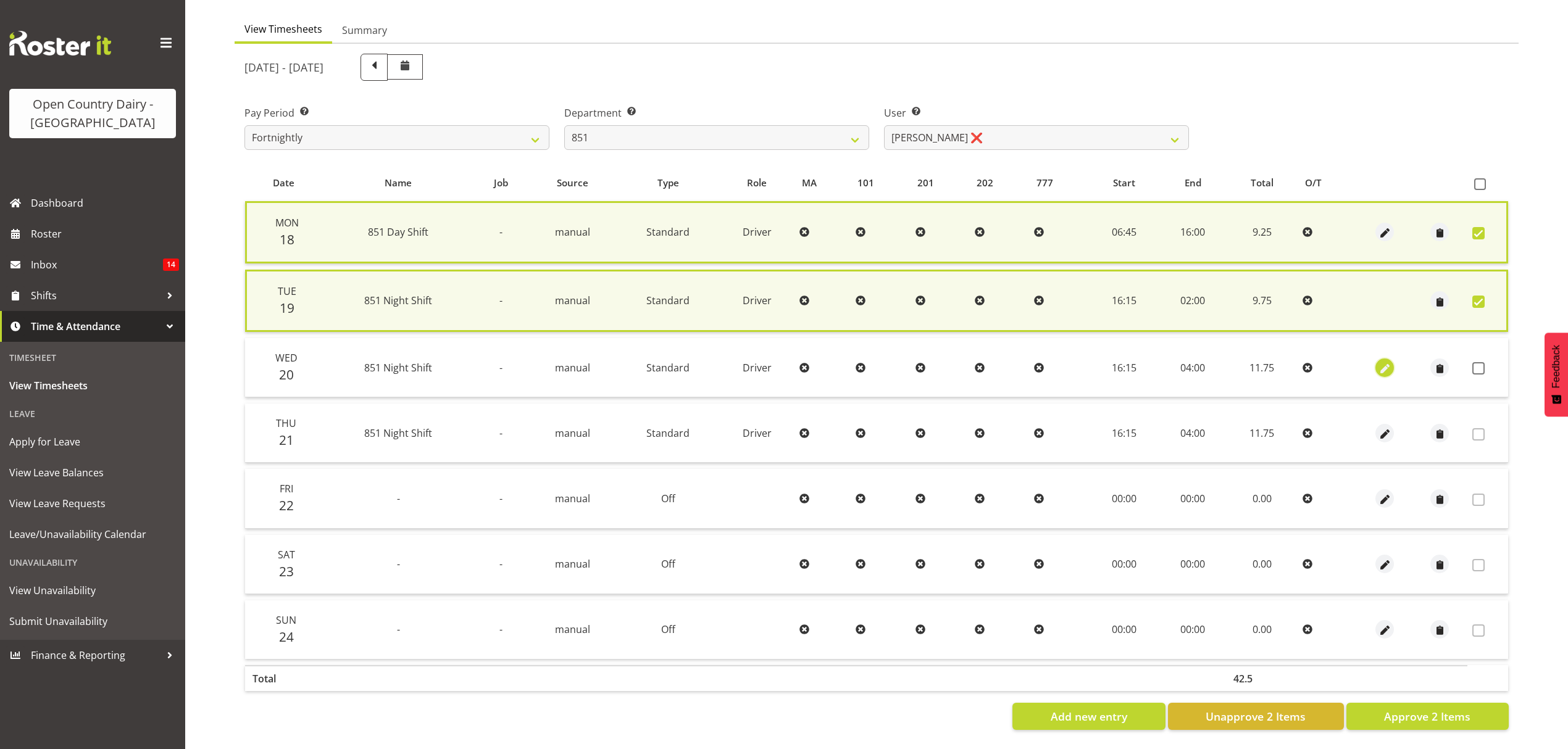
click at [1384, 361] on span "button" at bounding box center [1385, 368] width 14 height 14
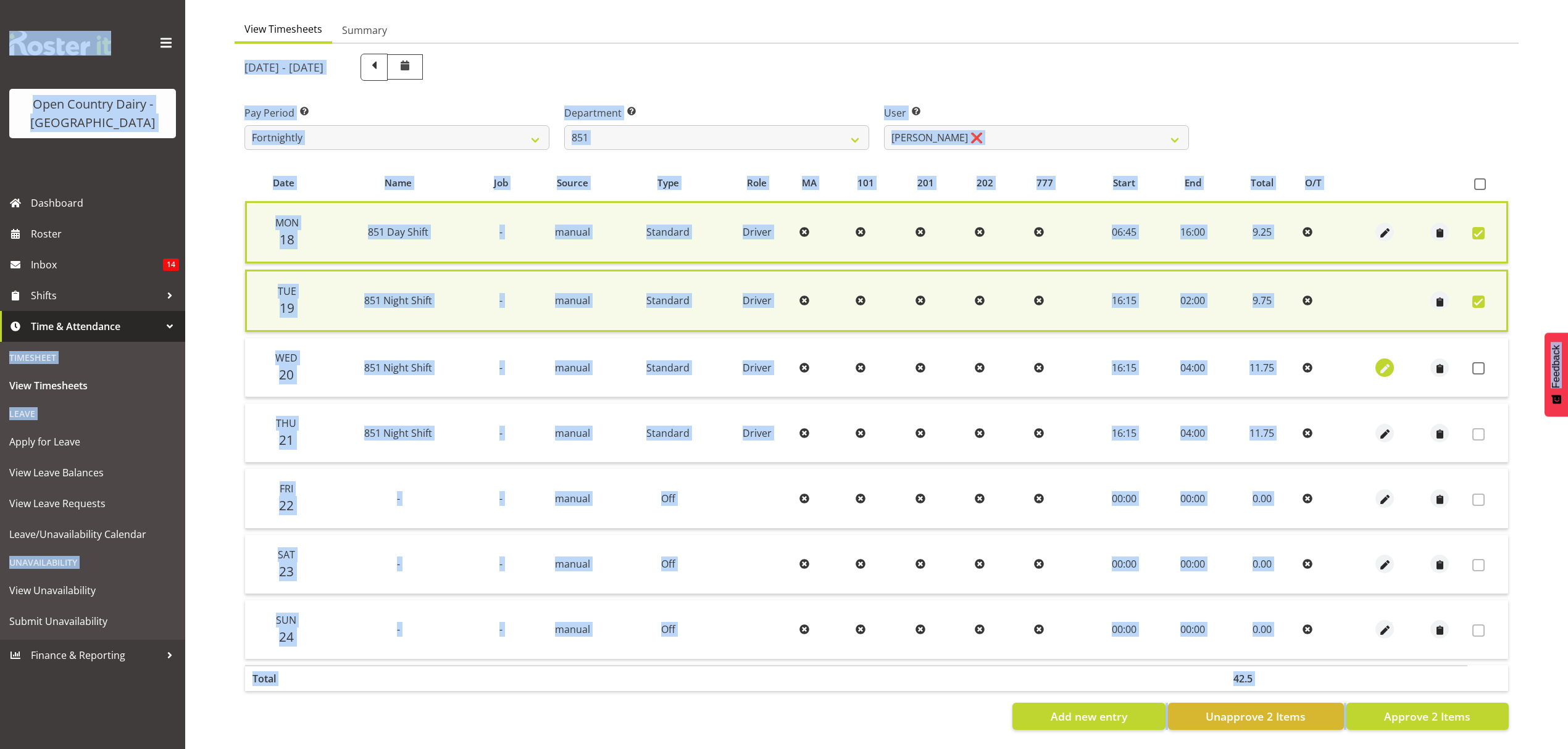
select select "Standard"
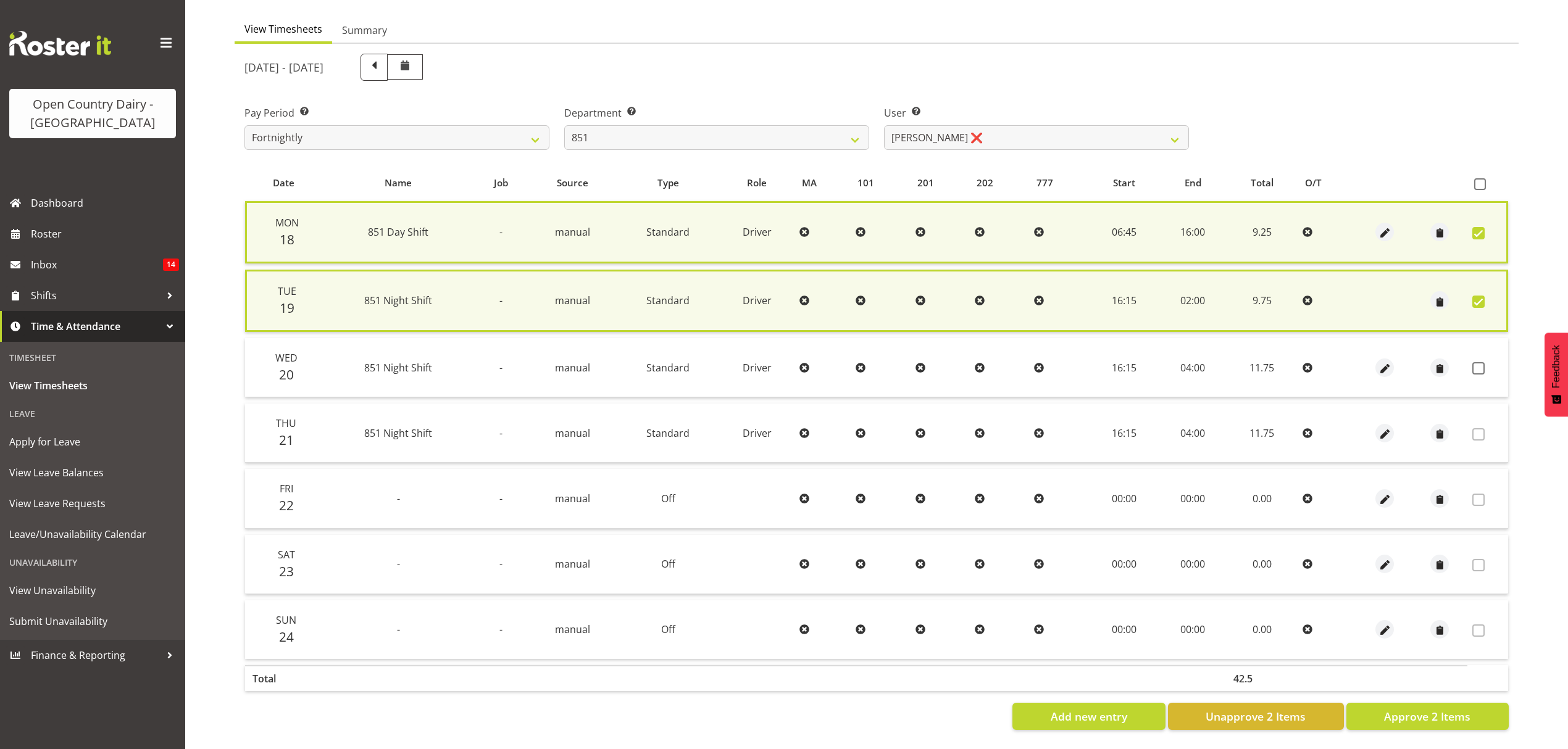
click at [1396, 361] on div at bounding box center [1385, 368] width 45 height 18
click at [1384, 361] on span "button" at bounding box center [1385, 368] width 14 height 14
select select "Standard"
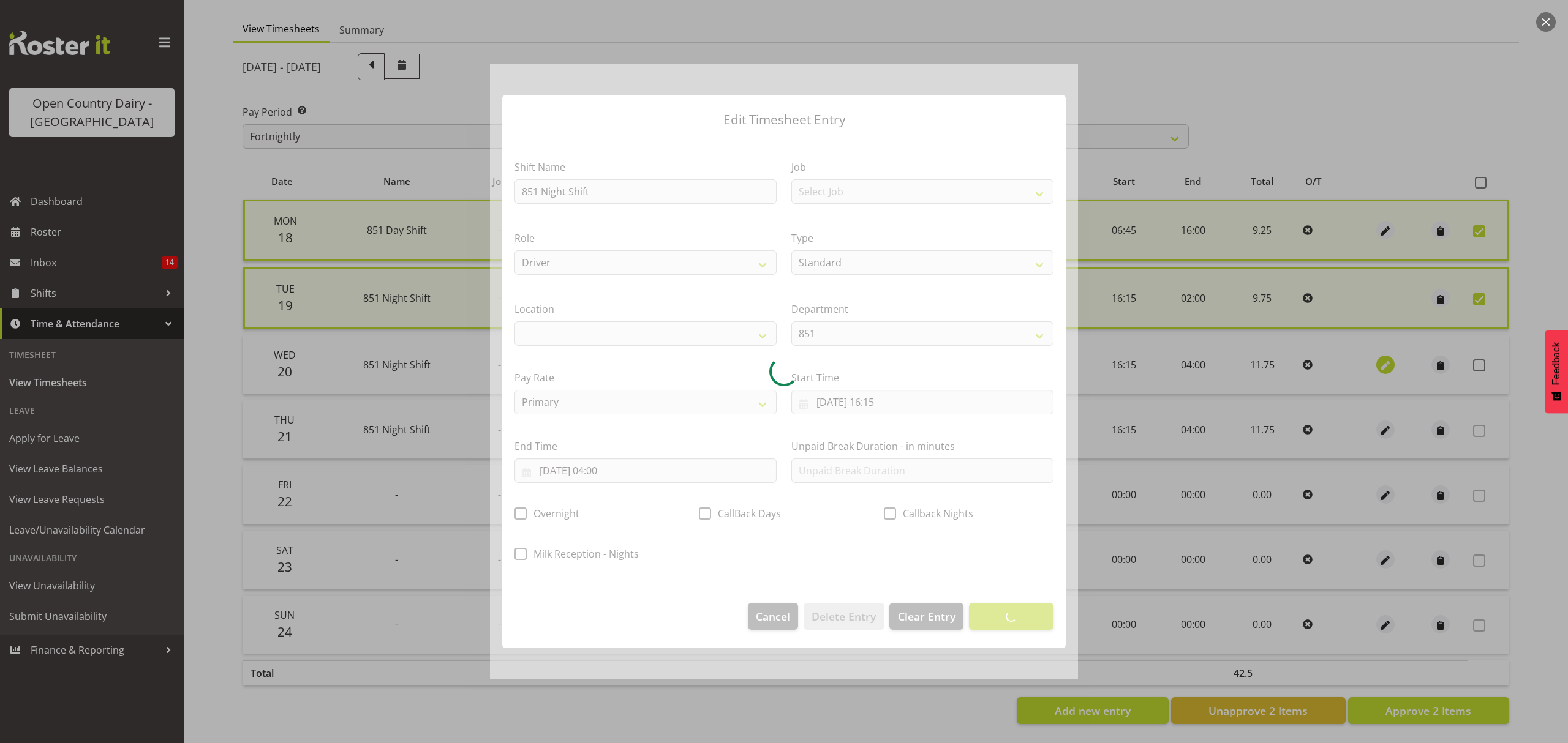
select select
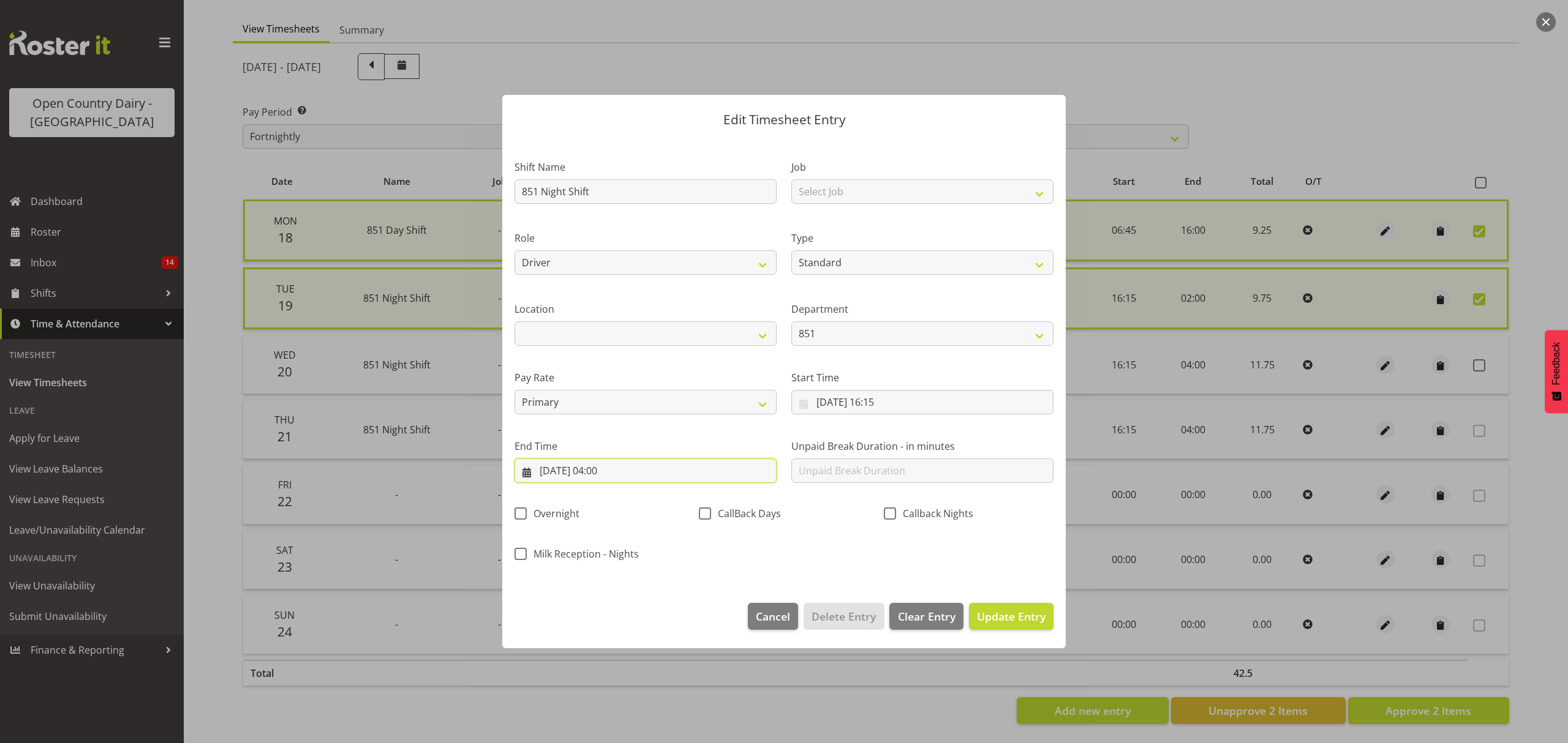
click at [682, 468] on input "[DATE] 04:00" at bounding box center [645, 471] width 262 height 25
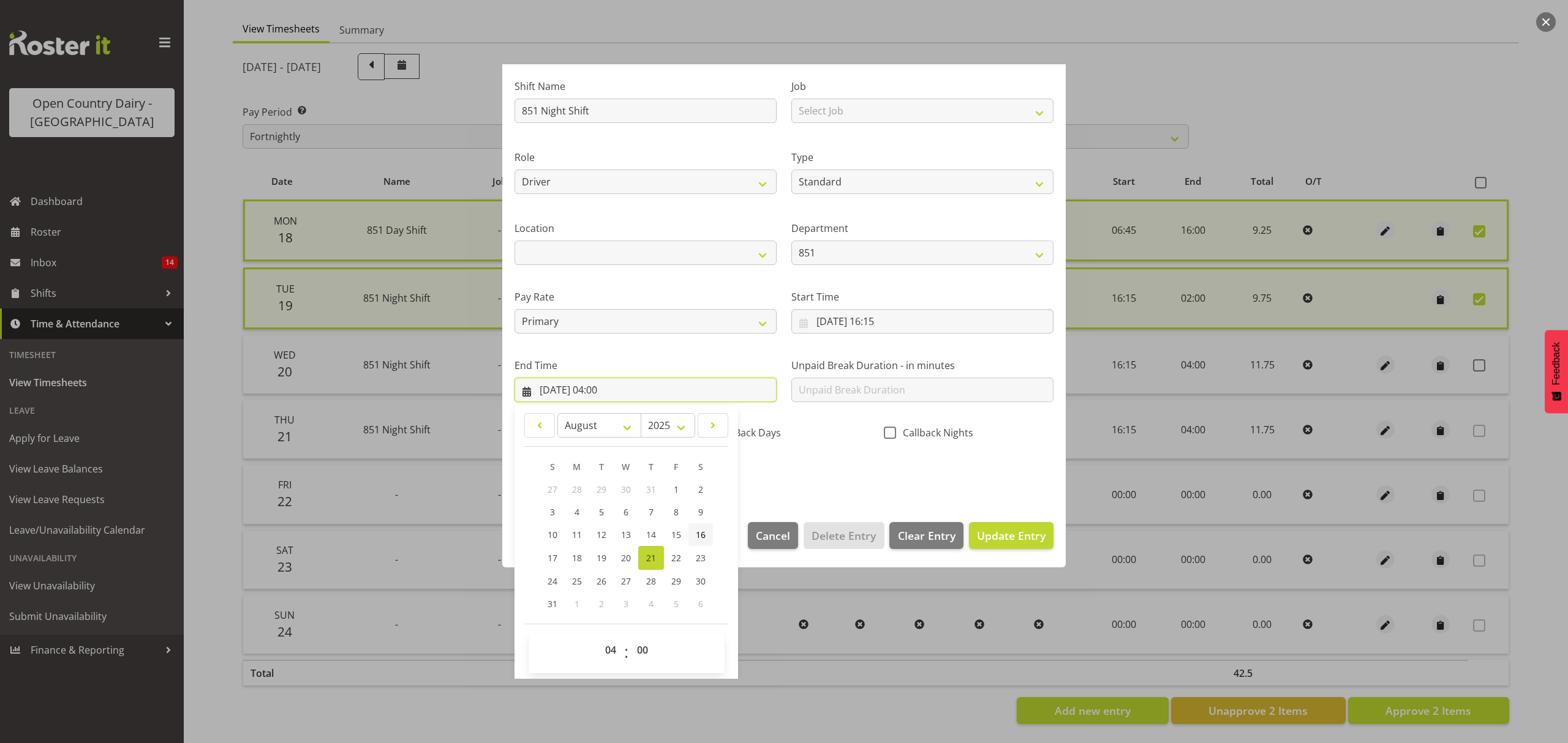
scroll to position [83, 0]
click at [643, 645] on select "00 01 02 03 04 05 06 07 08 09 10 11 12 13 14 15 16 17 18 19 20 21 22 23 24 25 2…" at bounding box center [643, 647] width 27 height 25
select select "45"
click at [630, 636] on select "00 01 02 03 04 05 06 07 08 09 10 11 12 13 14 15 16 17 18 19 20 21 22 23 24 25 2…" at bounding box center [643, 647] width 27 height 25
type input "[DATE] 04:45"
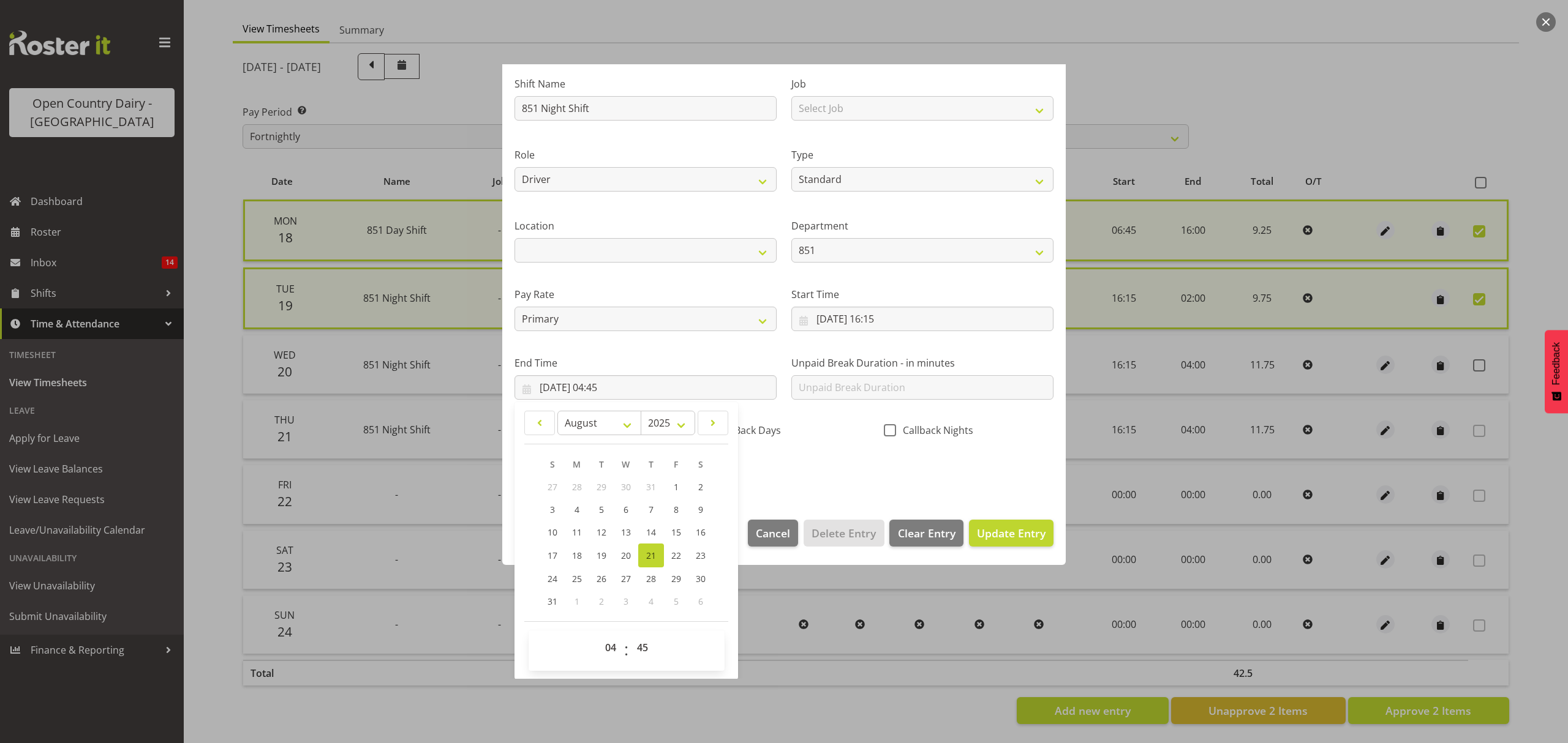
click at [879, 476] on div "Shift Name 851 Night Shift Job Select Job Connecting /unconnecting Trailers Rol…" at bounding box center [784, 274] width 553 height 429
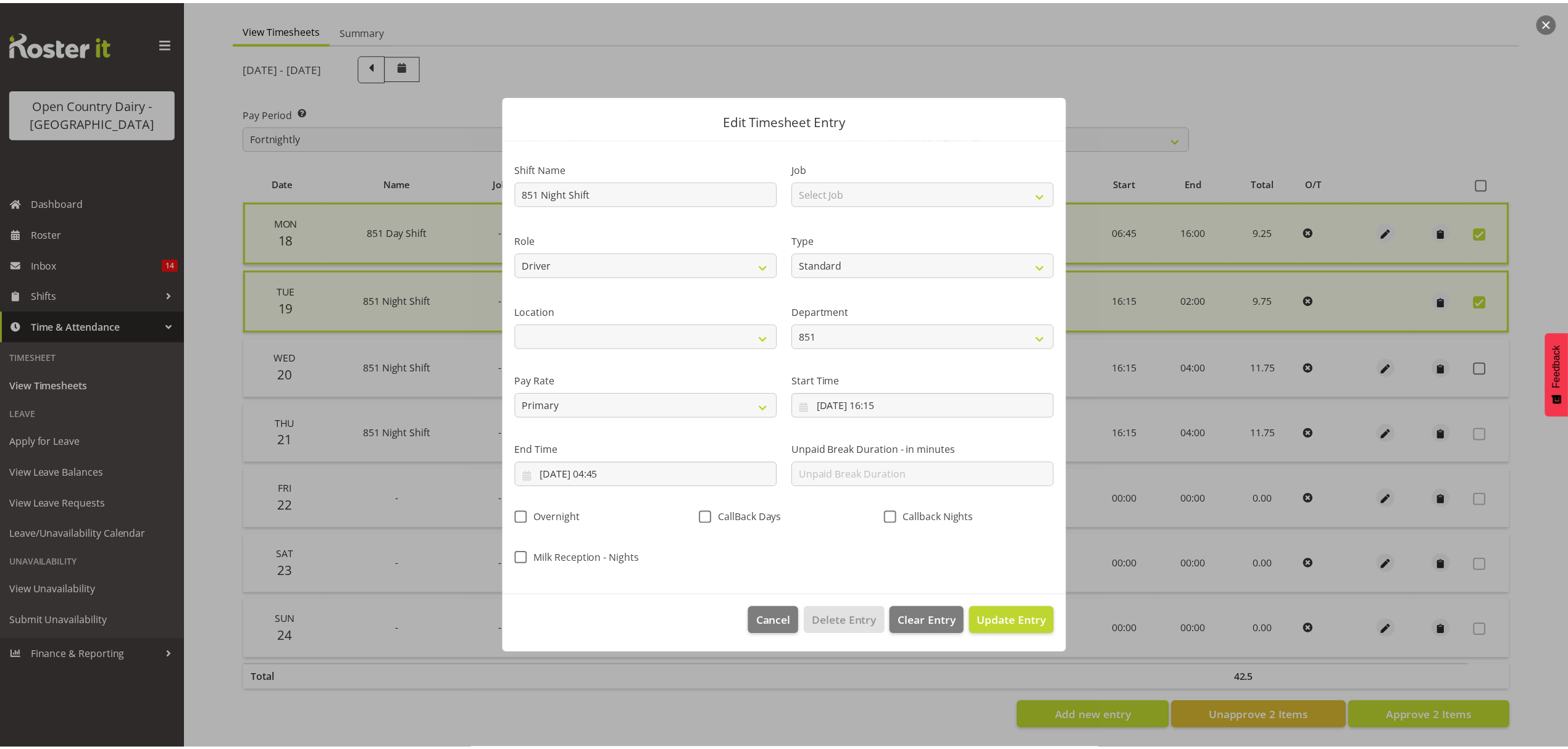
scroll to position [0, 0]
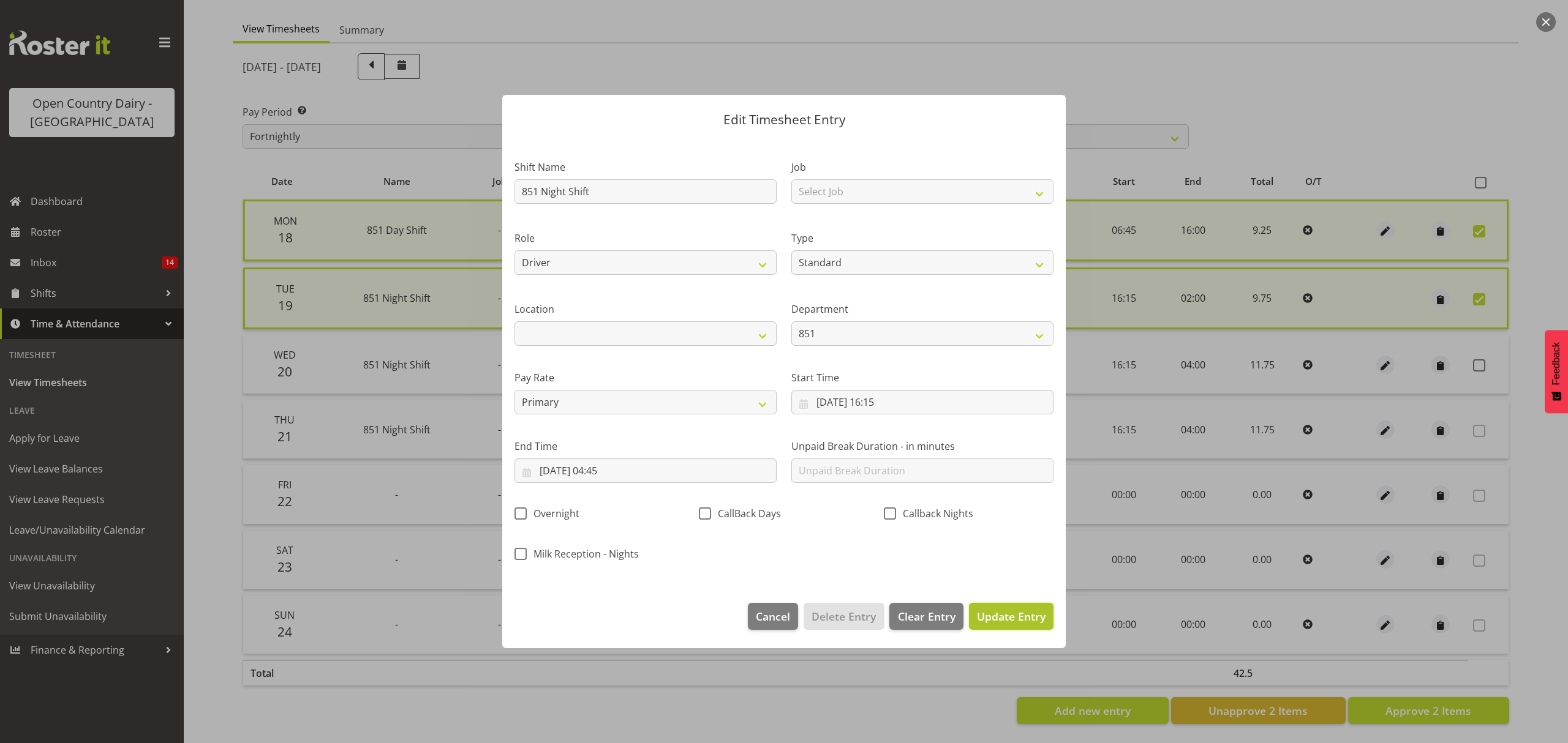
click at [1014, 617] on span "Update Entry" at bounding box center [1011, 616] width 69 height 15
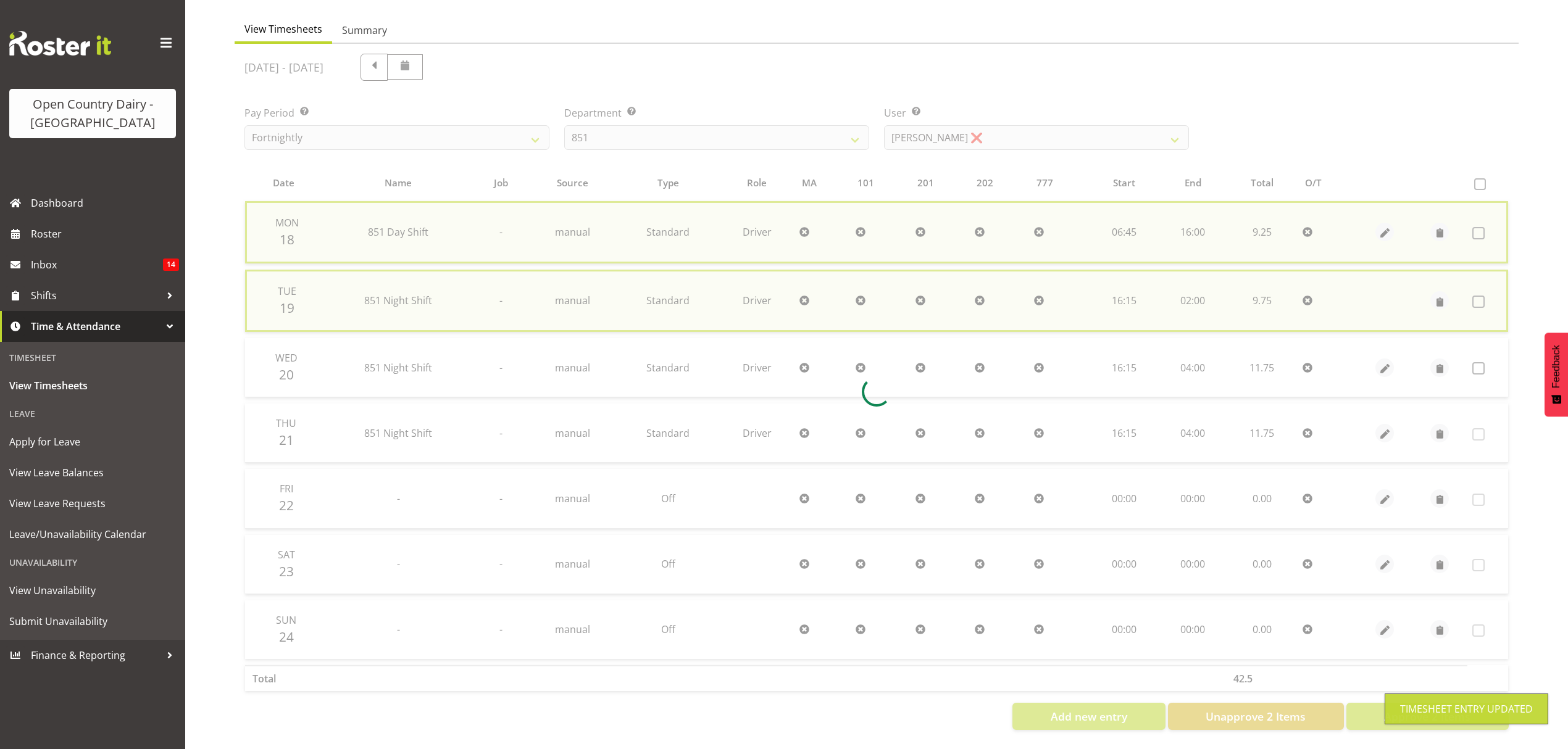
checkbox input "false"
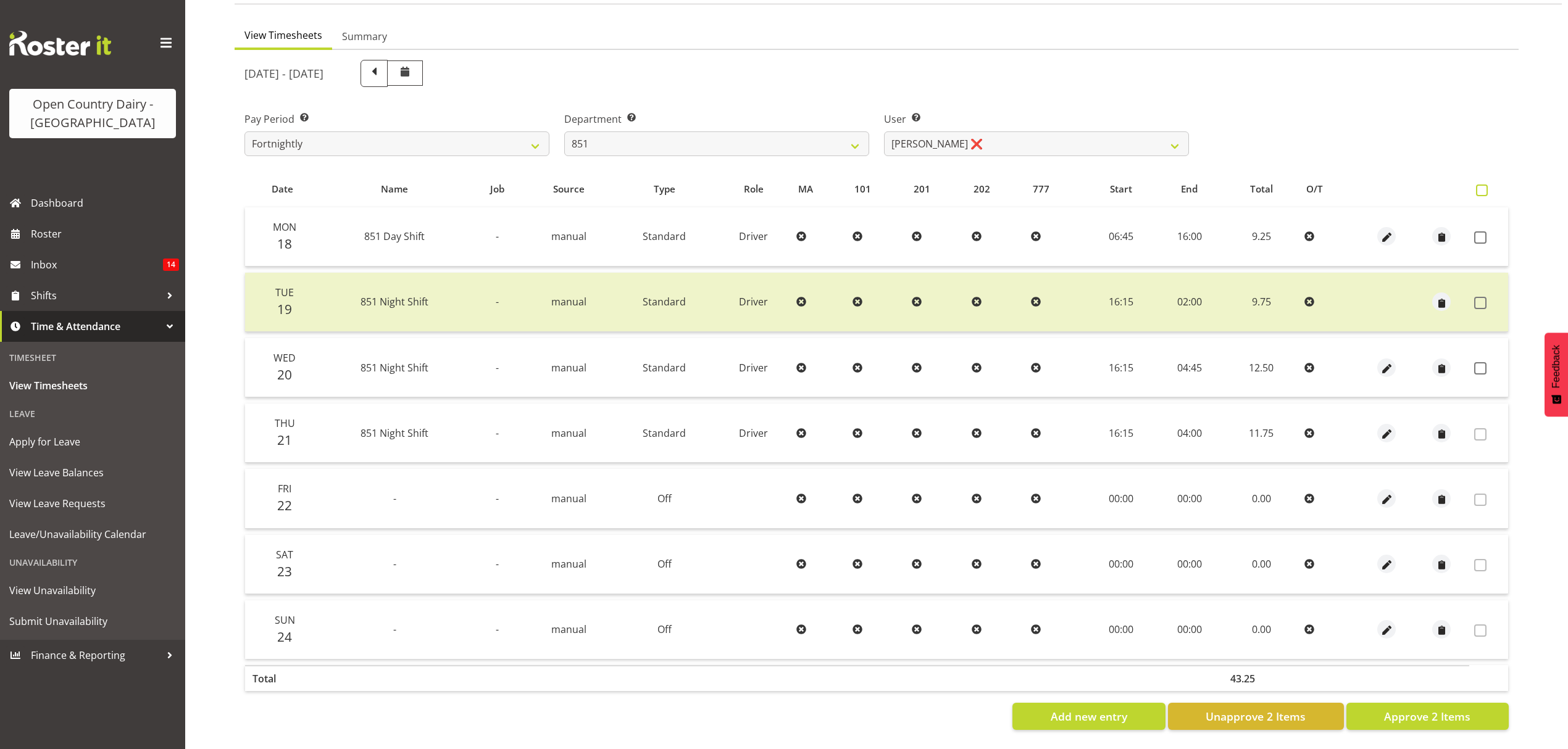
click at [1476, 184] on span at bounding box center [1482, 190] width 12 height 12
click at [1476, 186] on input "checkbox" at bounding box center [1480, 190] width 8 height 8
checkbox input "true"
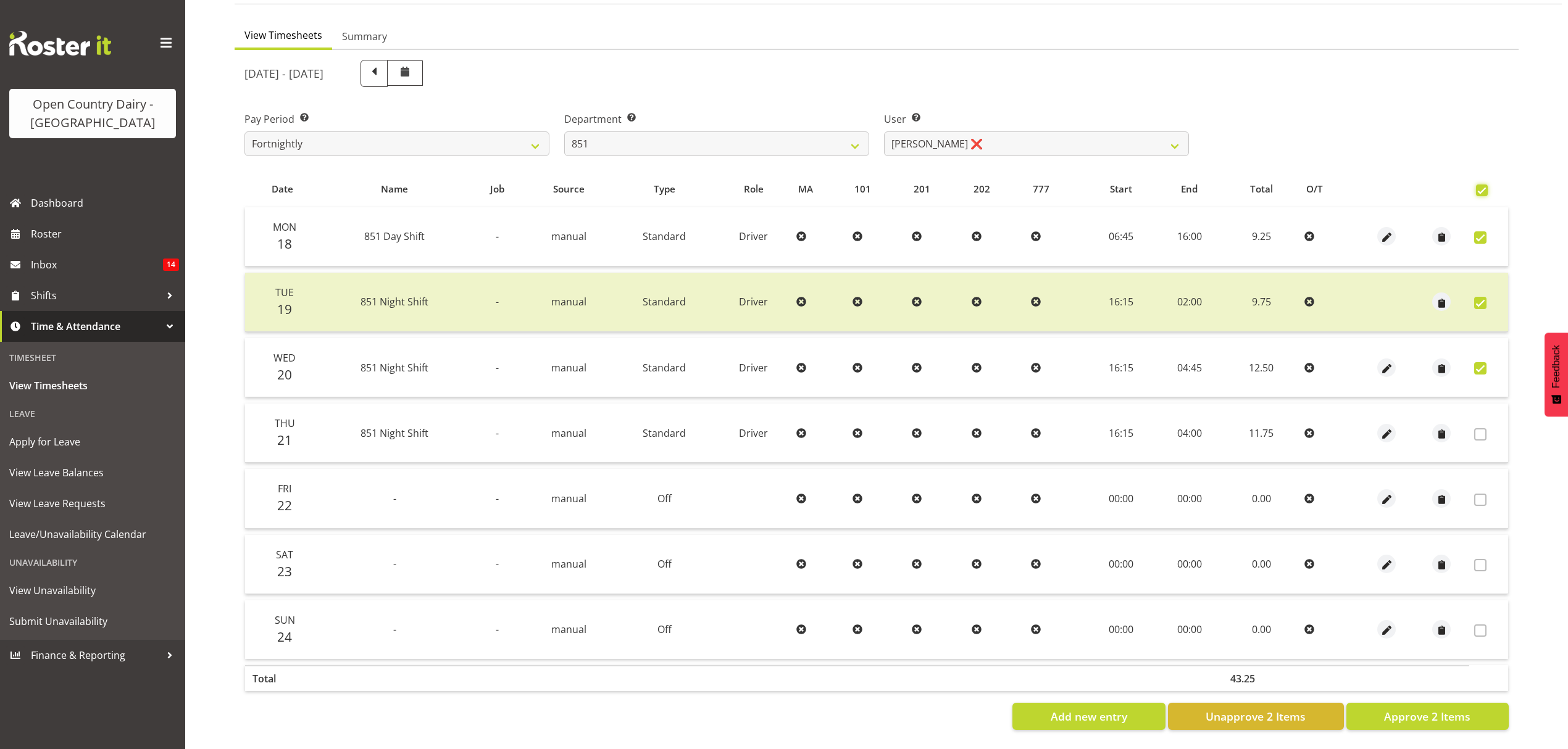
checkbox input "true"
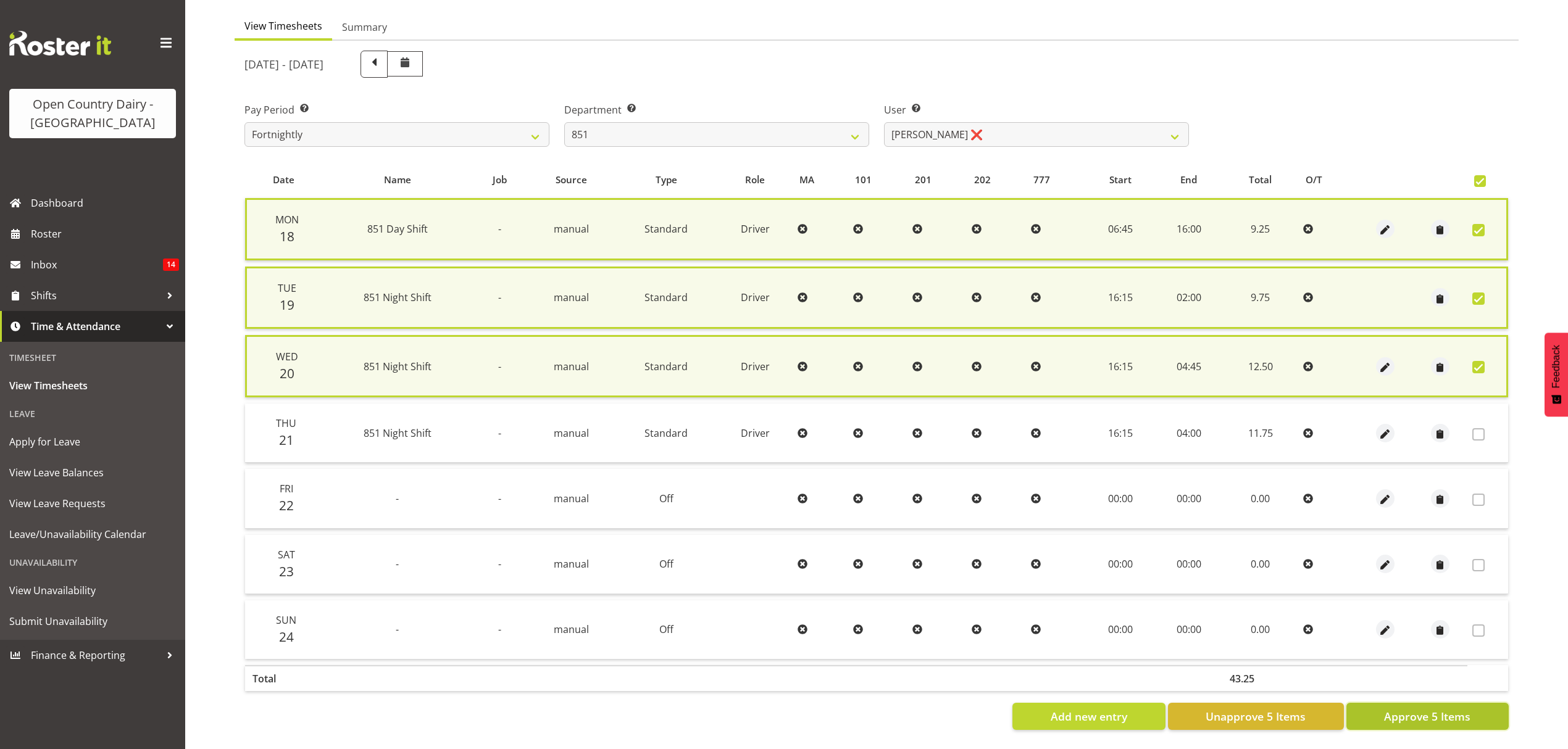
click at [1449, 709] on span "Approve 5 Items" at bounding box center [1427, 716] width 86 height 16
checkbox input "false"
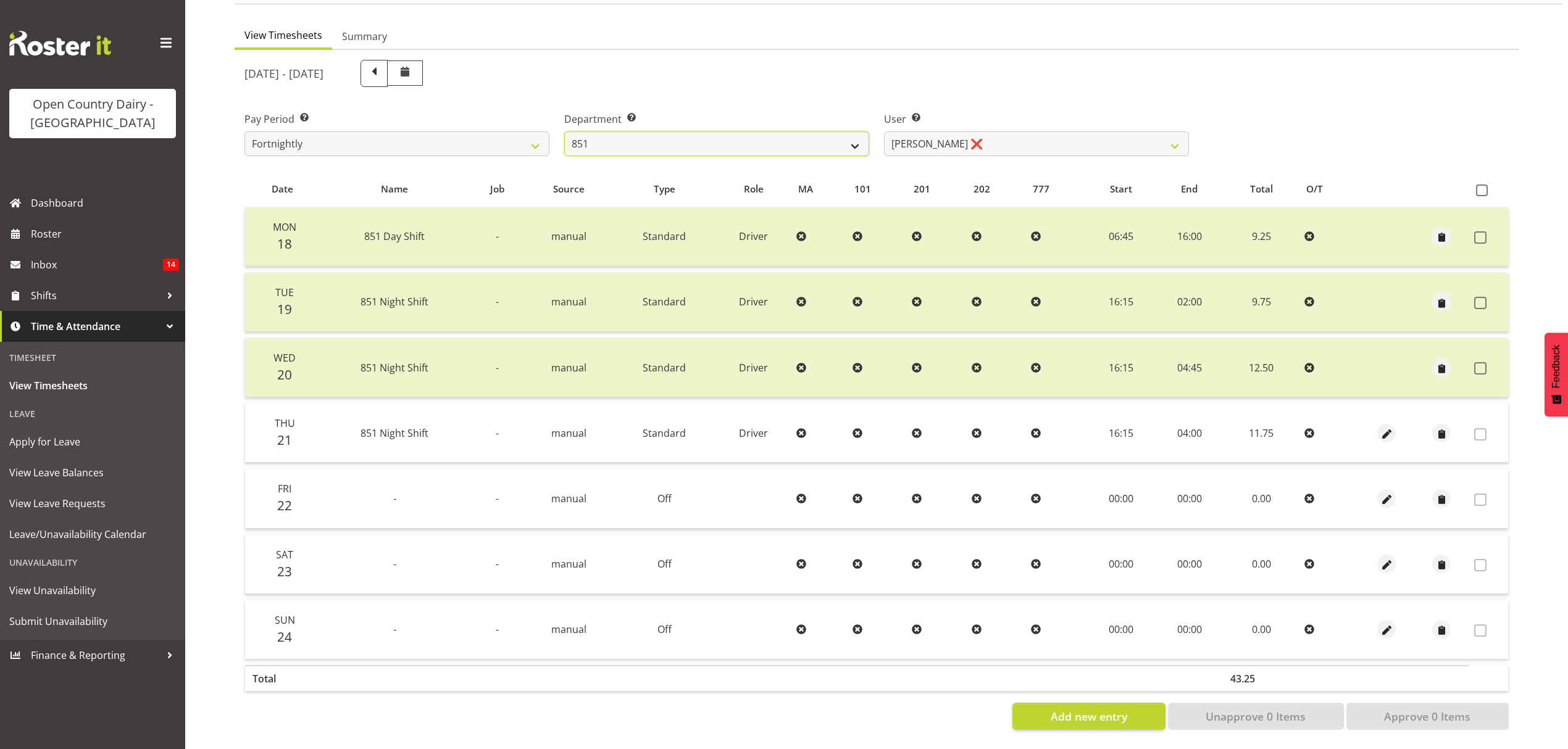
click at [711, 136] on select "734 735 736 737 738 739 851 852 853 854 855 856 858 861 862 865 868 869 870 873" at bounding box center [717, 143] width 305 height 25
select select "755"
click at [564, 131] on select "734 735 736 737 738 739 851 852 853 854 855 856 858 861 862 865 868 869 870 873" at bounding box center [717, 143] width 305 height 25
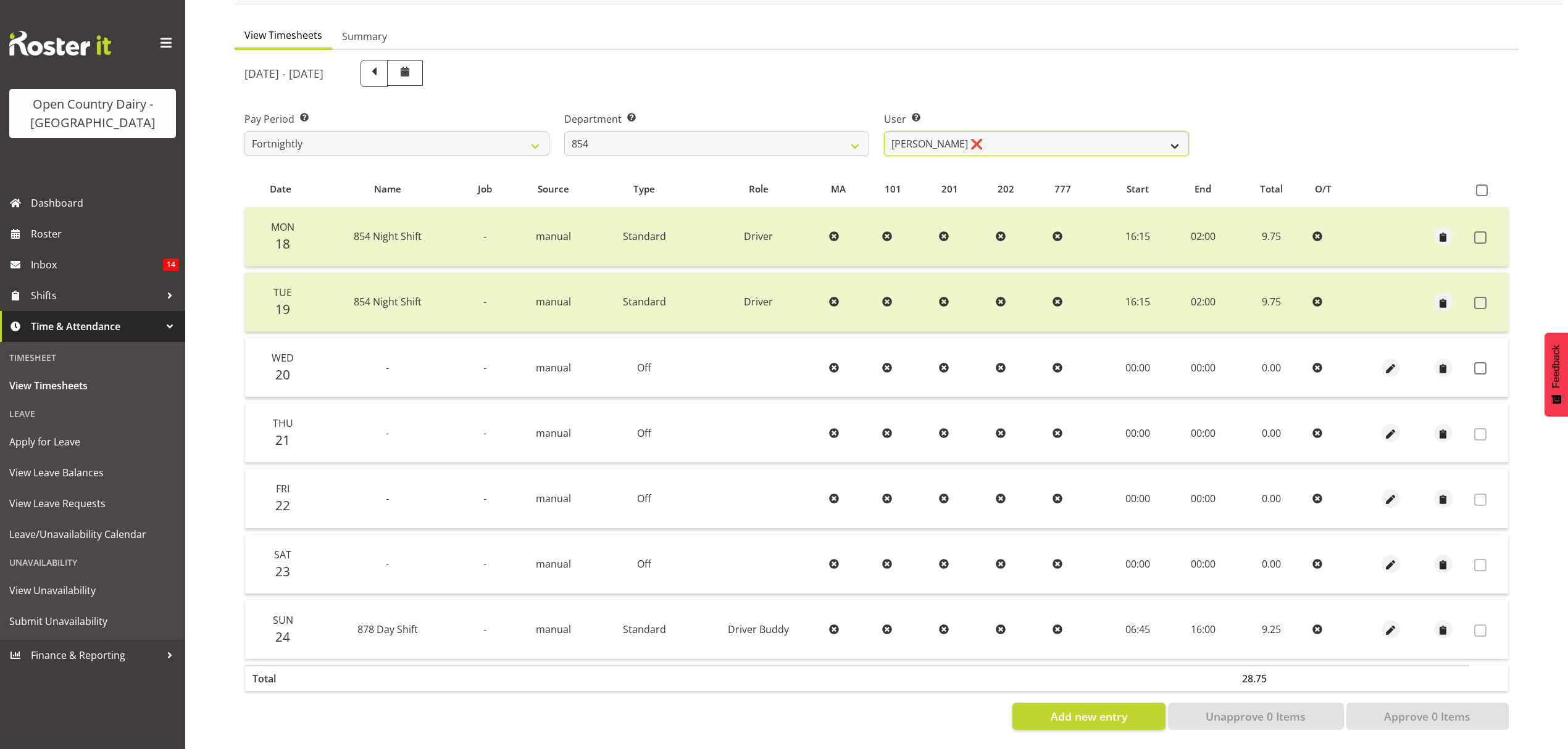
click at [991, 135] on select "[PERSON_NAME] ❌ [PERSON_NAME] ❌ [PERSON_NAME] ❌ [PERSON_NAME] ❌" at bounding box center [1037, 143] width 305 height 25
select select "9851"
click at [884, 131] on select "[PERSON_NAME] ❌ [PERSON_NAME] ❌ [PERSON_NAME] ❌ [PERSON_NAME] ❌" at bounding box center [1037, 143] width 305 height 25
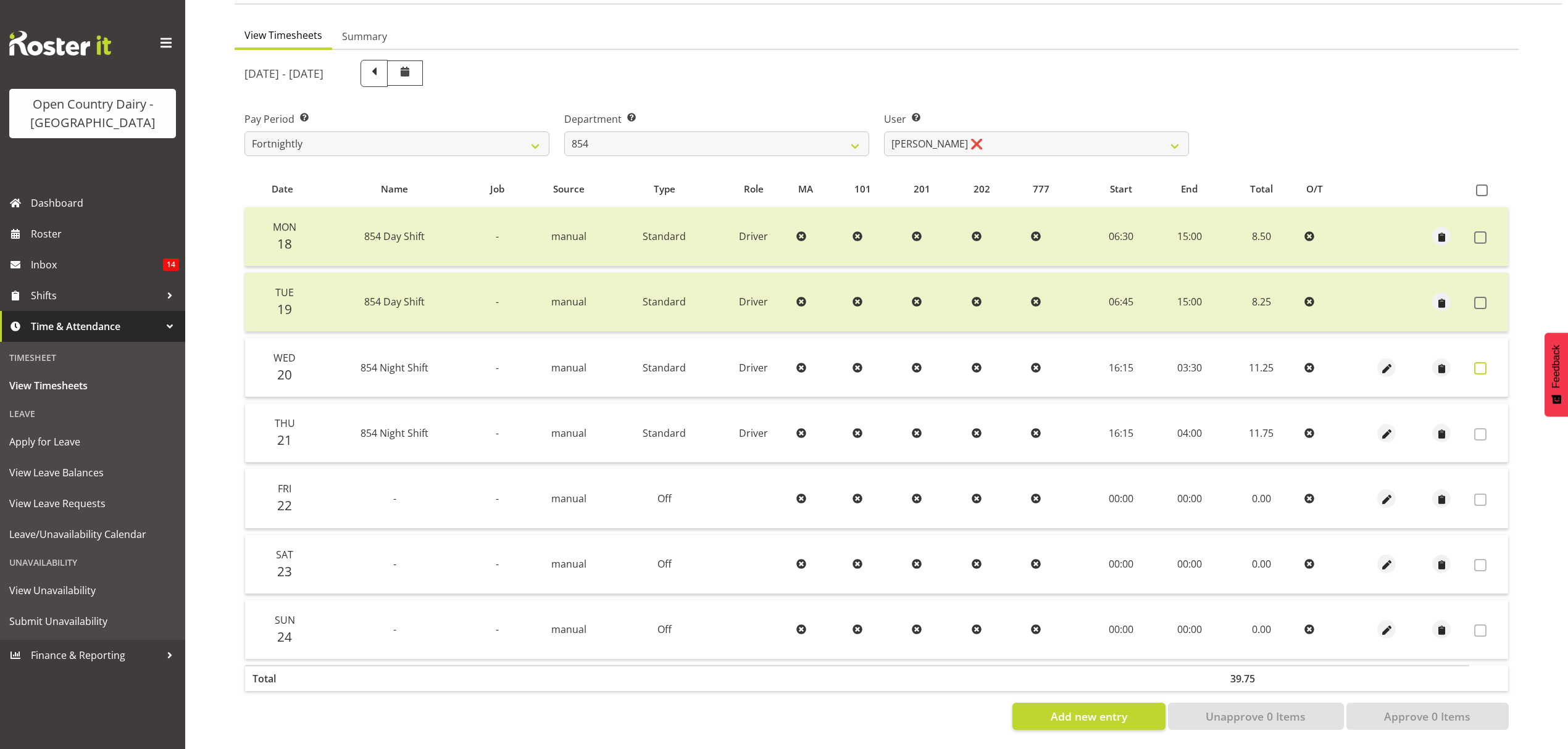
click at [1485, 362] on span at bounding box center [1480, 368] width 12 height 12
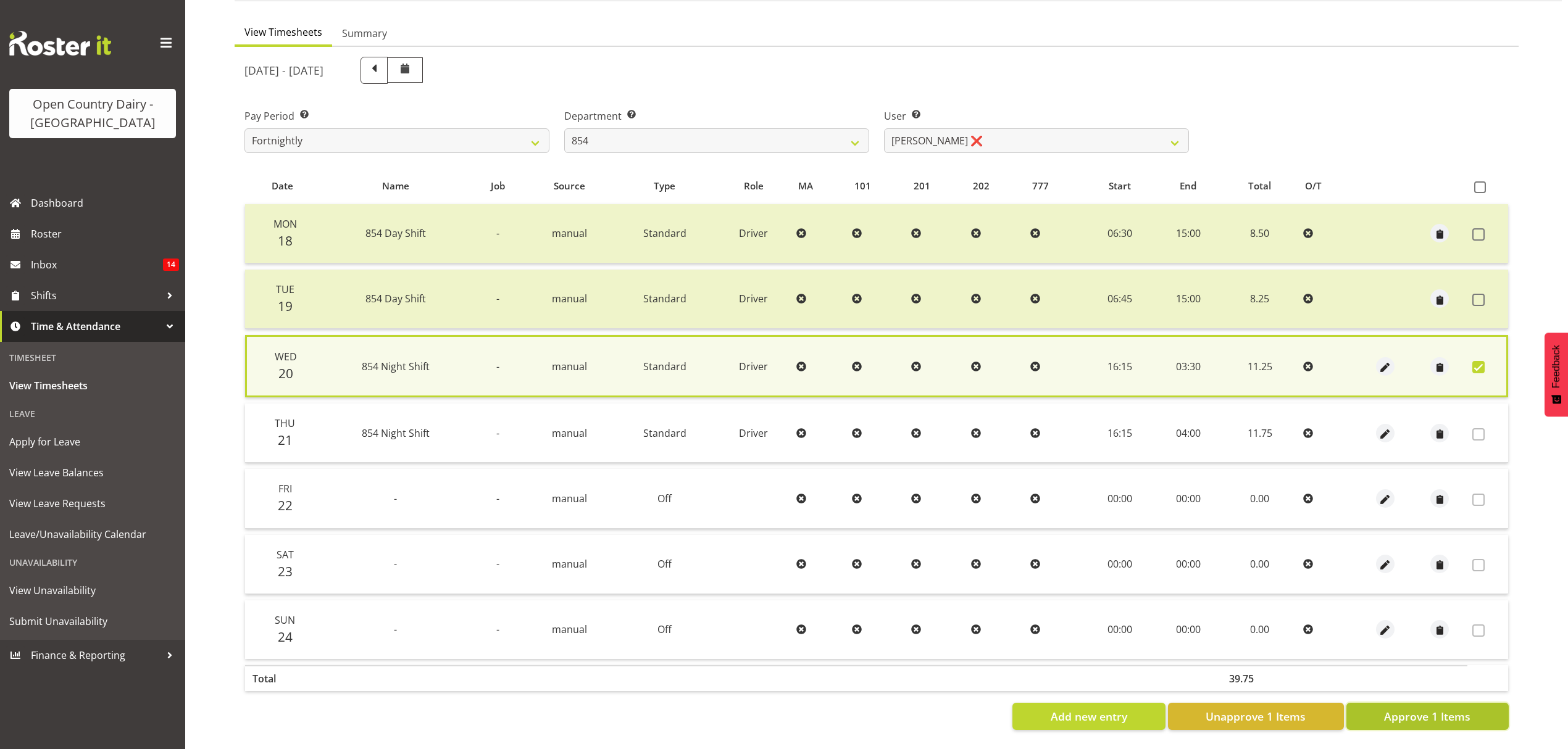
click at [1444, 708] on span "Approve 1 Items" at bounding box center [1427, 716] width 86 height 16
checkbox input "false"
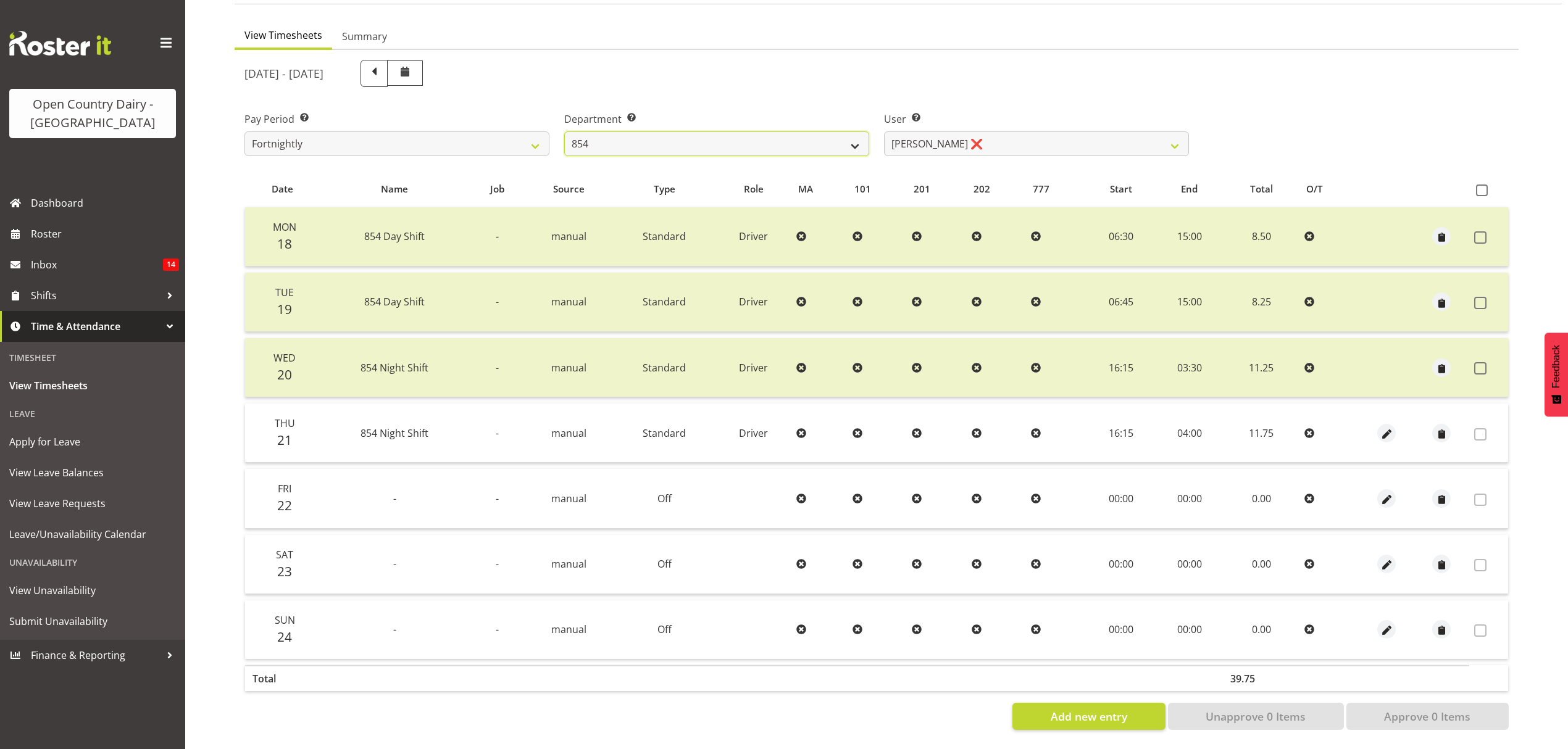
click at [665, 136] on select "734 735 736 737 738 739 851 852 853 854 855 856 858 861 862 865 868 869 870 873" at bounding box center [717, 143] width 305 height 25
select select "783"
click at [564, 131] on select "734 735 736 737 738 739 851 852 853 854 855 856 858 861 862 865 868 869 870 873" at bounding box center [717, 143] width 305 height 25
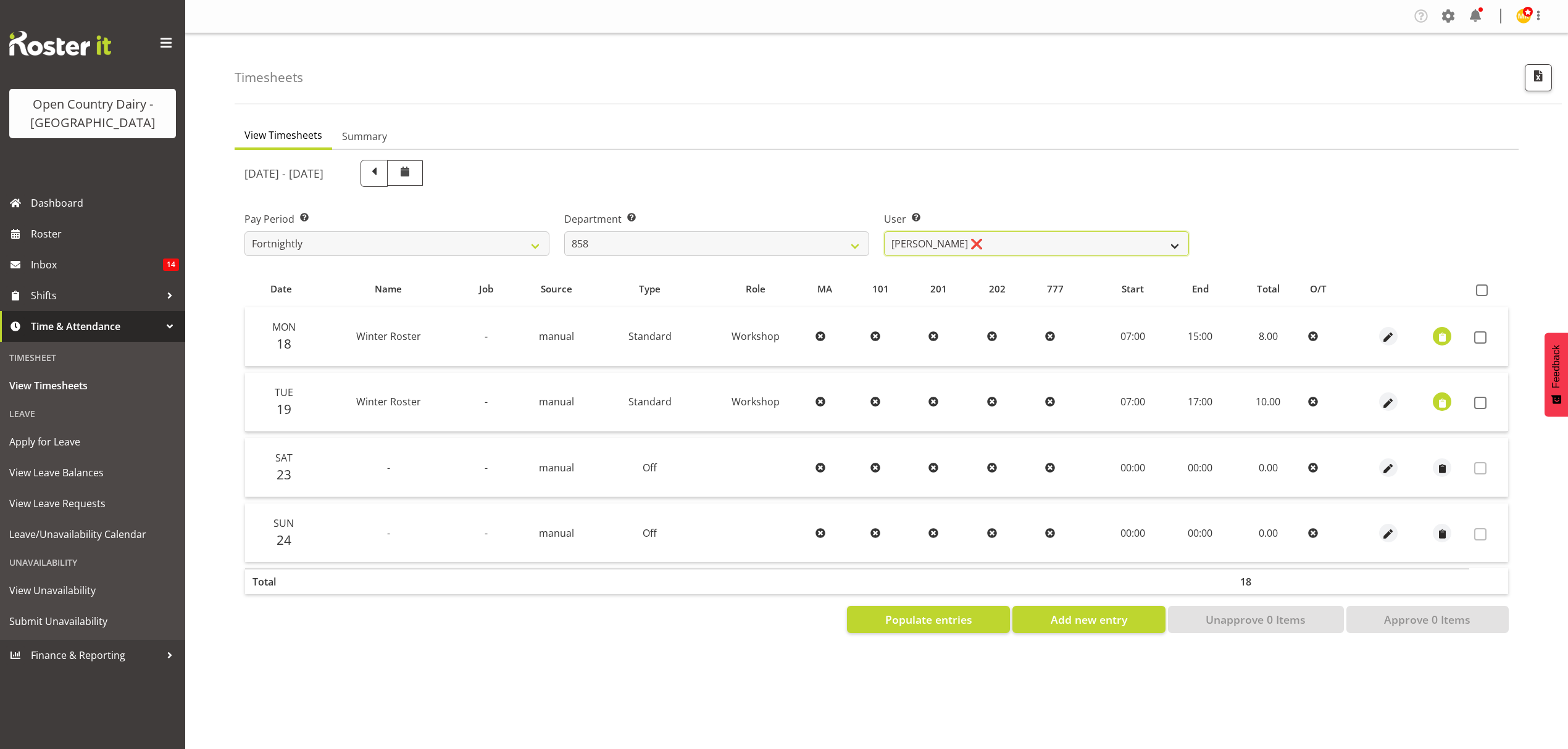
click at [997, 245] on select "[PERSON_NAME] ❌ [PERSON_NAME] ❌ [PERSON_NAME] ❌" at bounding box center [1037, 244] width 305 height 25
click at [884, 232] on select "[PERSON_NAME] ❌ [PERSON_NAME] ❌ [PERSON_NAME] ❌" at bounding box center [1037, 244] width 305 height 25
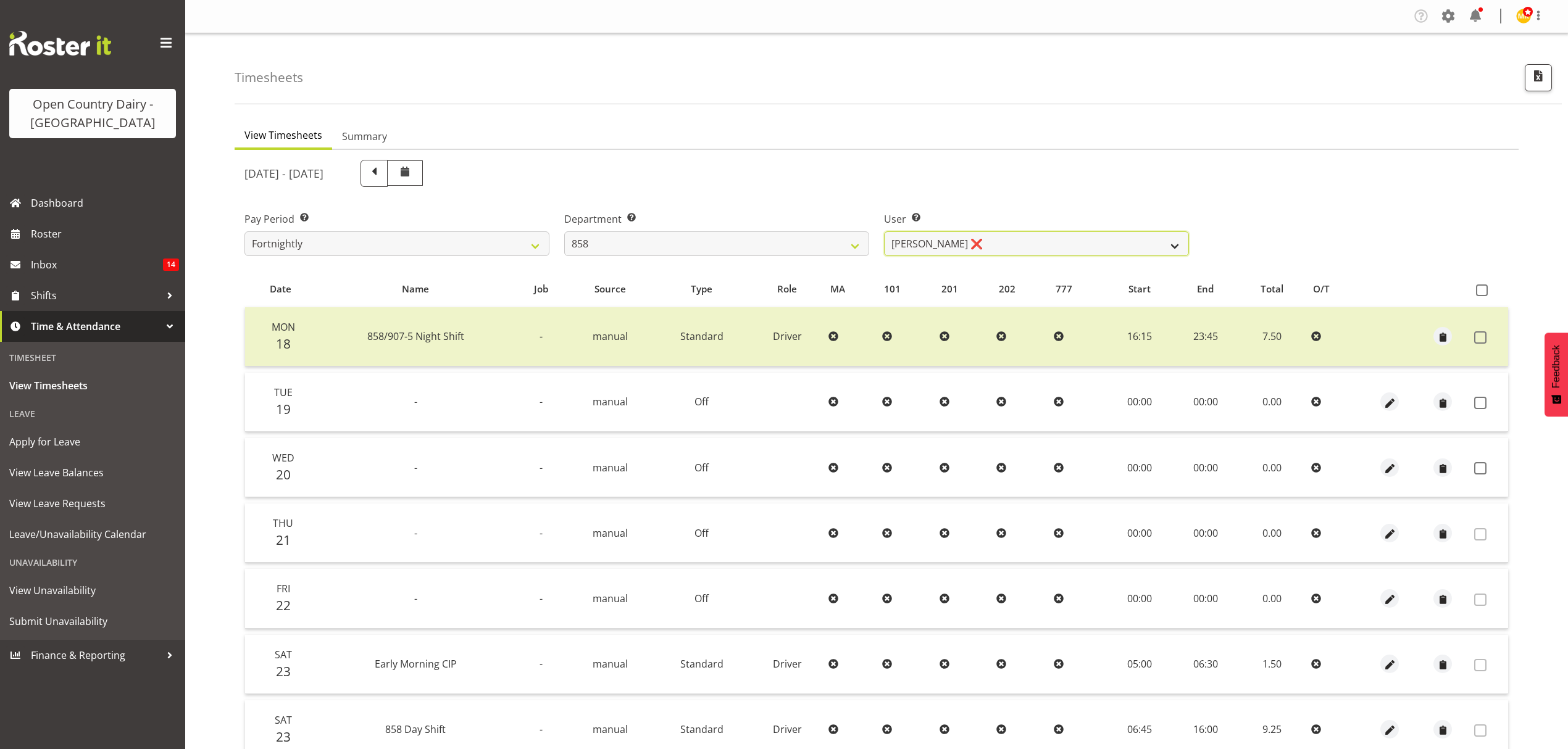
click at [957, 242] on select "[PERSON_NAME] ❌ [PERSON_NAME] ❌ [PERSON_NAME] ❌" at bounding box center [1037, 244] width 305 height 25
select select "9850"
click at [884, 232] on select "[PERSON_NAME] ❌ [PERSON_NAME] ❌ [PERSON_NAME] ❌" at bounding box center [1037, 244] width 305 height 25
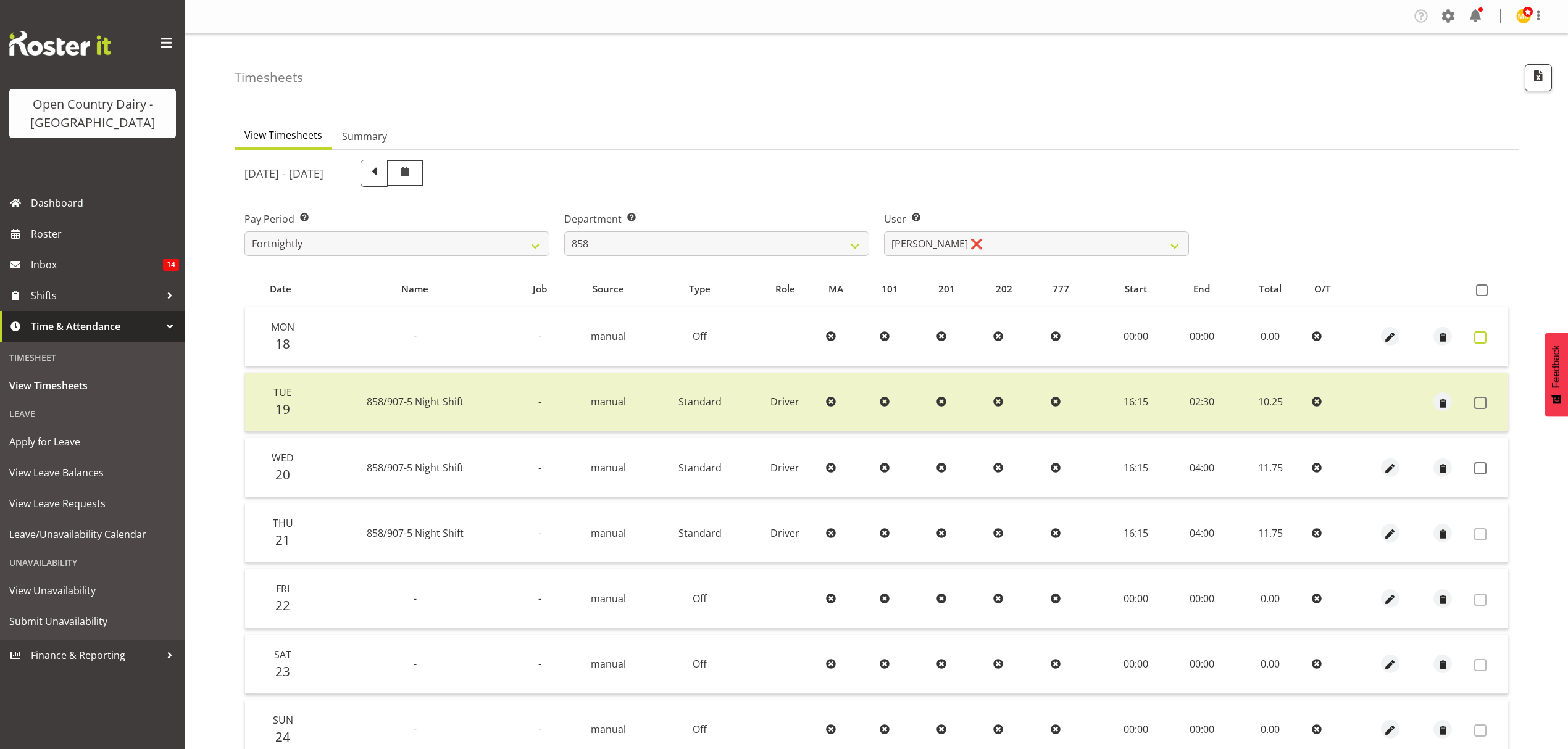
click at [1483, 340] on span at bounding box center [1480, 337] width 12 height 12
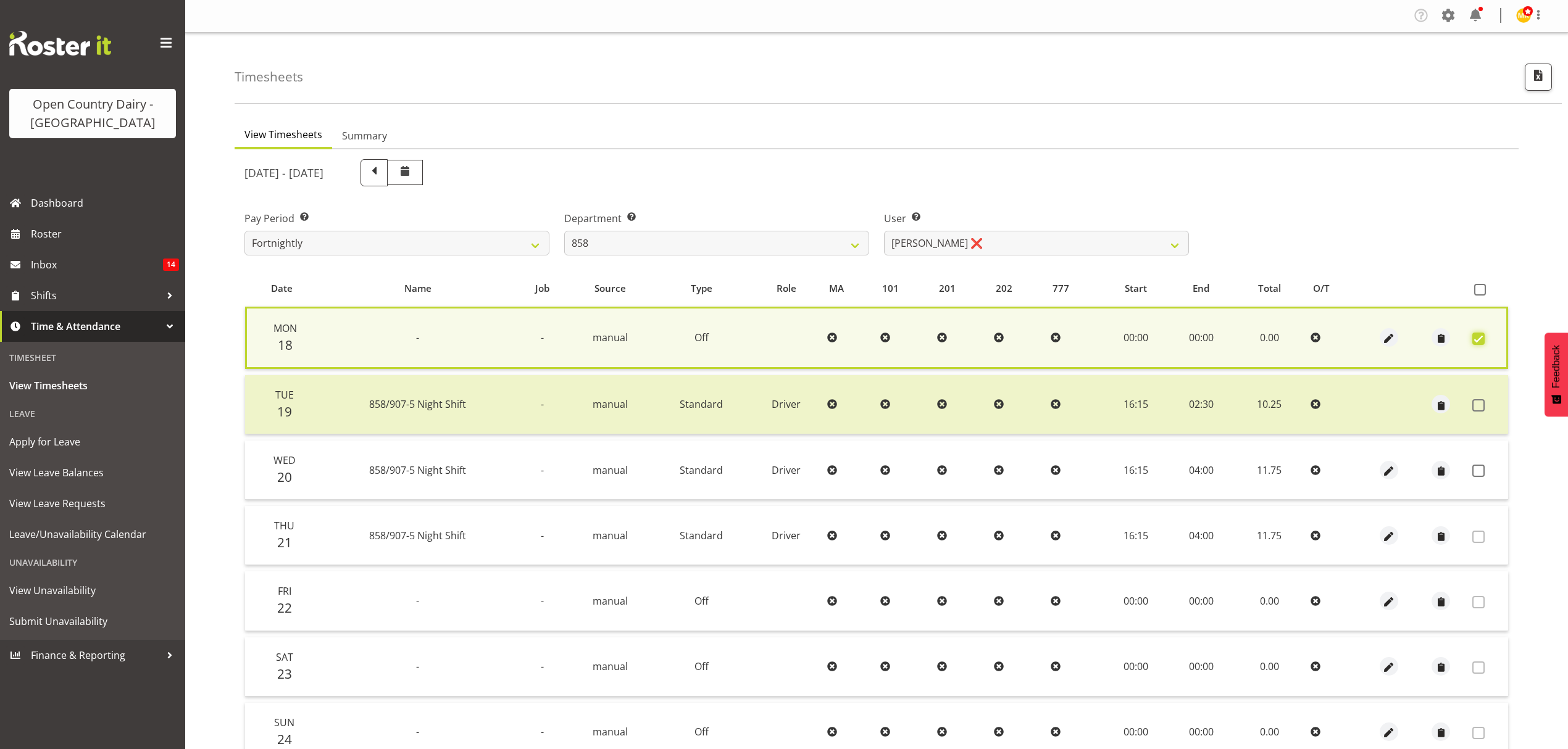
scroll to position [112, 0]
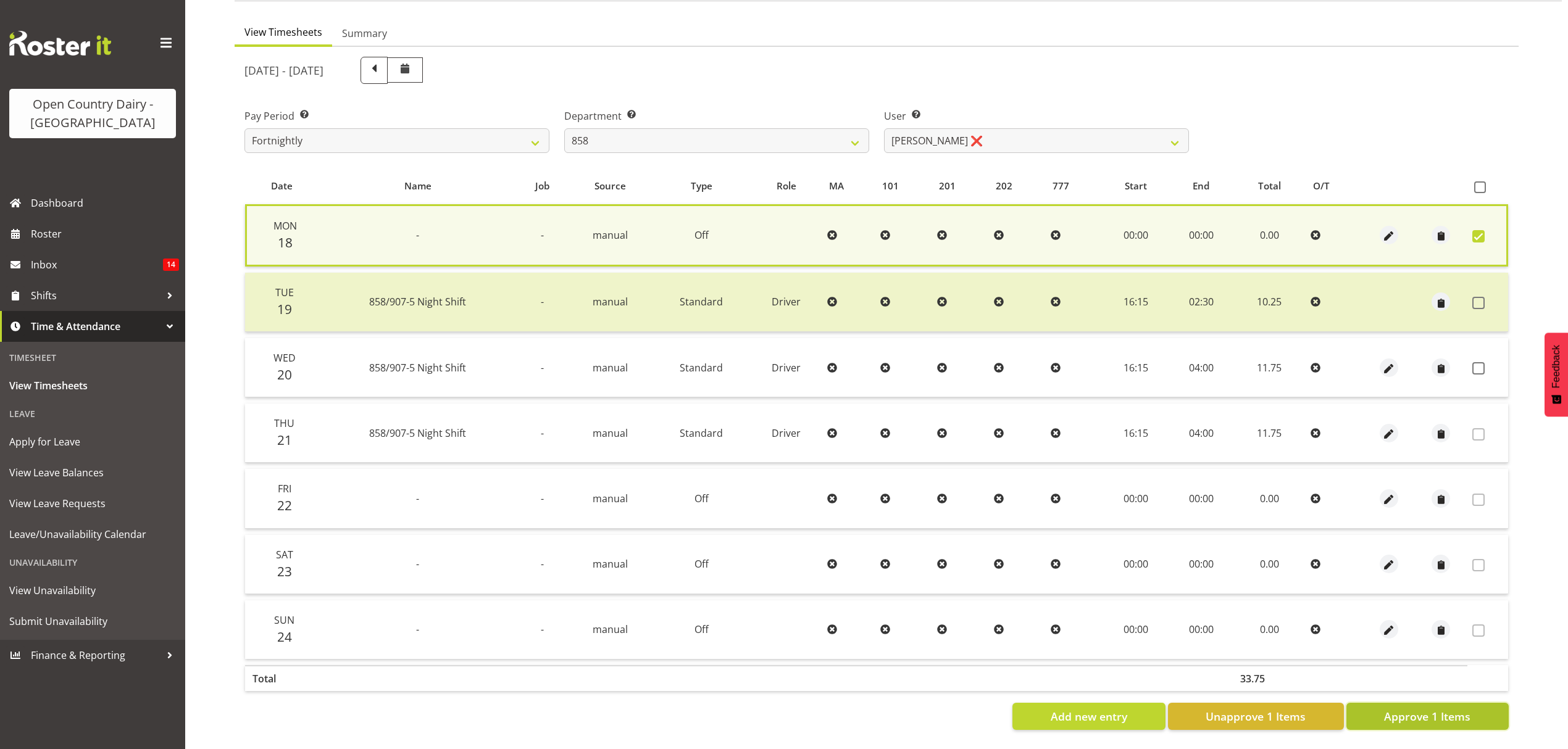
click at [1424, 712] on button "Approve 1 Items" at bounding box center [1427, 717] width 162 height 27
checkbox input "false"
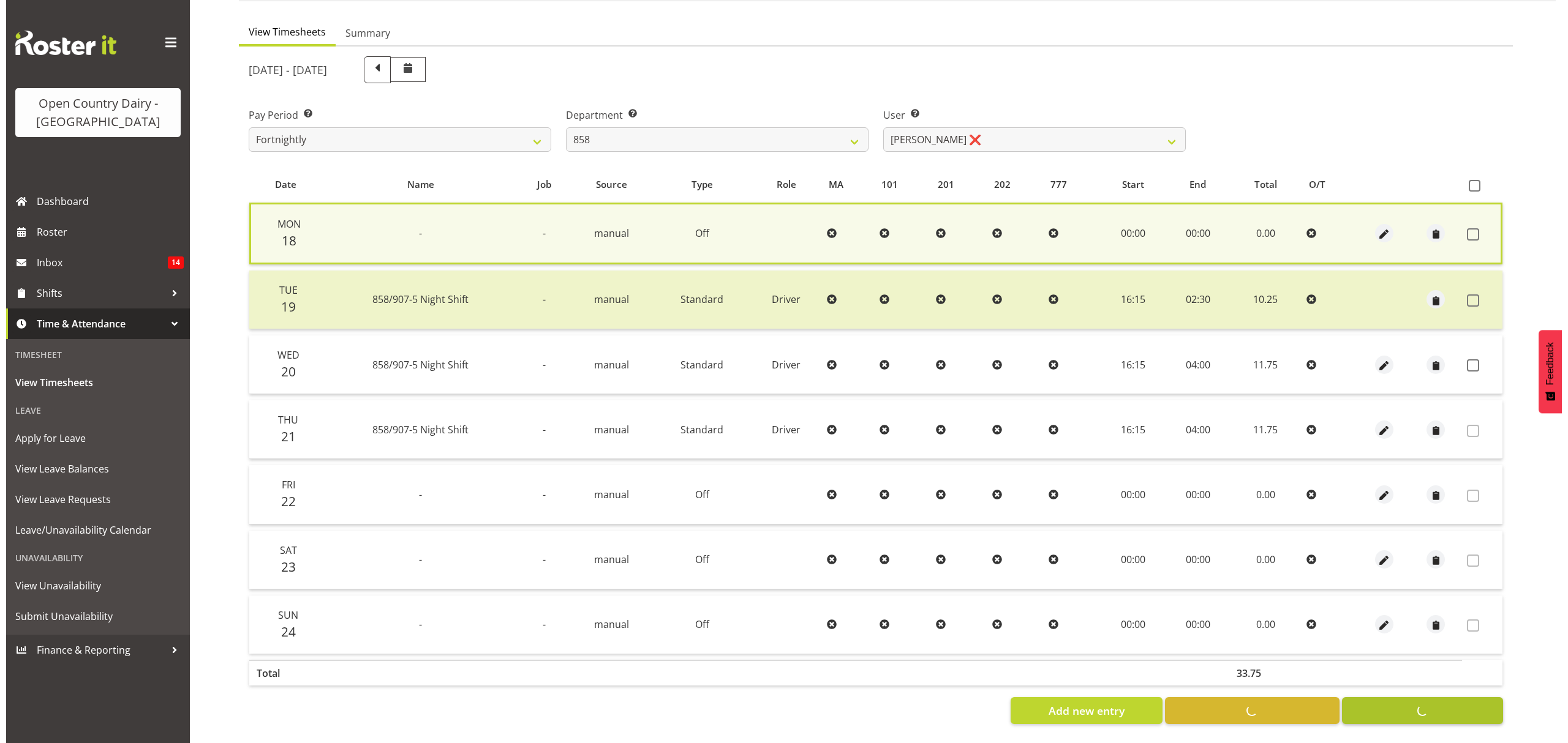
scroll to position [109, 0]
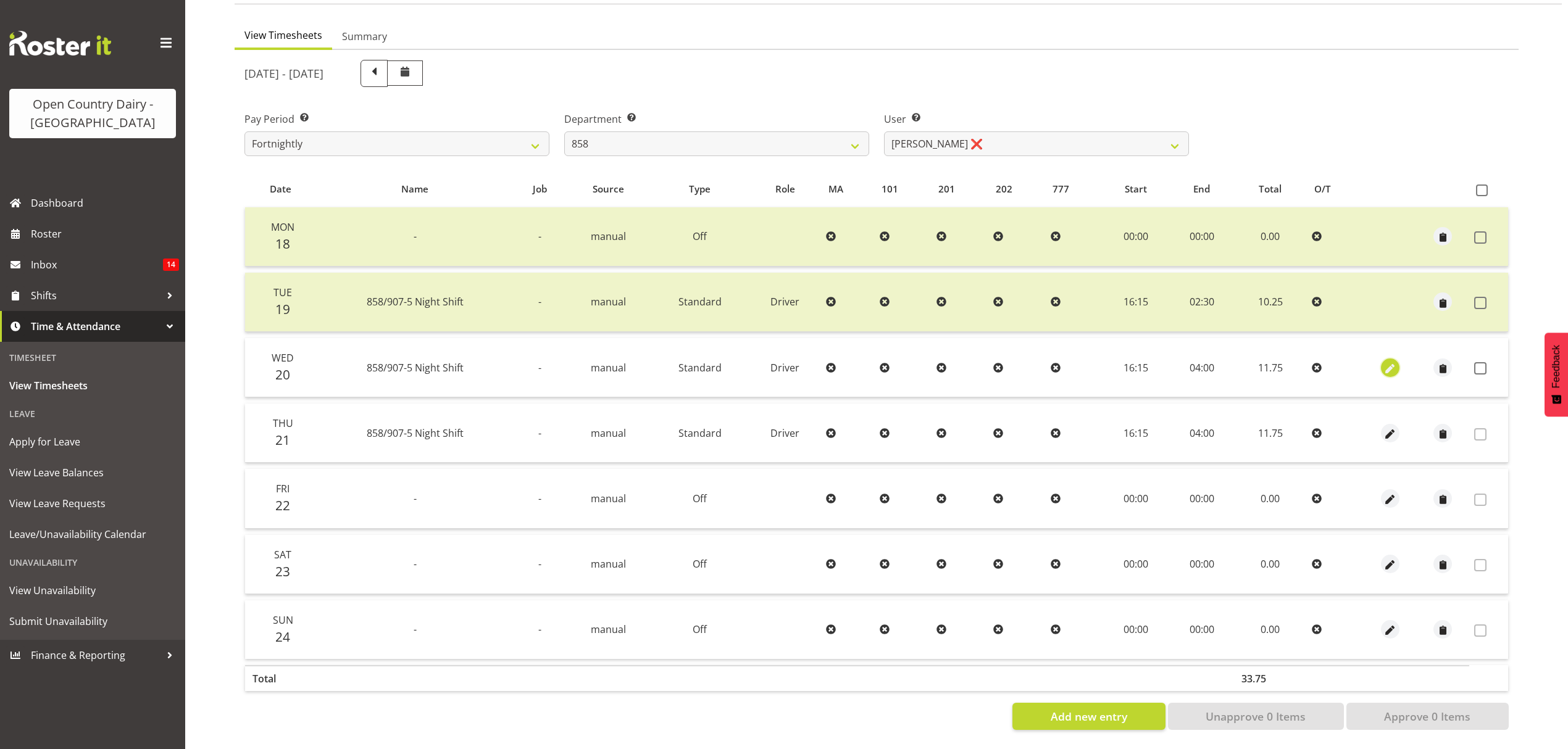
click at [1389, 364] on span "button" at bounding box center [1391, 368] width 14 height 14
select select "Standard"
select select "7"
select select "2025"
select select "4"
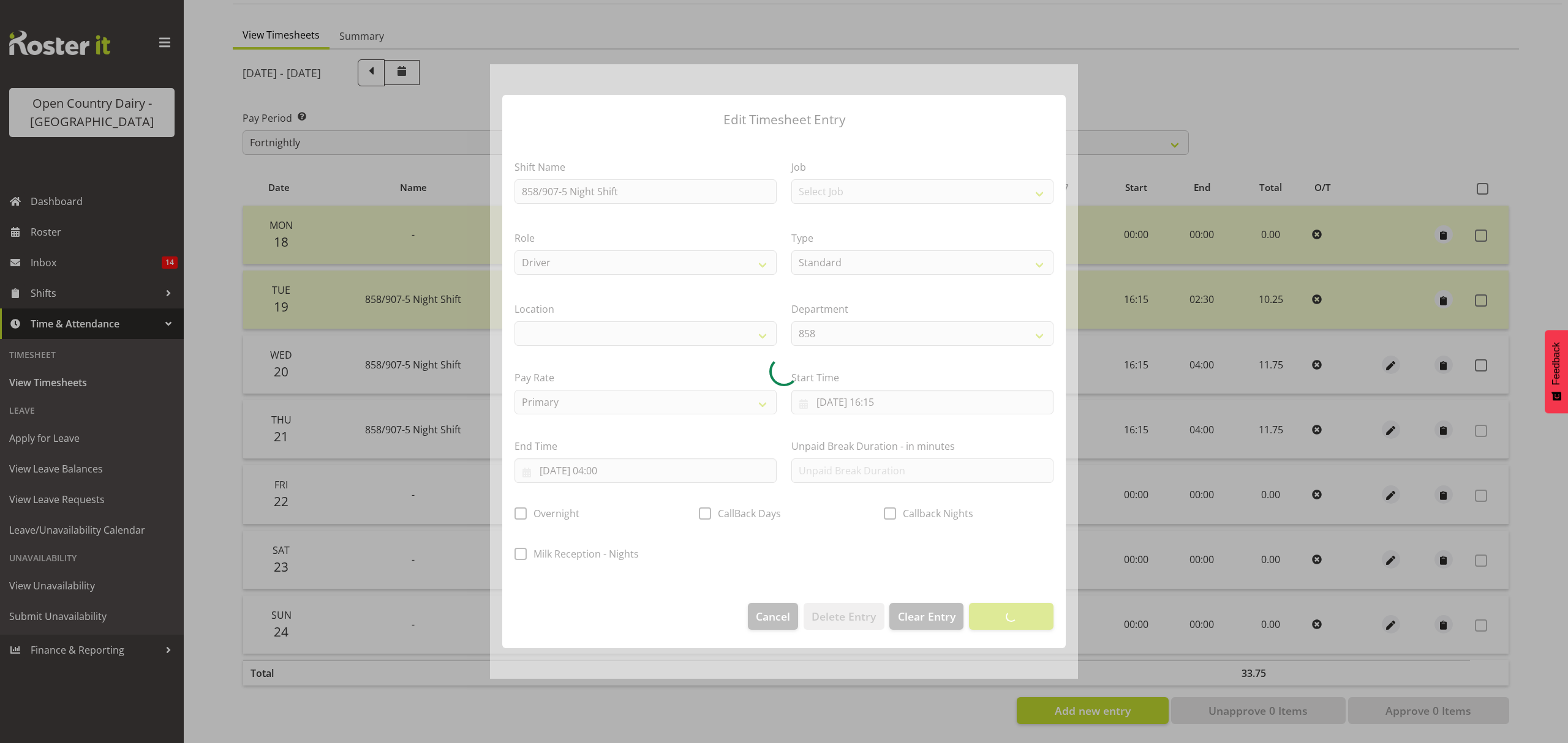
select select
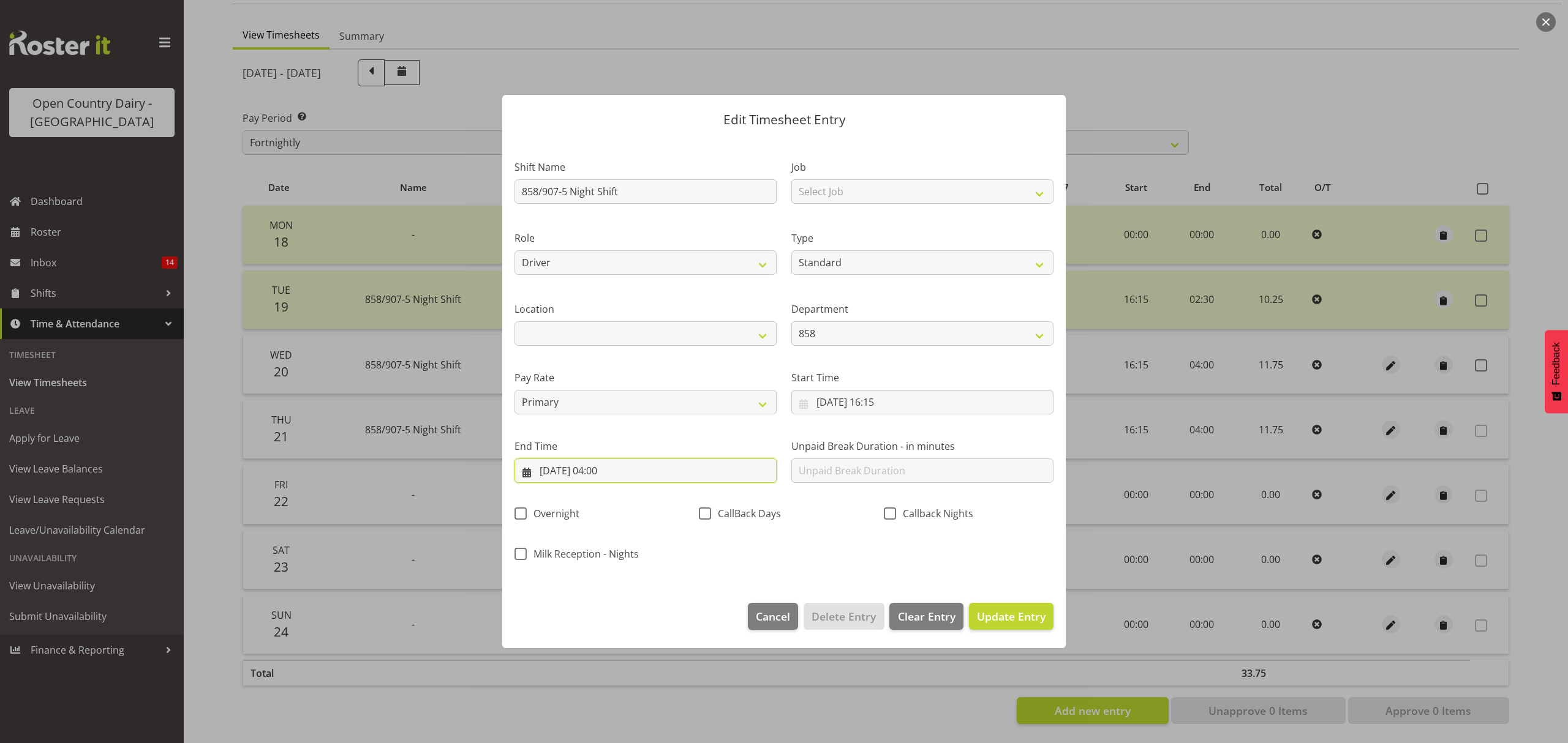
click at [633, 474] on input "[DATE] 04:00" at bounding box center [645, 471] width 262 height 25
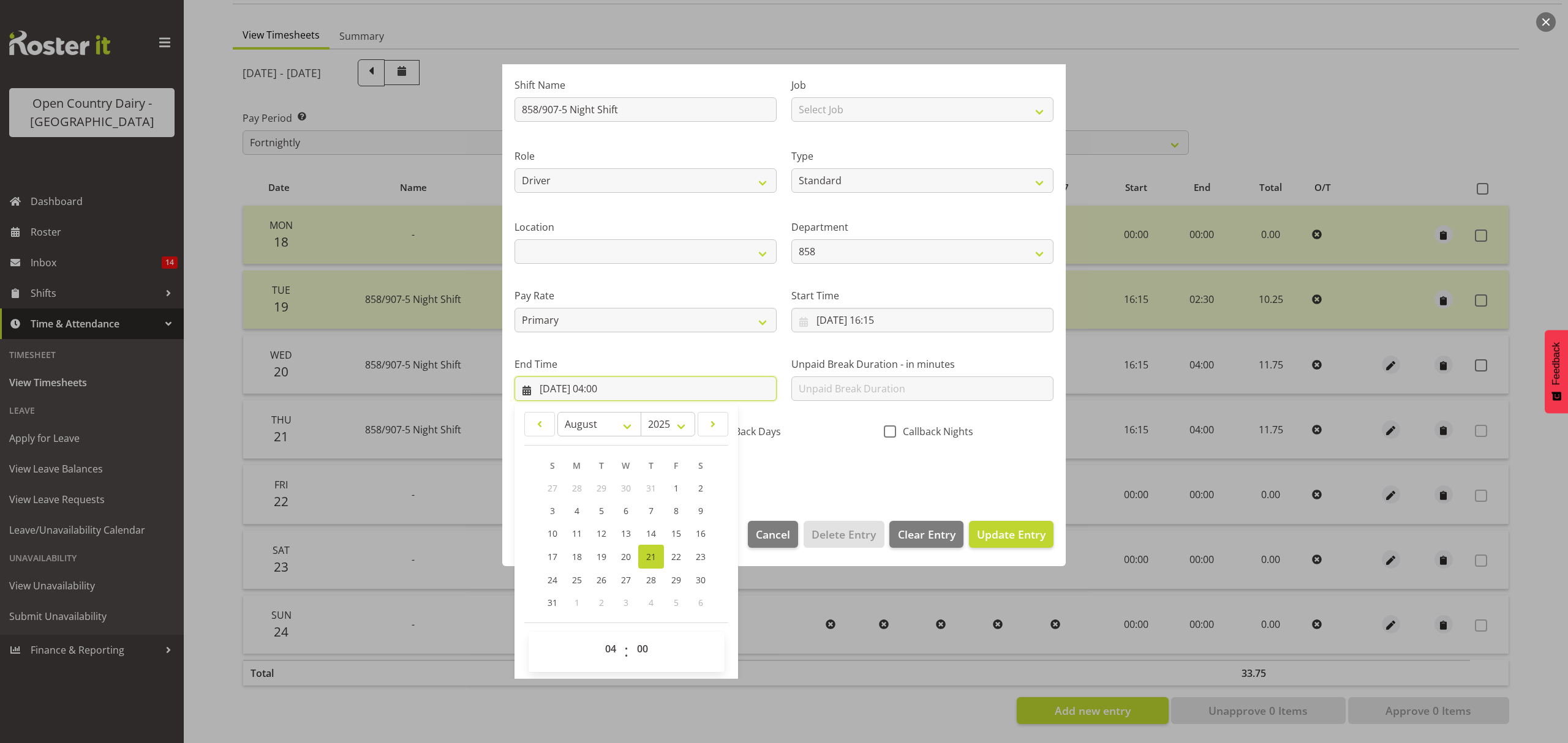
scroll to position [83, 0]
click at [643, 647] on select "00 01 02 03 04 05 06 07 08 09 10 11 12 13 14 15 16 17 18 19 20 21 22 23 24 25 2…" at bounding box center [643, 647] width 27 height 25
select select "45"
click at [630, 636] on select "00 01 02 03 04 05 06 07 08 09 10 11 12 13 14 15 16 17 18 19 20 21 22 23 24 25 2…" at bounding box center [643, 647] width 27 height 25
type input "[DATE] 04:45"
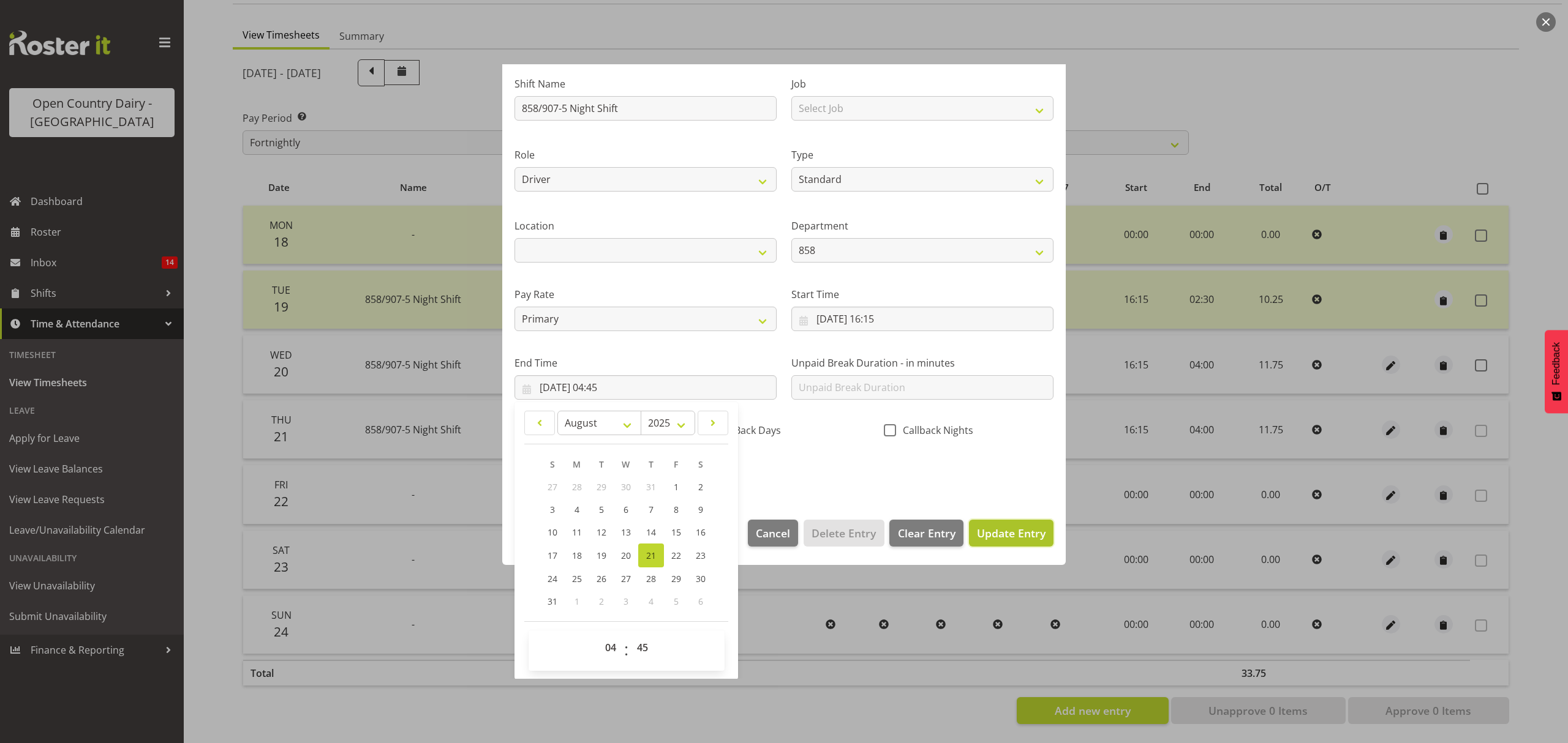
click at [993, 534] on span "Update Entry" at bounding box center [1011, 533] width 69 height 15
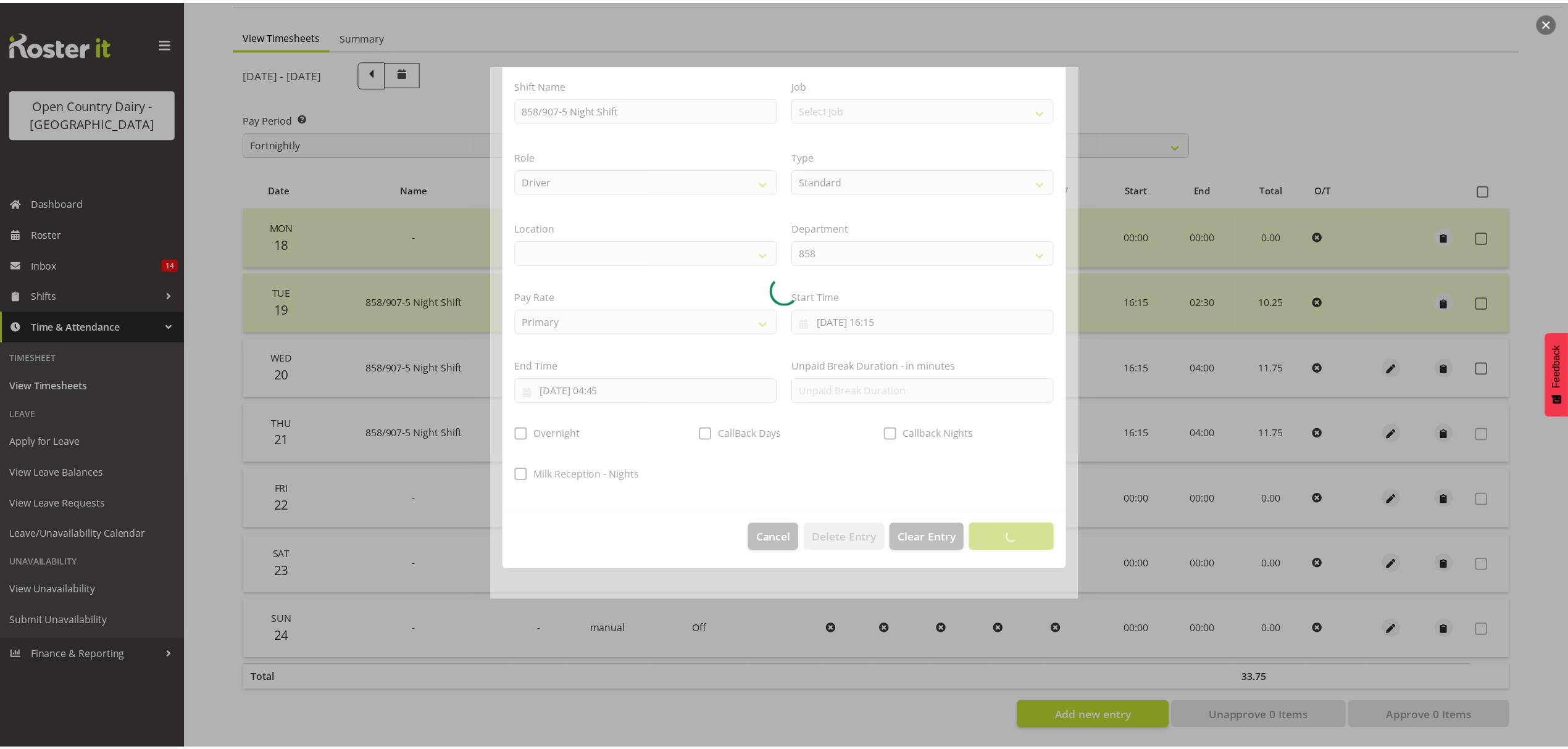
scroll to position [0, 0]
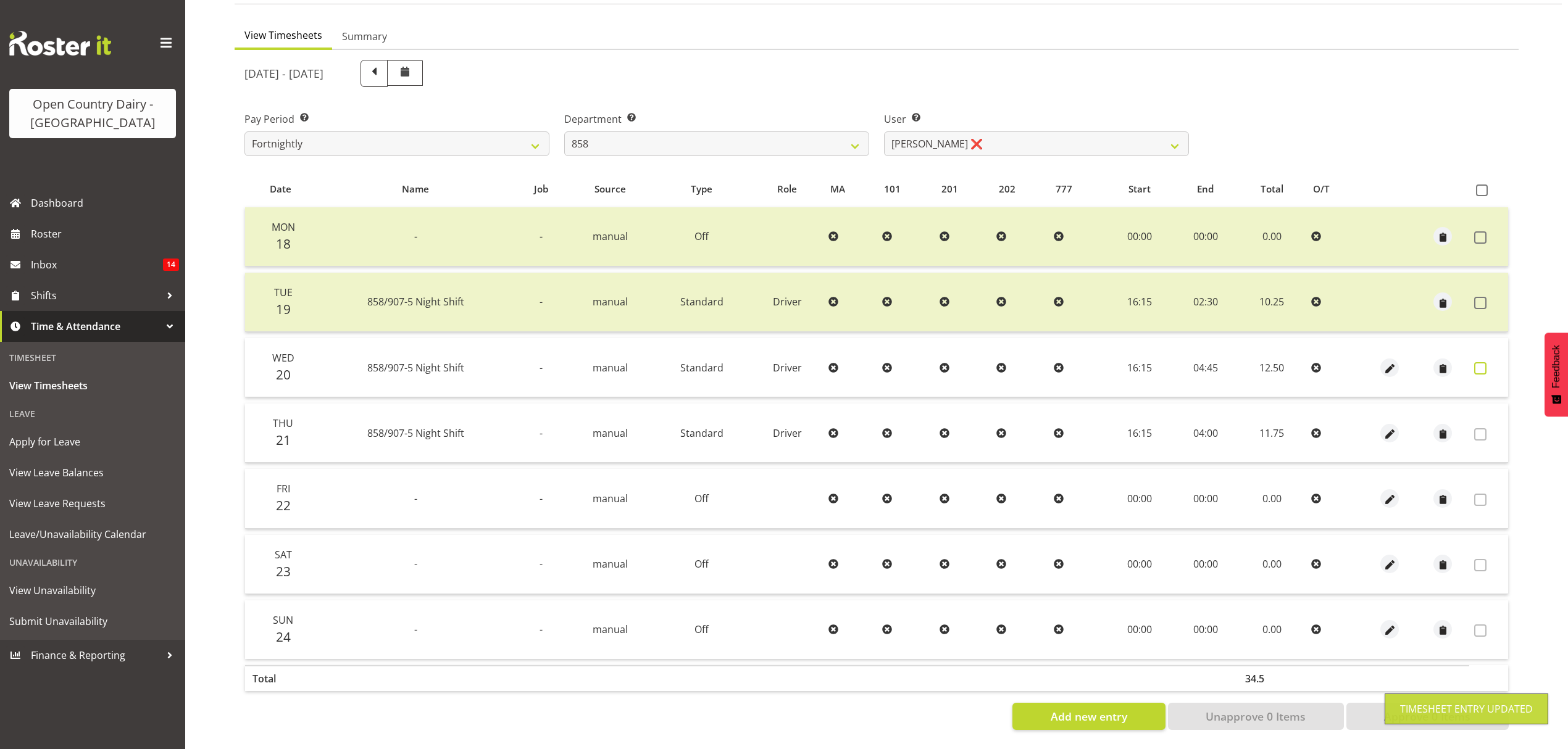
click at [1483, 362] on span at bounding box center [1480, 368] width 12 height 12
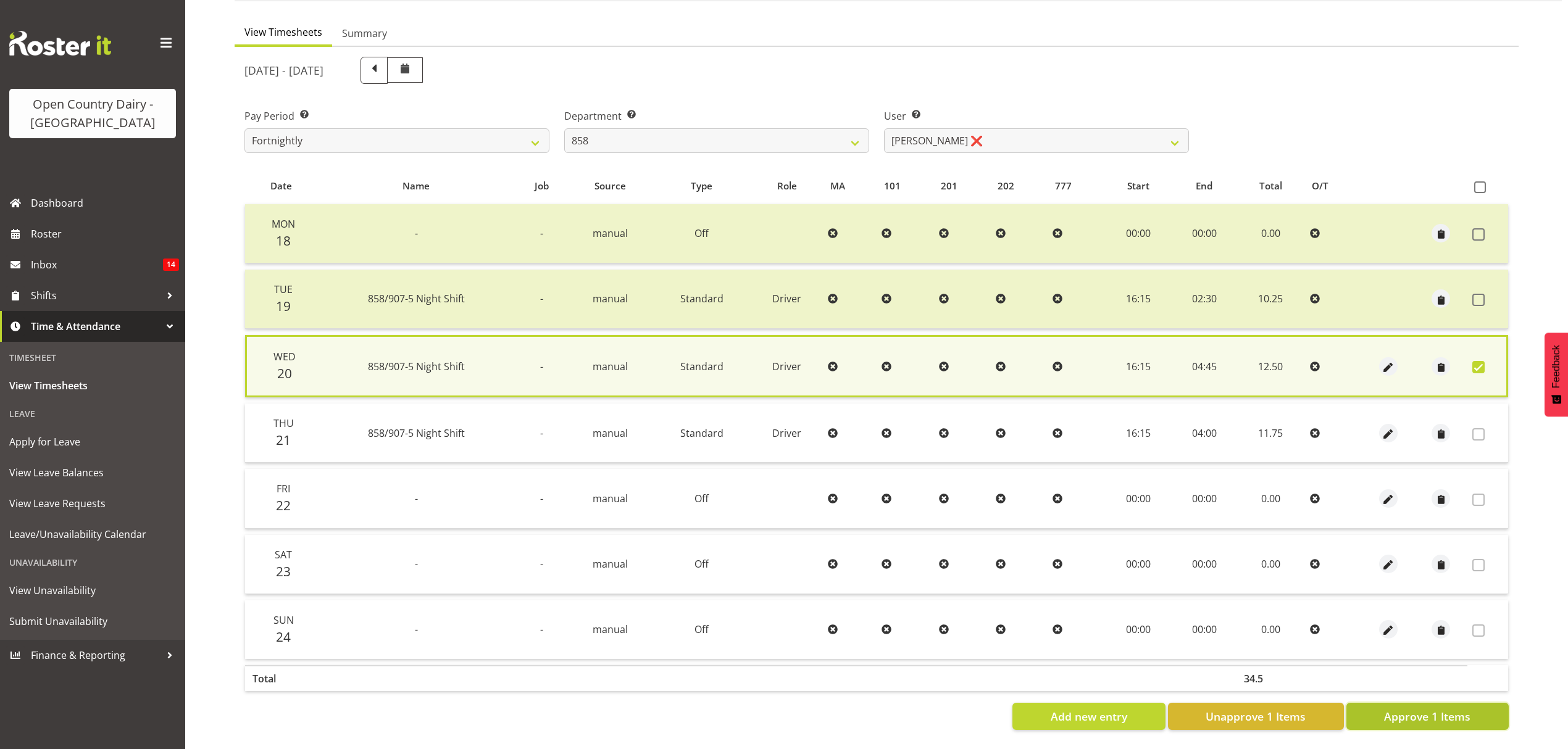
click at [1469, 712] on span "Approve 1 Items" at bounding box center [1427, 716] width 86 height 16
checkbox input "false"
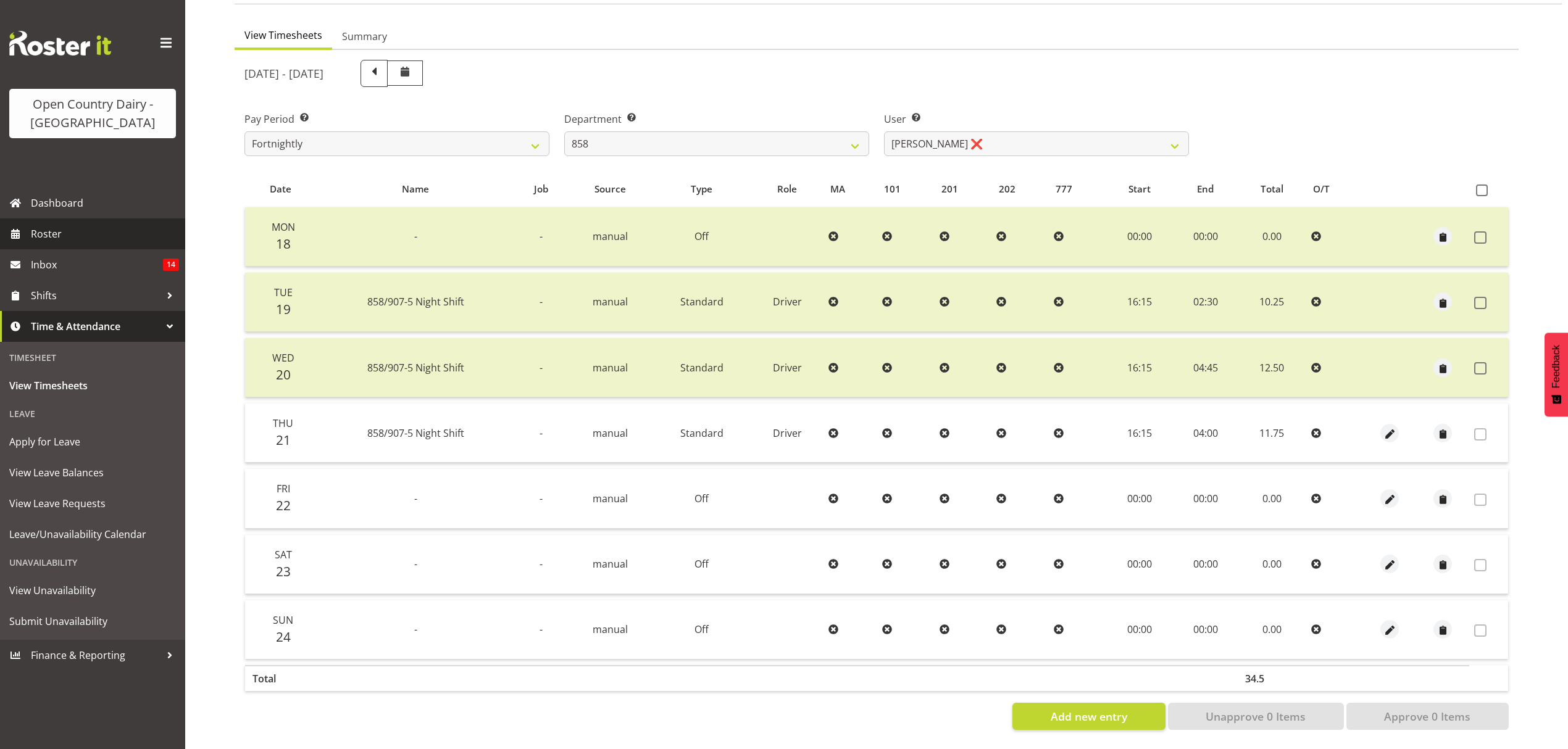
click at [47, 239] on span "Roster" at bounding box center [105, 234] width 148 height 18
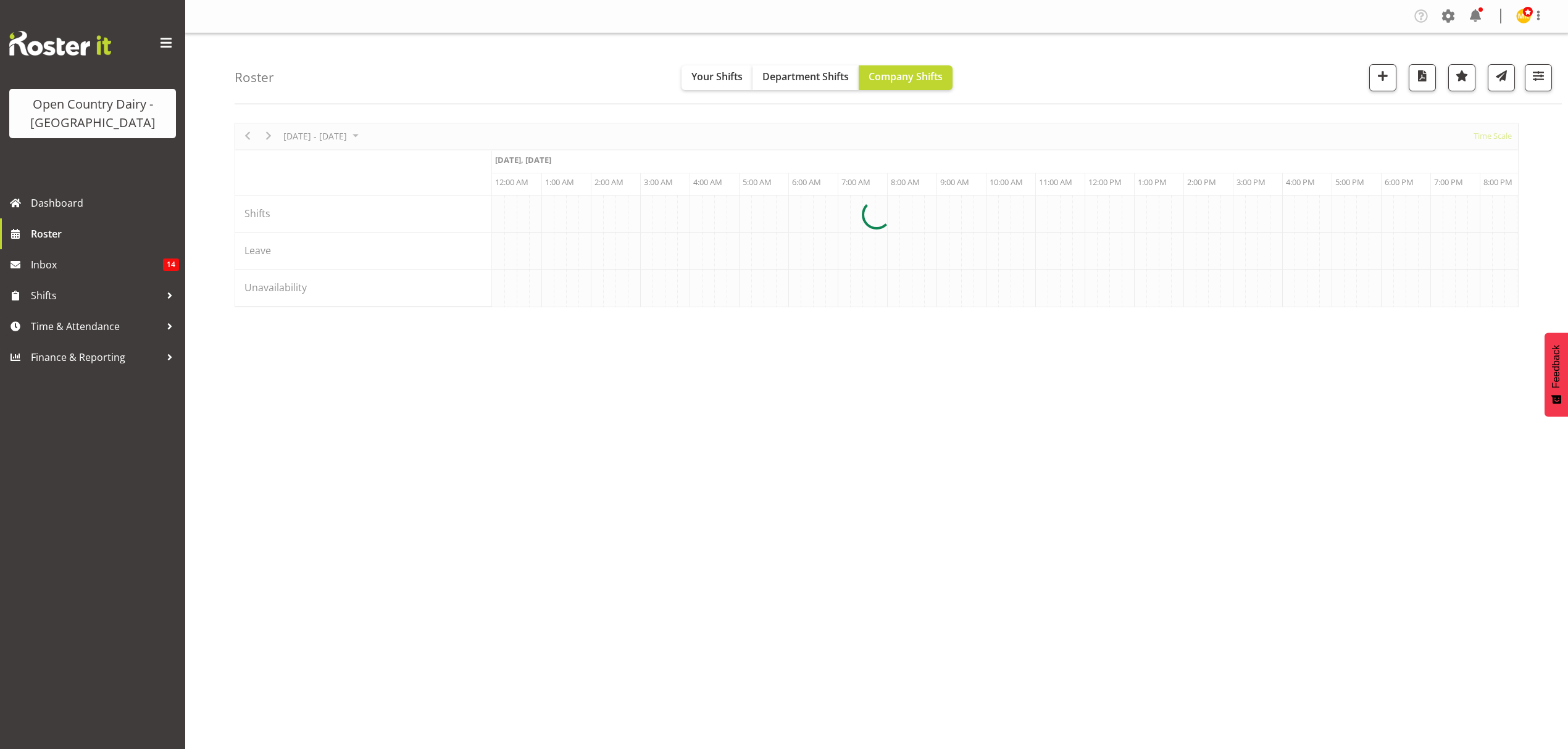
scroll to position [0, 3556]
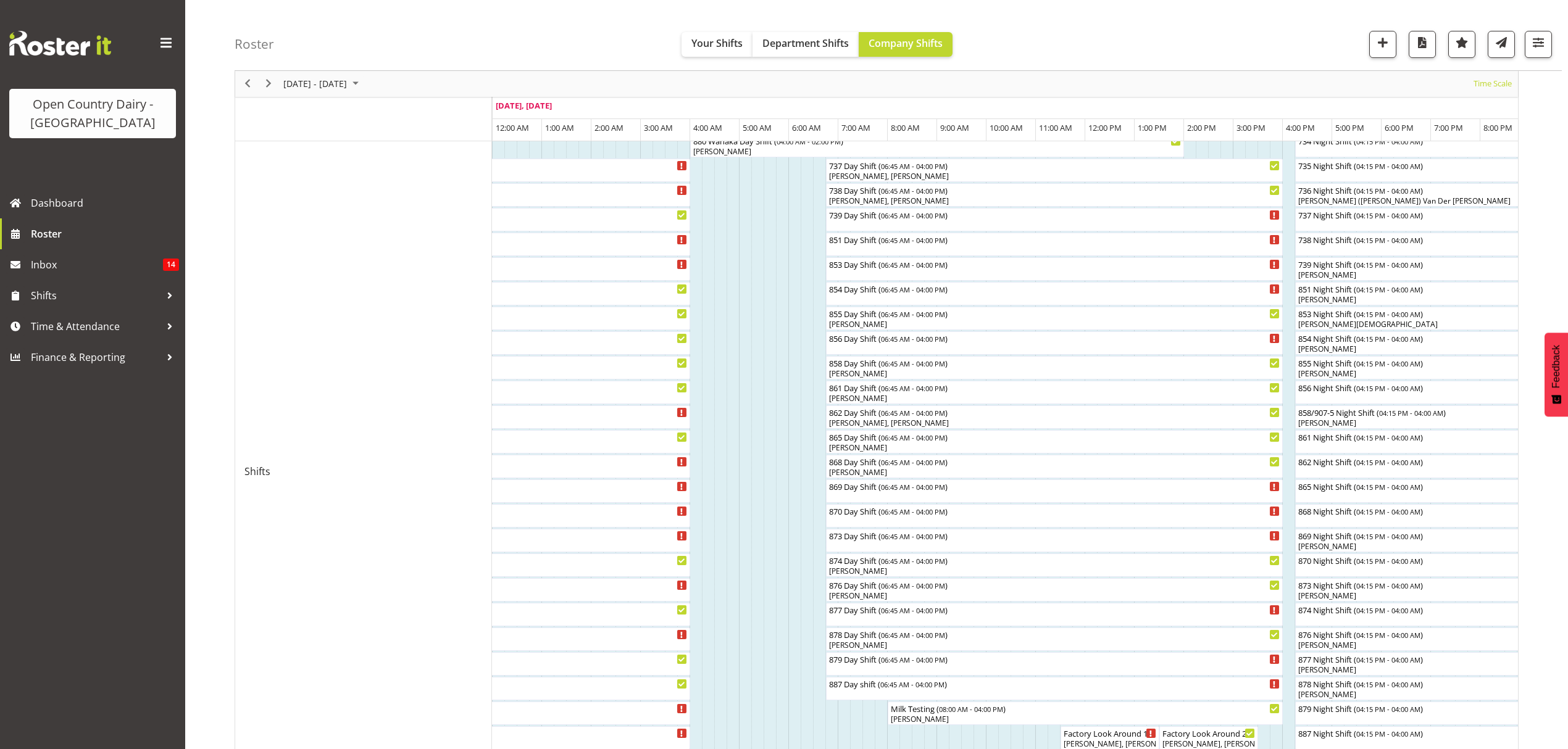
scroll to position [164, 0]
